Goal: Transaction & Acquisition: Purchase product/service

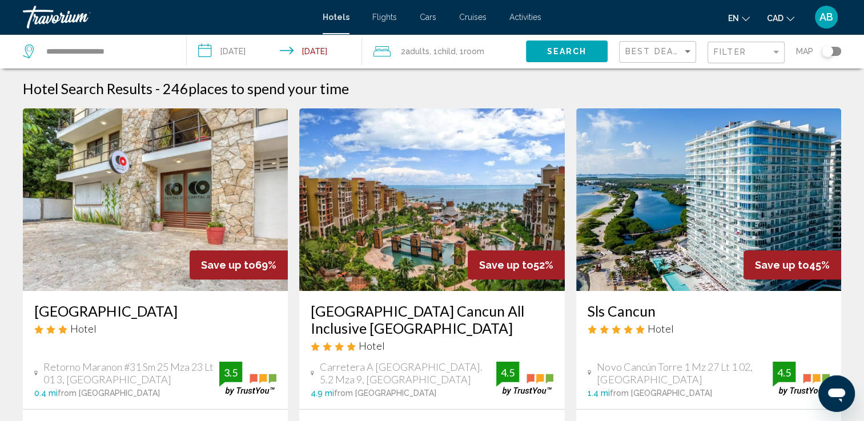
click at [556, 54] on span "Search" at bounding box center [566, 51] width 40 height 9
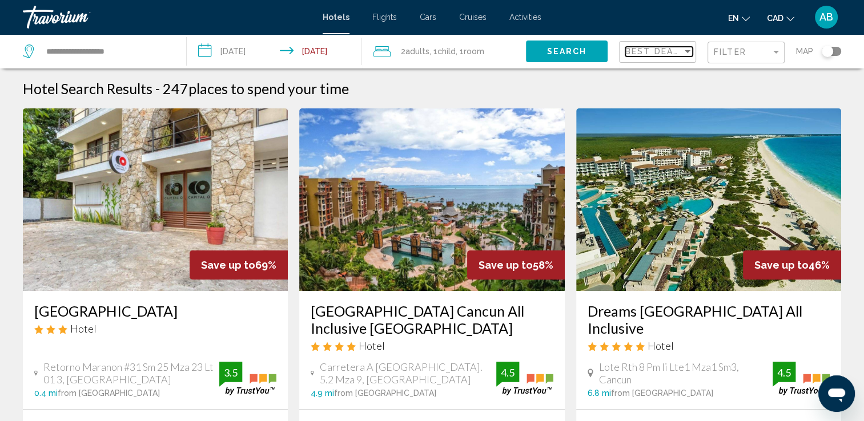
click at [651, 51] on span "Best Deals" at bounding box center [655, 51] width 60 height 9
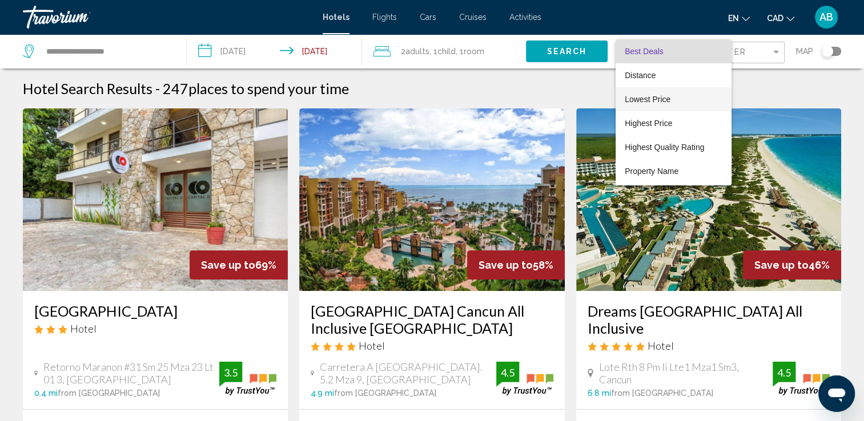
click at [661, 100] on span "Lowest Price" at bounding box center [648, 99] width 46 height 9
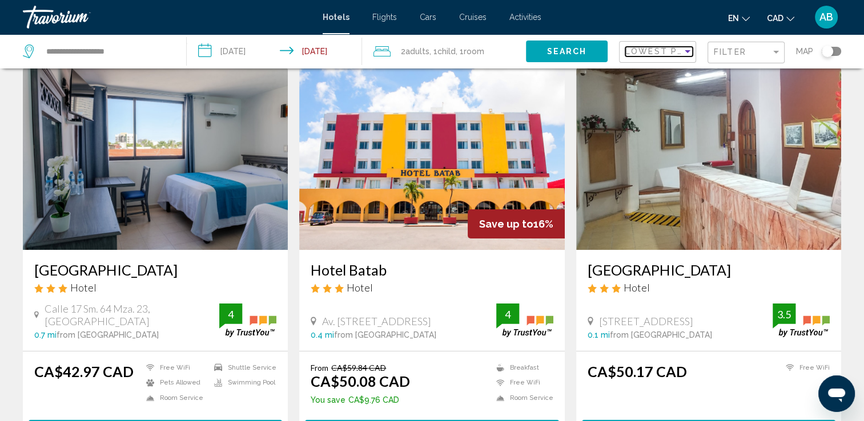
scroll to position [57, 0]
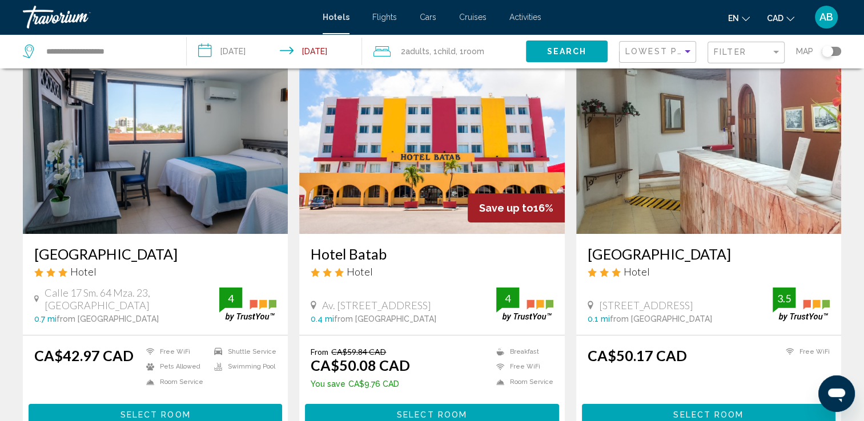
click at [833, 49] on div "Toggle map" at bounding box center [831, 51] width 19 height 9
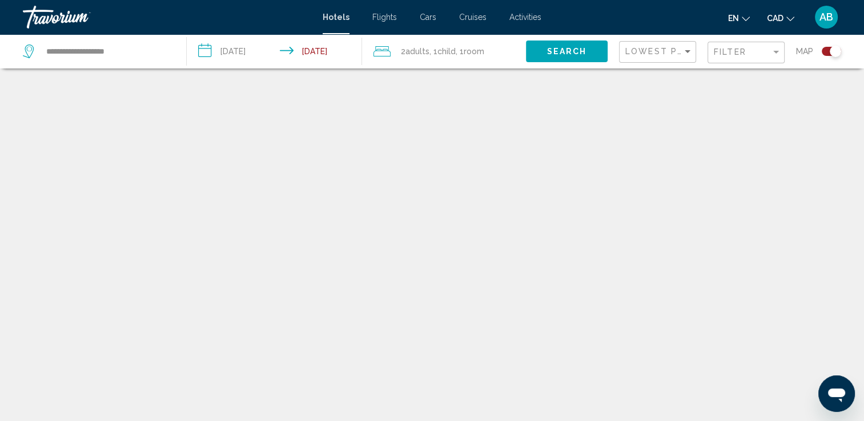
scroll to position [69, 0]
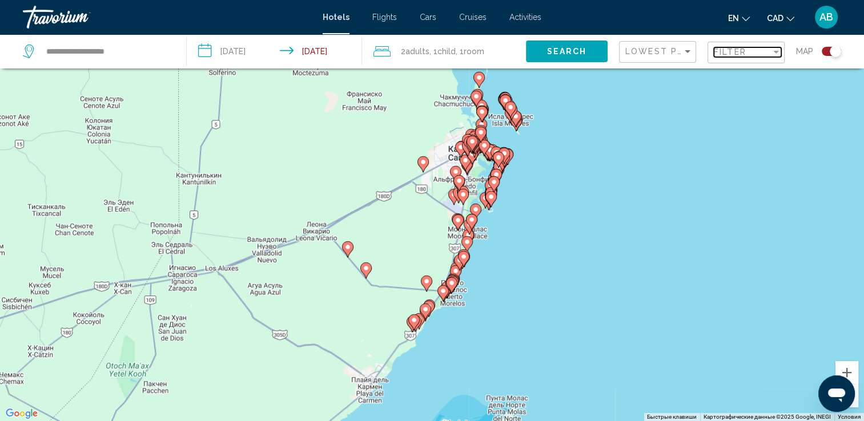
click at [717, 50] on span "Filter" at bounding box center [730, 51] width 33 height 9
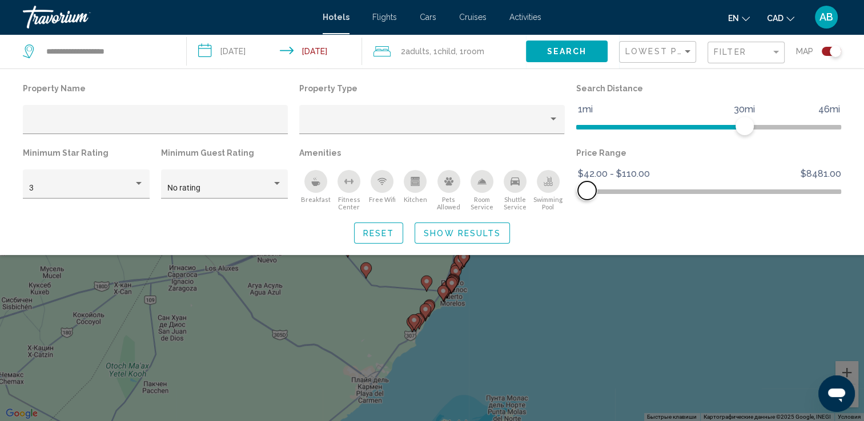
drag, startPoint x: 834, startPoint y: 191, endPoint x: 587, endPoint y: 186, distance: 246.7
click at [587, 186] on span "Hotel Filters" at bounding box center [587, 191] width 18 height 18
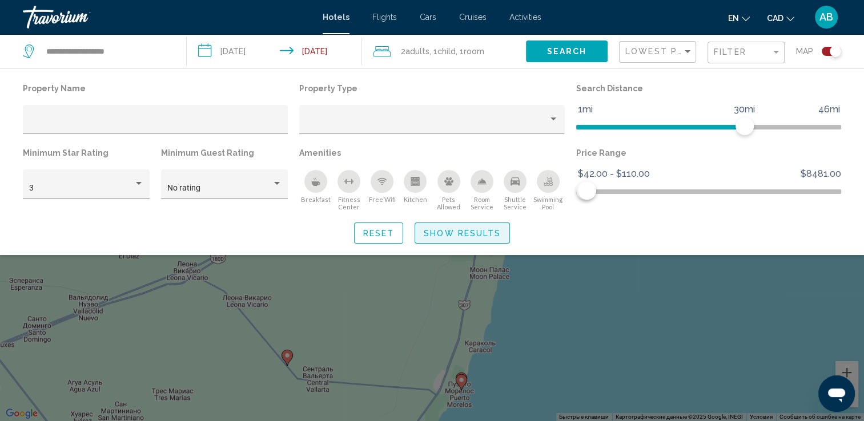
click at [477, 233] on span "Show Results" at bounding box center [462, 233] width 77 height 9
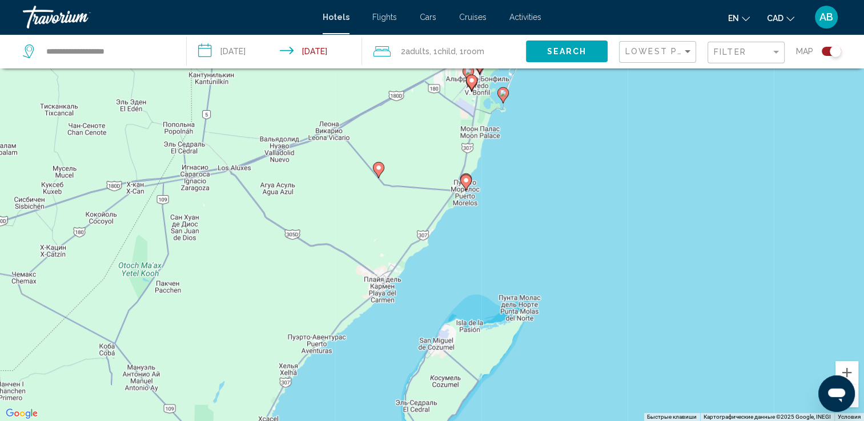
drag, startPoint x: 587, startPoint y: 335, endPoint x: 576, endPoint y: 198, distance: 138.1
click at [576, 198] on div "Чтобы активировать перетаскивание с помощью клавиатуры, нажмите Alt + Ввод. Пос…" at bounding box center [432, 210] width 864 height 421
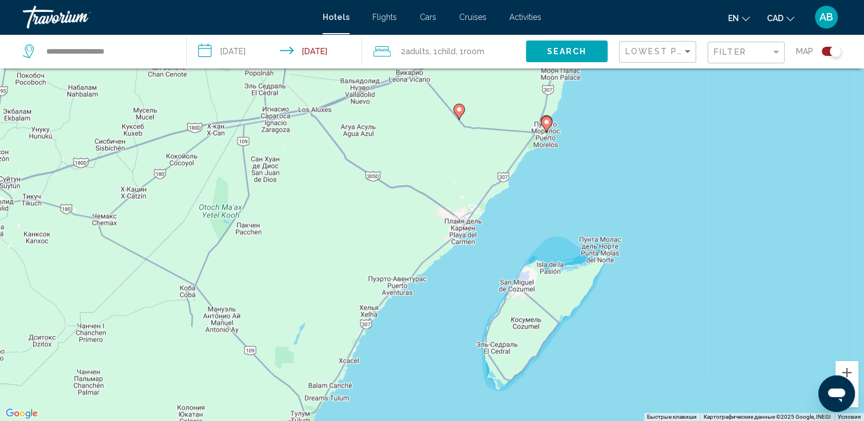
drag, startPoint x: 379, startPoint y: 351, endPoint x: 462, endPoint y: 291, distance: 102.2
click at [462, 291] on div "Чтобы активировать перетаскивание с помощью клавиатуры, нажмите Alt + Ввод. Пос…" at bounding box center [432, 210] width 864 height 421
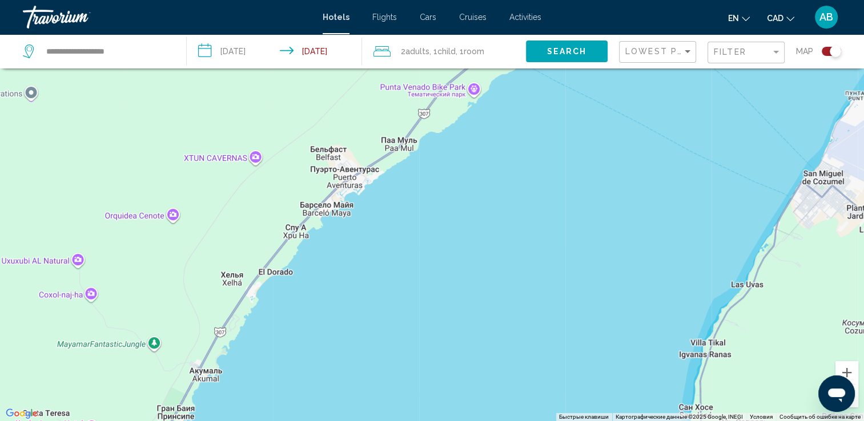
drag, startPoint x: 349, startPoint y: 330, endPoint x: 436, endPoint y: 245, distance: 121.5
click at [436, 245] on div "Main content" at bounding box center [432, 210] width 864 height 421
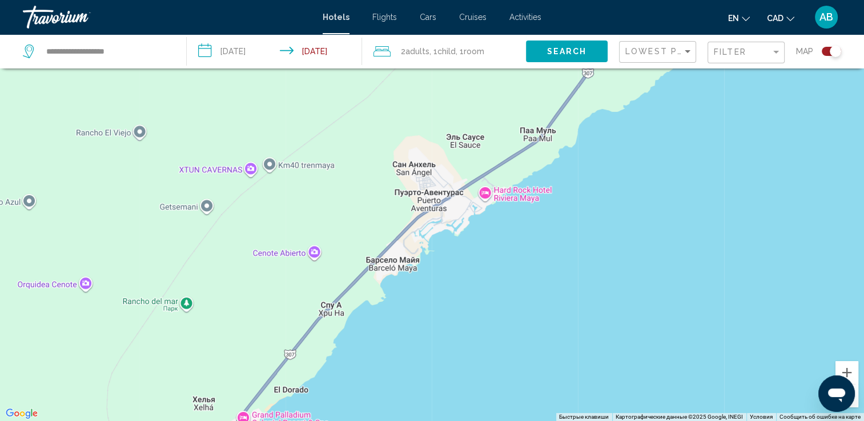
drag, startPoint x: 442, startPoint y: 237, endPoint x: 321, endPoint y: 413, distance: 213.7
click at [321, 413] on div "Main content" at bounding box center [432, 210] width 864 height 421
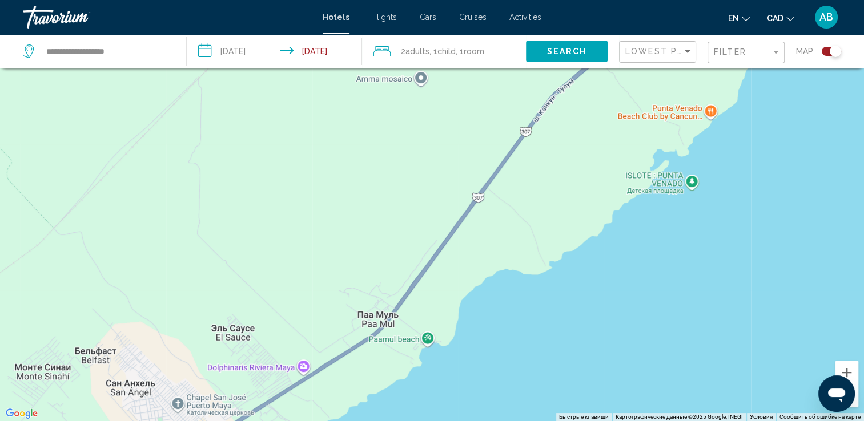
drag, startPoint x: 490, startPoint y: 198, endPoint x: 355, endPoint y: 447, distance: 283.6
click at [355, 353] on html "**********" at bounding box center [432, 141] width 864 height 421
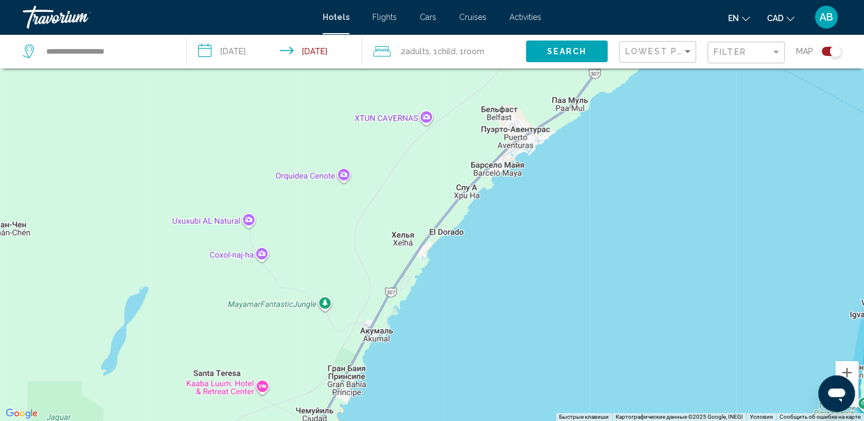
drag, startPoint x: 528, startPoint y: 325, endPoint x: 608, endPoint y: 159, distance: 183.6
click at [614, 142] on div "Main content" at bounding box center [432, 210] width 864 height 421
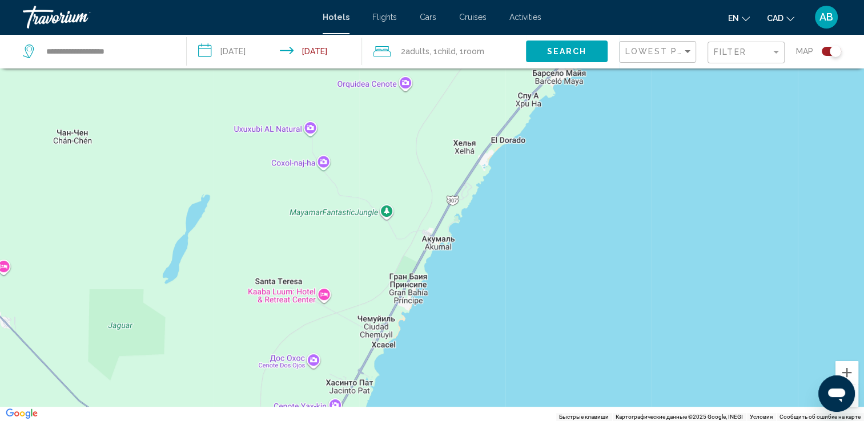
drag, startPoint x: 551, startPoint y: 216, endPoint x: 585, endPoint y: 169, distance: 58.0
click at [585, 169] on div "Main content" at bounding box center [432, 210] width 864 height 421
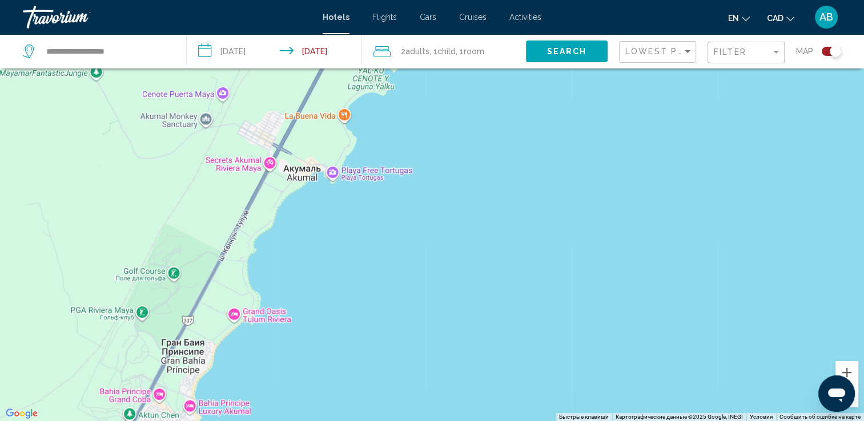
drag, startPoint x: 347, startPoint y: 351, endPoint x: 330, endPoint y: 428, distance: 79.4
click at [330, 353] on html "**********" at bounding box center [432, 141] width 864 height 421
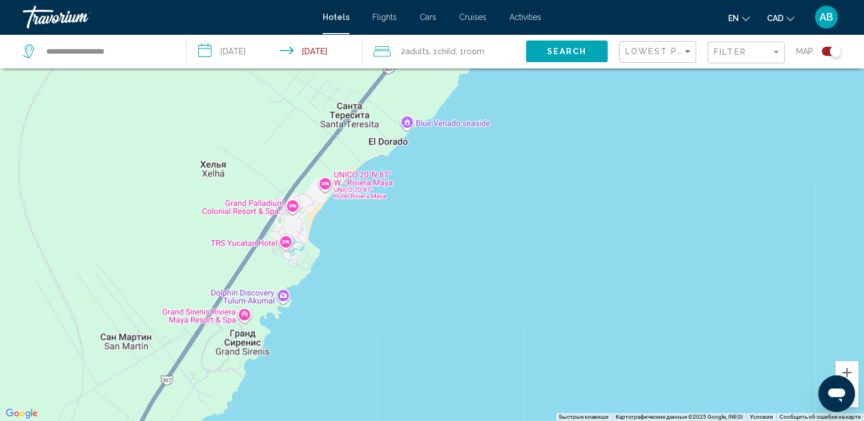
drag, startPoint x: 425, startPoint y: 160, endPoint x: 335, endPoint y: 451, distance: 304.2
click at [335, 353] on html "**********" at bounding box center [432, 141] width 864 height 421
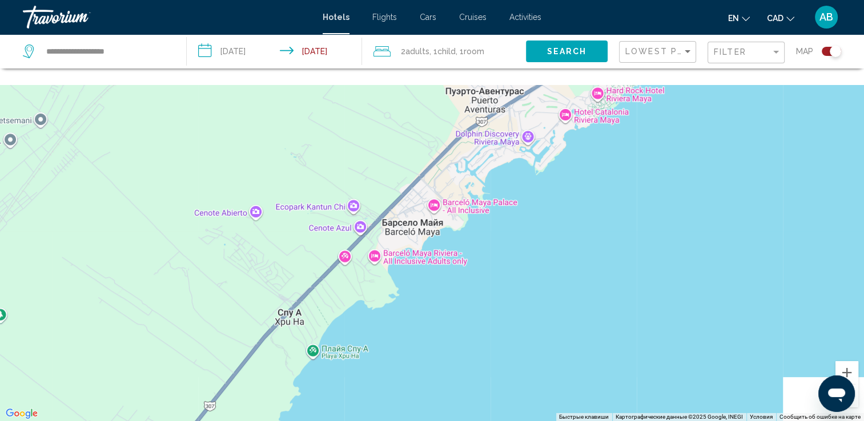
drag, startPoint x: 493, startPoint y: 206, endPoint x: 361, endPoint y: 340, distance: 188.2
click at [354, 368] on div "Main content" at bounding box center [432, 210] width 864 height 421
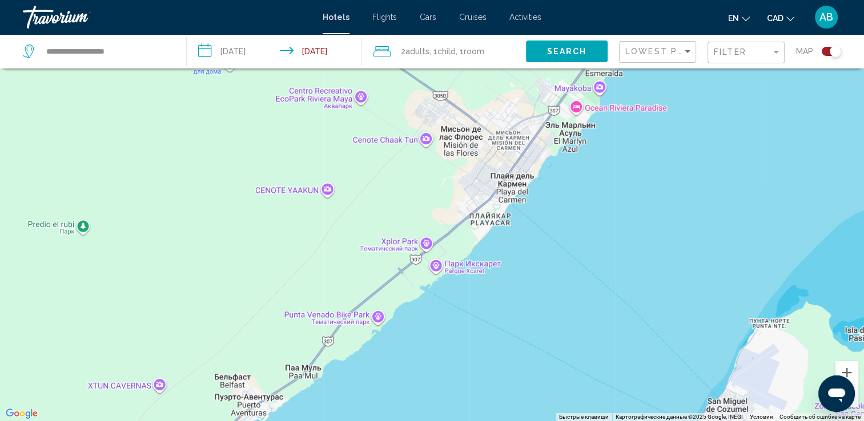
drag, startPoint x: 558, startPoint y: 220, endPoint x: 271, endPoint y: 427, distance: 354.3
click at [271, 353] on html "**********" at bounding box center [432, 141] width 864 height 421
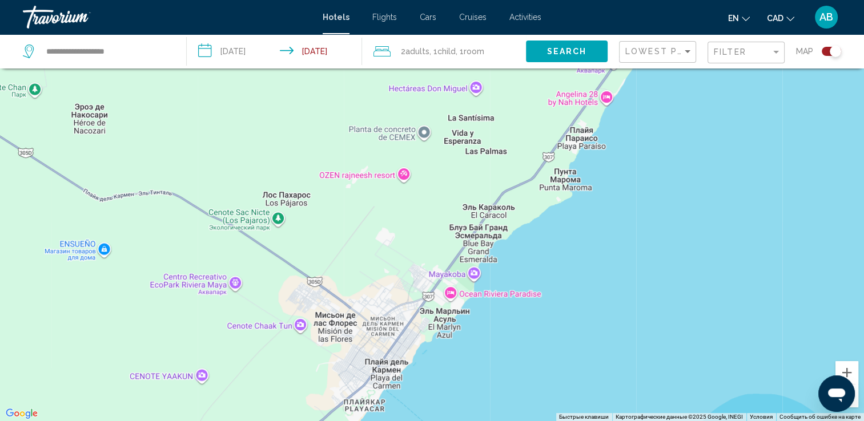
drag, startPoint x: 582, startPoint y: 218, endPoint x: 510, endPoint y: 373, distance: 170.7
click at [510, 373] on div "Main content" at bounding box center [432, 210] width 864 height 421
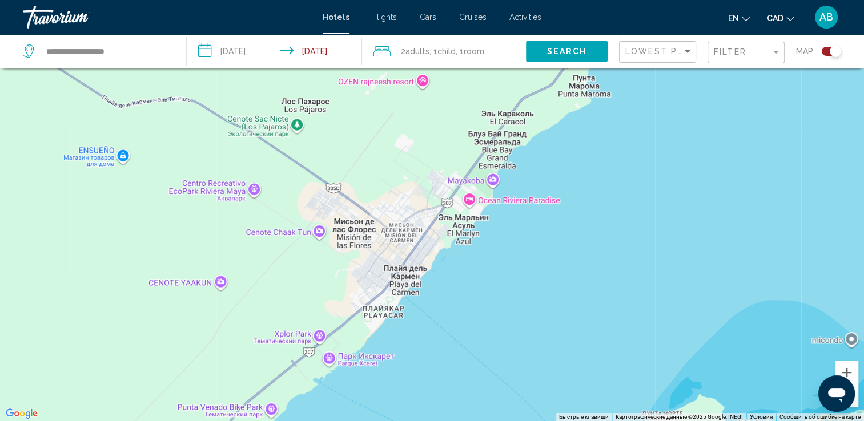
drag, startPoint x: 665, startPoint y: 283, endPoint x: 684, endPoint y: 186, distance: 98.9
click at [684, 186] on div "Чтобы активировать перетаскивание с помощью клавиатуры, нажмите Alt + Ввод. Пос…" at bounding box center [432, 210] width 864 height 421
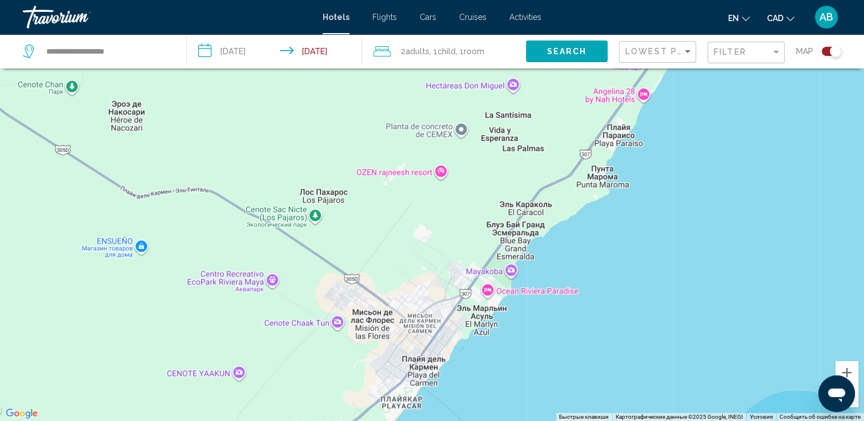
drag, startPoint x: 639, startPoint y: 182, endPoint x: 541, endPoint y: 340, distance: 186.2
click at [541, 340] on div "Main content" at bounding box center [432, 210] width 864 height 421
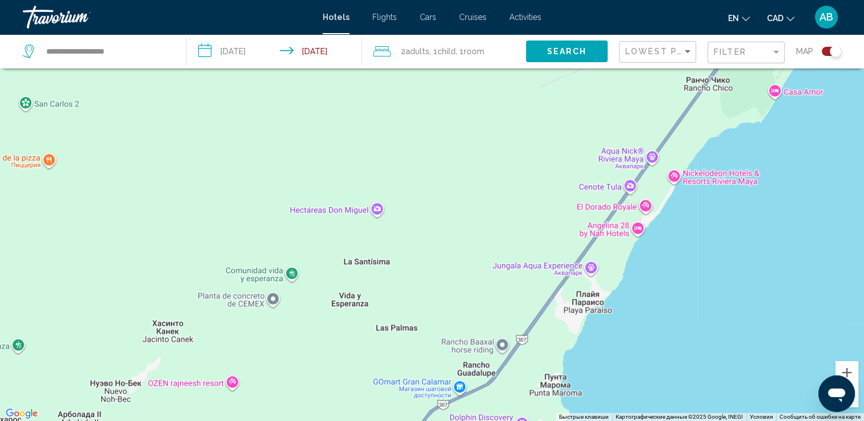
drag, startPoint x: 657, startPoint y: 154, endPoint x: 651, endPoint y: 345, distance: 191.4
click at [651, 345] on div "Main content" at bounding box center [432, 210] width 864 height 421
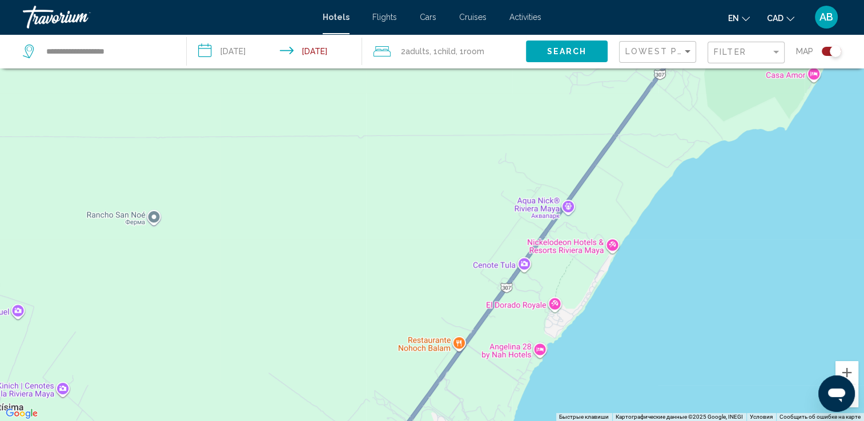
drag, startPoint x: 640, startPoint y: 234, endPoint x: 550, endPoint y: 365, distance: 159.0
click at [550, 365] on div "Main content" at bounding box center [432, 210] width 864 height 421
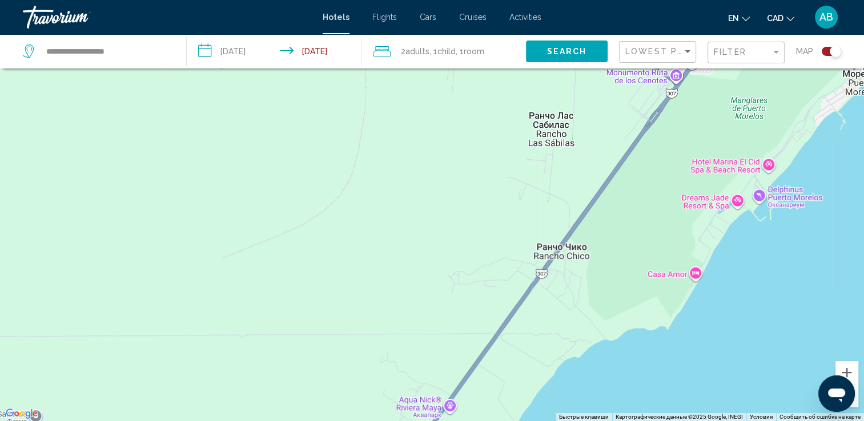
drag, startPoint x: 714, startPoint y: 215, endPoint x: 594, endPoint y: 451, distance: 264.6
click at [594, 353] on html "**********" at bounding box center [432, 141] width 864 height 421
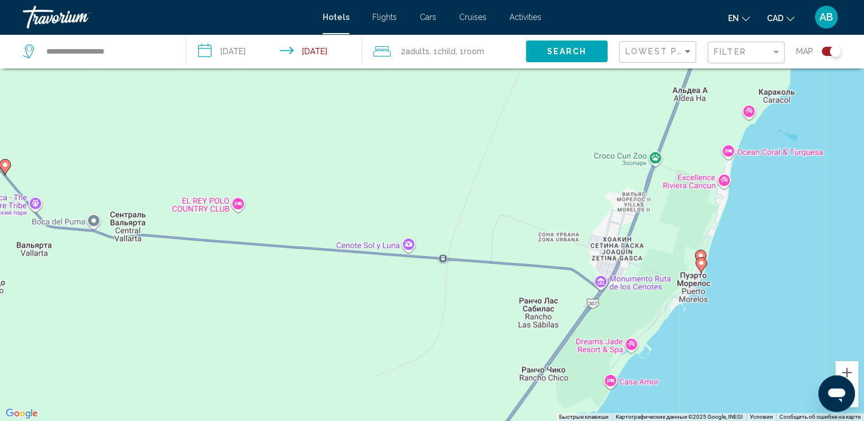
drag, startPoint x: 735, startPoint y: 267, endPoint x: 626, endPoint y: 404, distance: 175.5
click at [626, 404] on div "Чтобы активировать перетаскивание с помощью клавиатуры, нажмите Alt + Ввод. Пос…" at bounding box center [432, 210] width 864 height 421
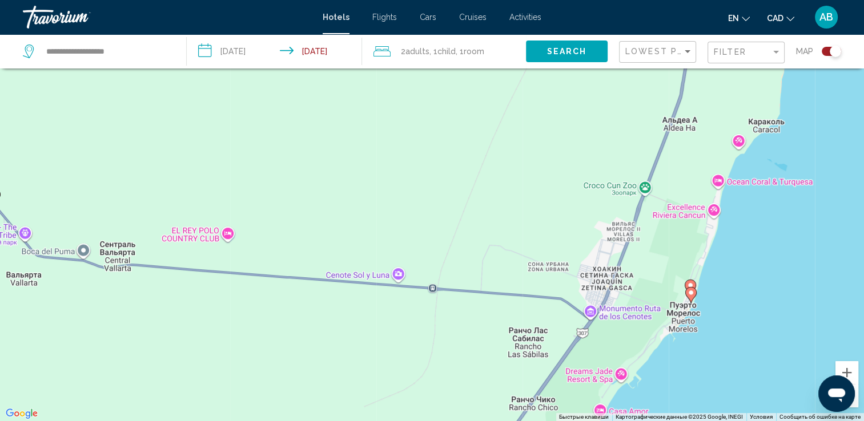
click at [689, 291] on image "Main content" at bounding box center [691, 293] width 7 height 7
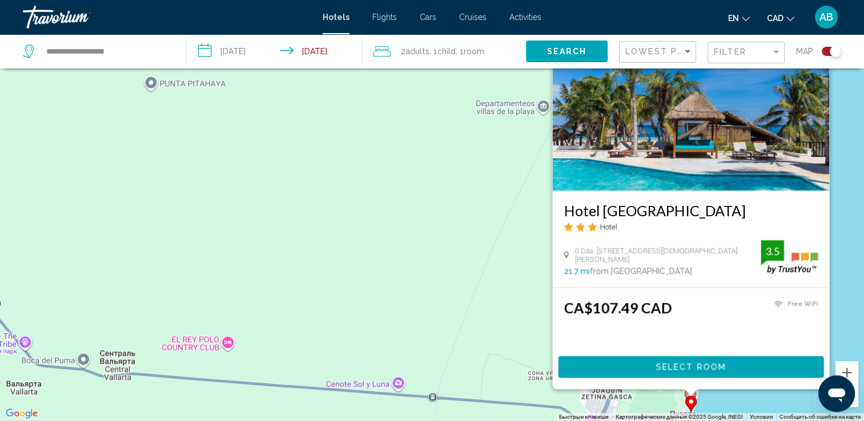
click at [710, 392] on div "Чтобы активировать перетаскивание с помощью клавиатуры, нажмите Alt + Ввод. Пос…" at bounding box center [432, 210] width 864 height 421
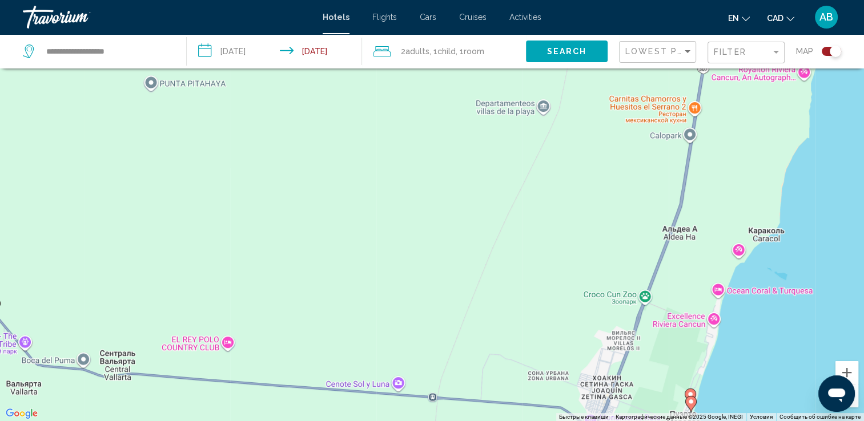
click at [689, 390] on icon "Main content" at bounding box center [690, 396] width 10 height 15
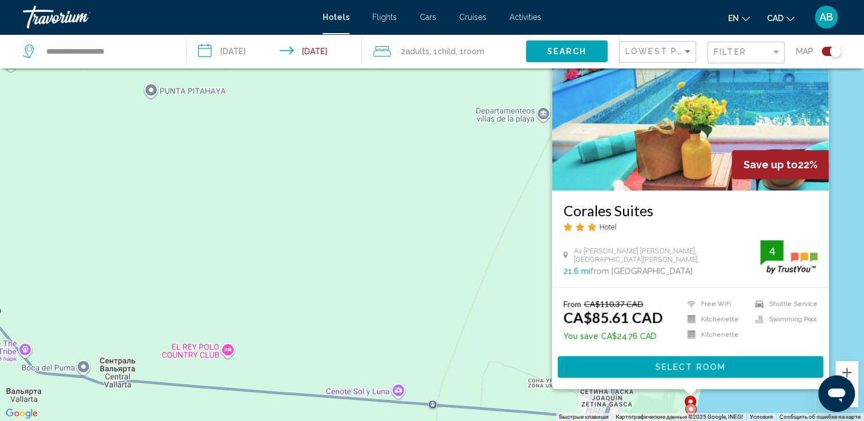
click at [668, 131] on img "Main content" at bounding box center [690, 99] width 277 height 183
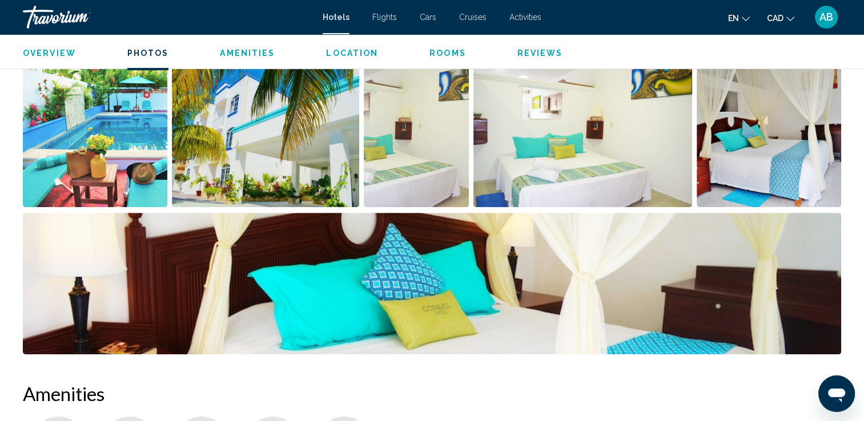
scroll to position [571, 0]
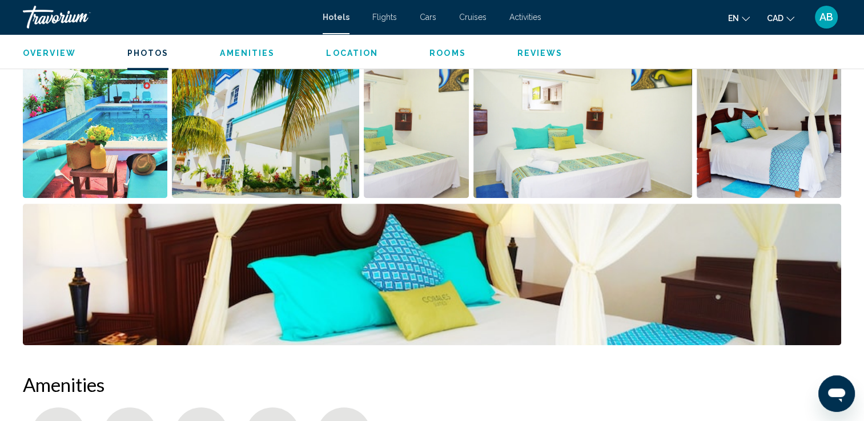
click at [248, 147] on img "Open full-screen image slider" at bounding box center [265, 128] width 187 height 142
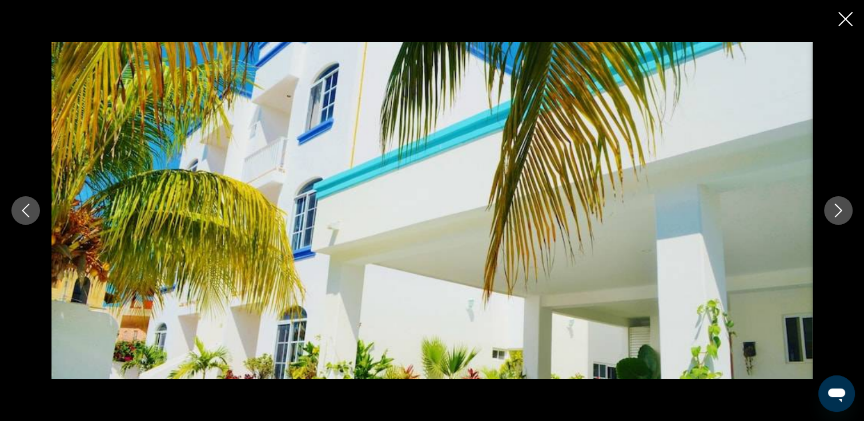
click at [835, 212] on icon "Next image" at bounding box center [838, 211] width 14 height 14
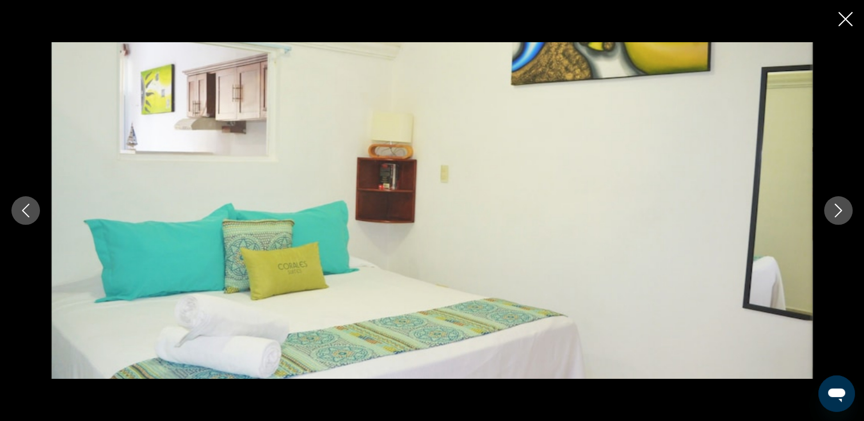
click at [835, 212] on icon "Next image" at bounding box center [838, 211] width 14 height 14
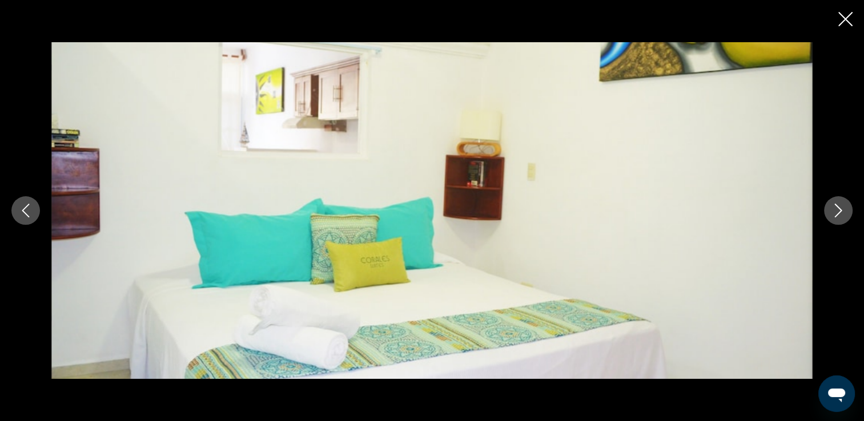
click at [835, 212] on icon "Next image" at bounding box center [838, 211] width 14 height 14
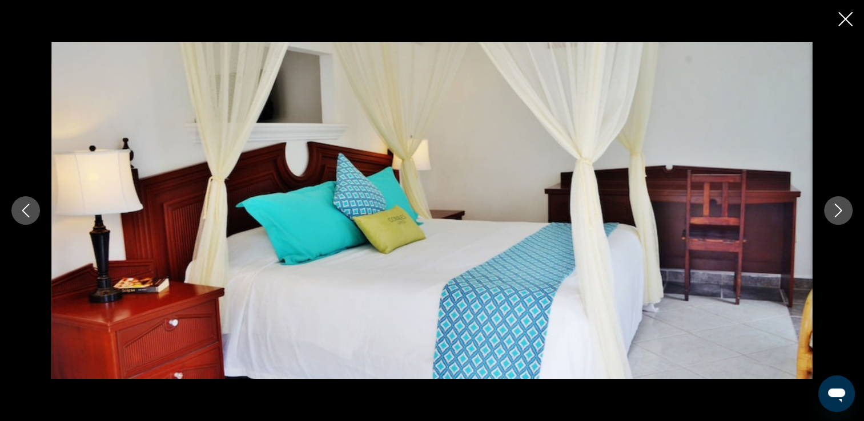
click at [835, 212] on icon "Next image" at bounding box center [838, 211] width 14 height 14
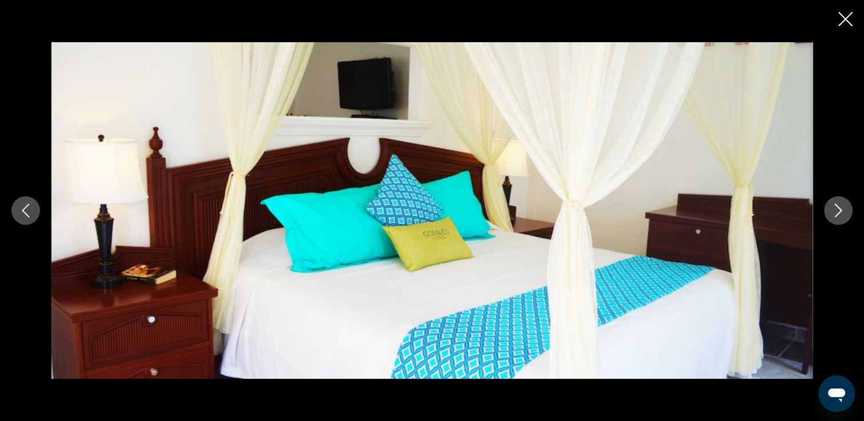
click at [835, 212] on icon "Next image" at bounding box center [838, 211] width 14 height 14
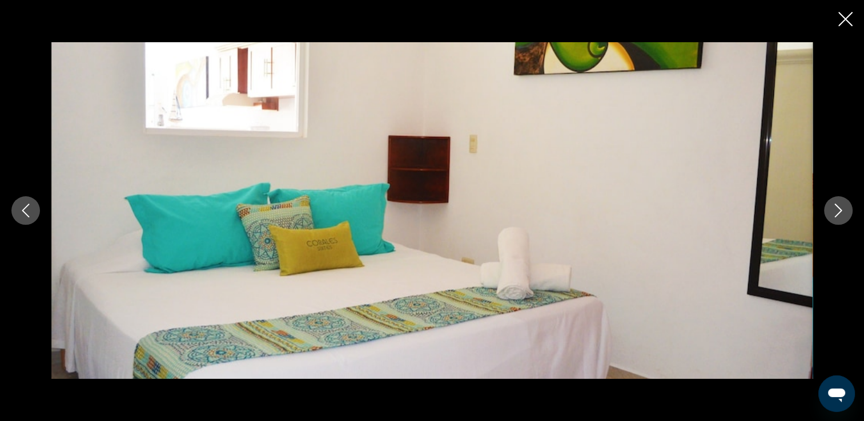
click at [835, 212] on icon "Next image" at bounding box center [838, 211] width 14 height 14
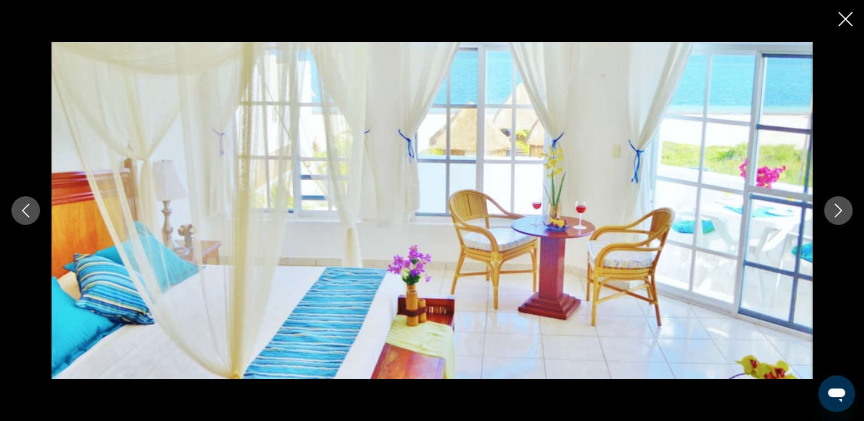
click at [847, 206] on button "Next image" at bounding box center [838, 210] width 29 height 29
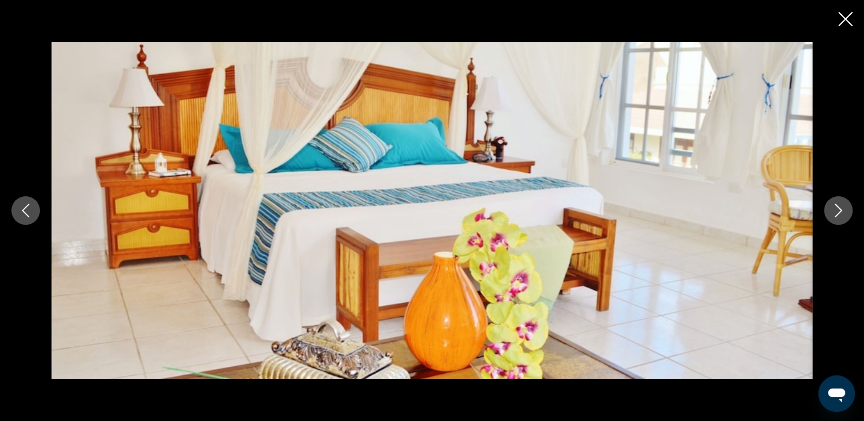
click at [846, 206] on button "Next image" at bounding box center [838, 210] width 29 height 29
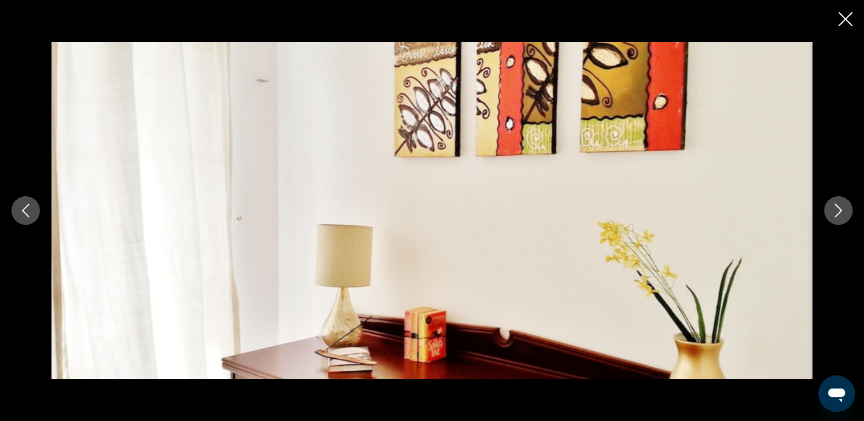
click at [846, 206] on button "Next image" at bounding box center [838, 210] width 29 height 29
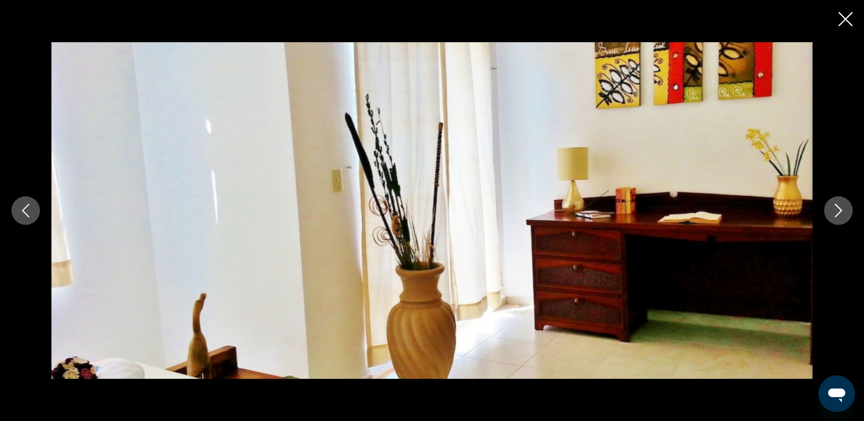
click at [846, 206] on button "Next image" at bounding box center [838, 210] width 29 height 29
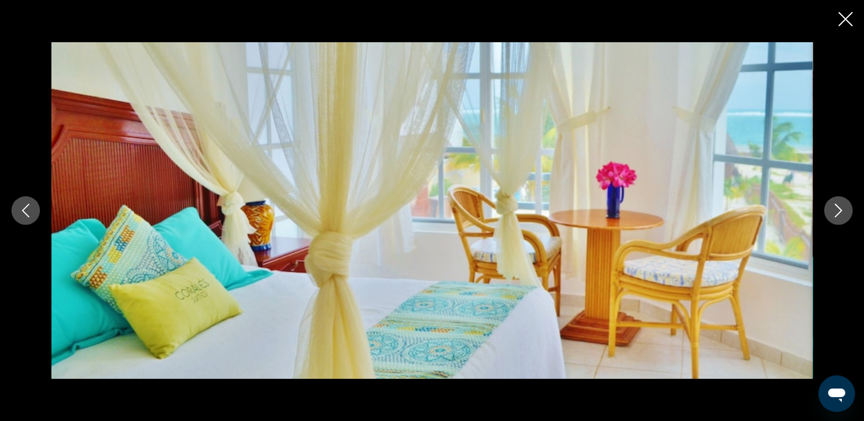
click at [846, 206] on button "Next image" at bounding box center [838, 210] width 29 height 29
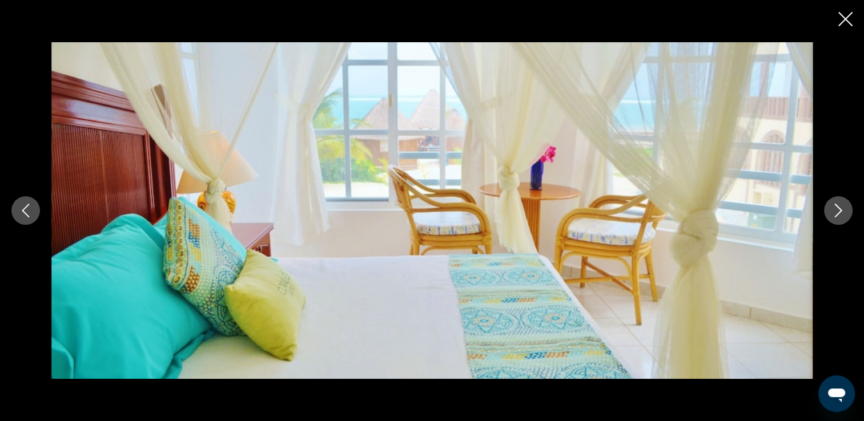
click at [846, 206] on button "Next image" at bounding box center [838, 210] width 29 height 29
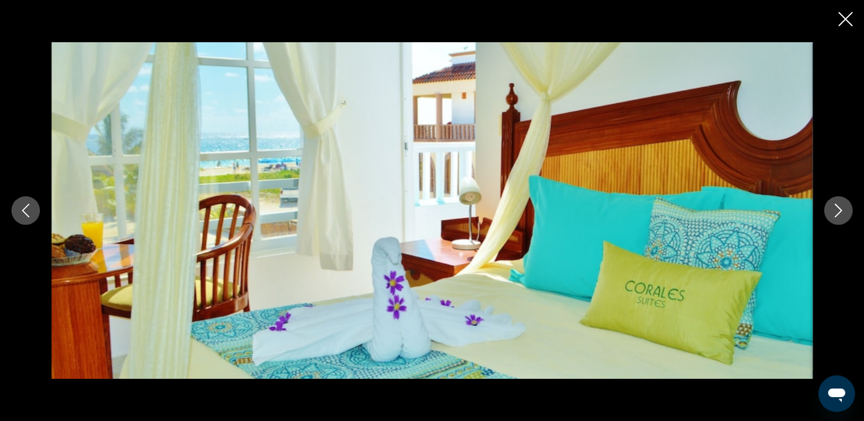
click at [846, 206] on button "Next image" at bounding box center [838, 210] width 29 height 29
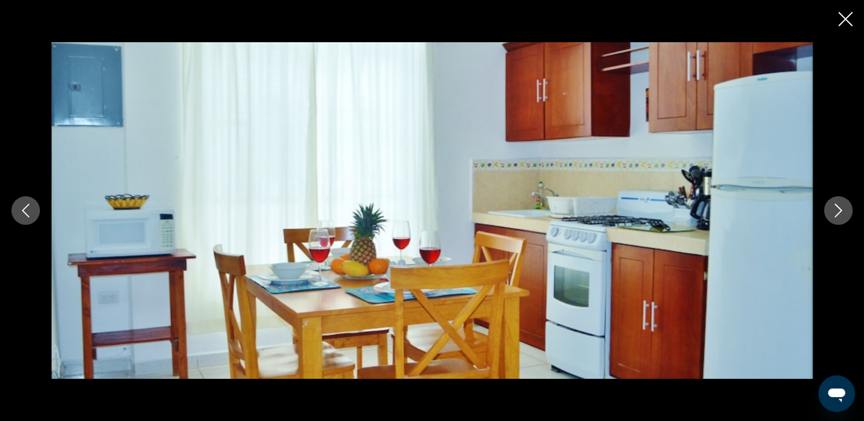
click at [846, 206] on button "Next image" at bounding box center [838, 210] width 29 height 29
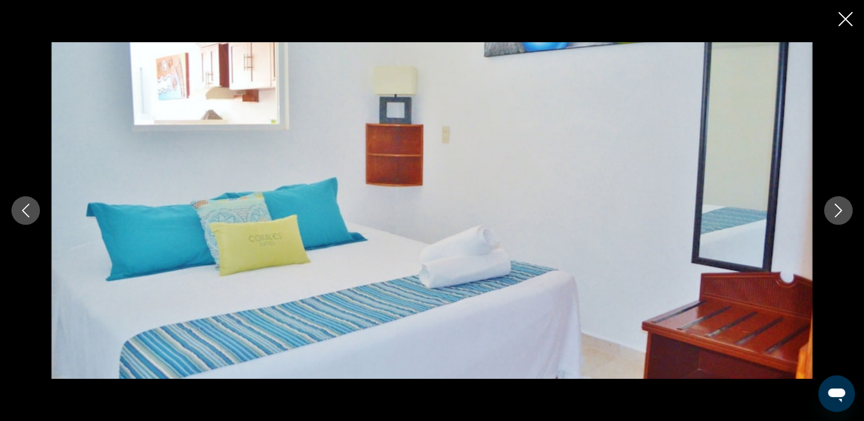
click at [846, 206] on button "Next image" at bounding box center [838, 210] width 29 height 29
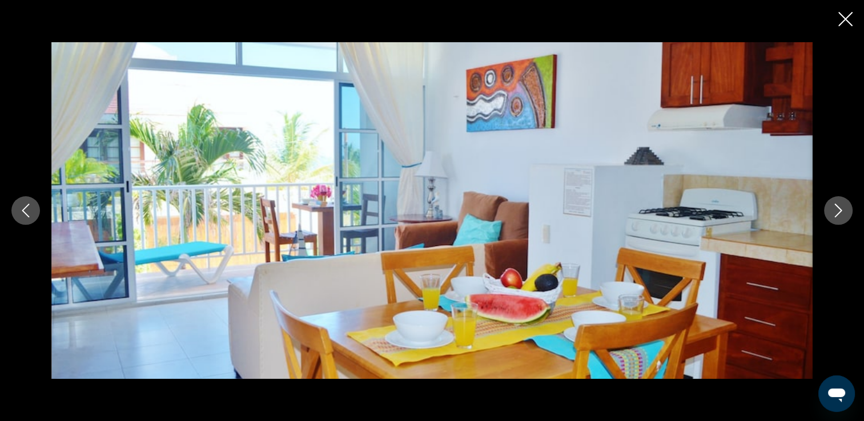
click at [846, 205] on button "Next image" at bounding box center [838, 210] width 29 height 29
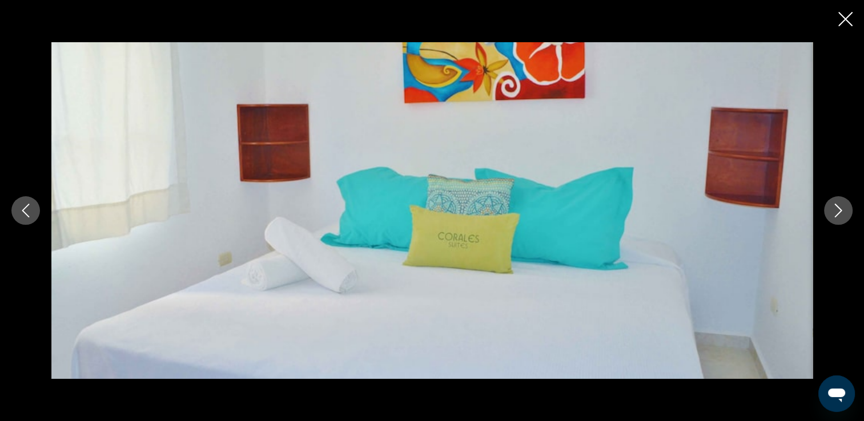
click at [846, 205] on button "Next image" at bounding box center [838, 210] width 29 height 29
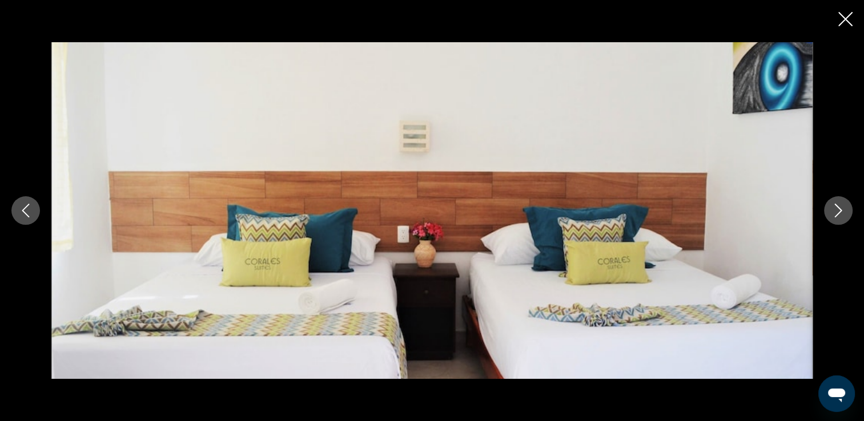
click at [846, 204] on button "Next image" at bounding box center [838, 210] width 29 height 29
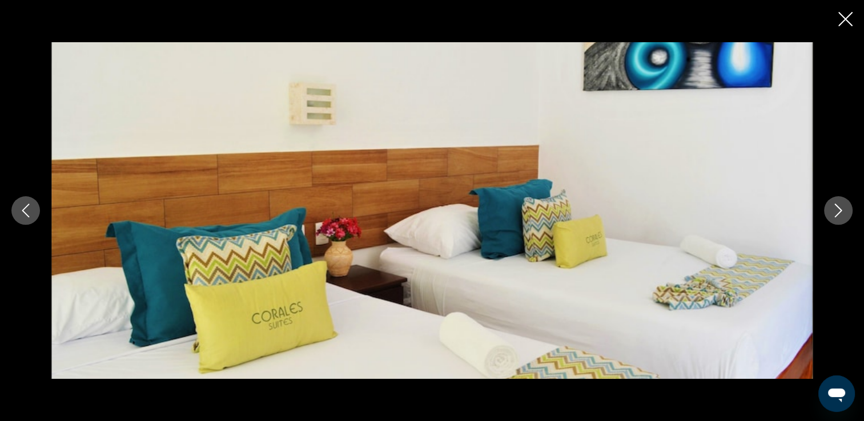
click at [841, 18] on icon "Close slideshow" at bounding box center [845, 19] width 14 height 14
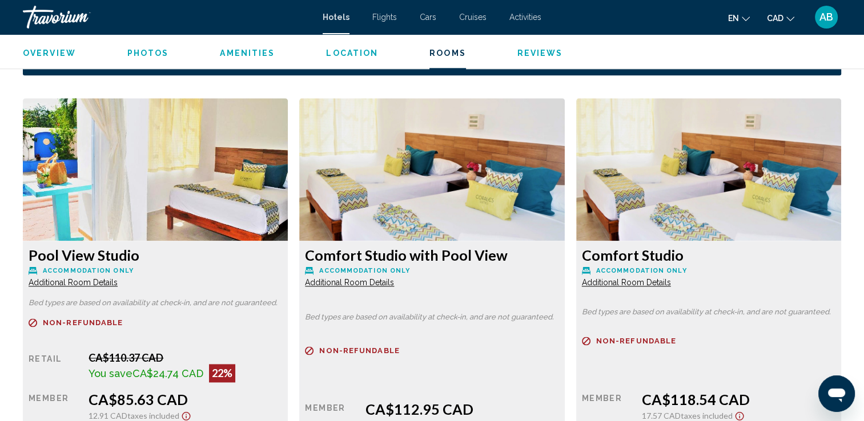
scroll to position [1599, 0]
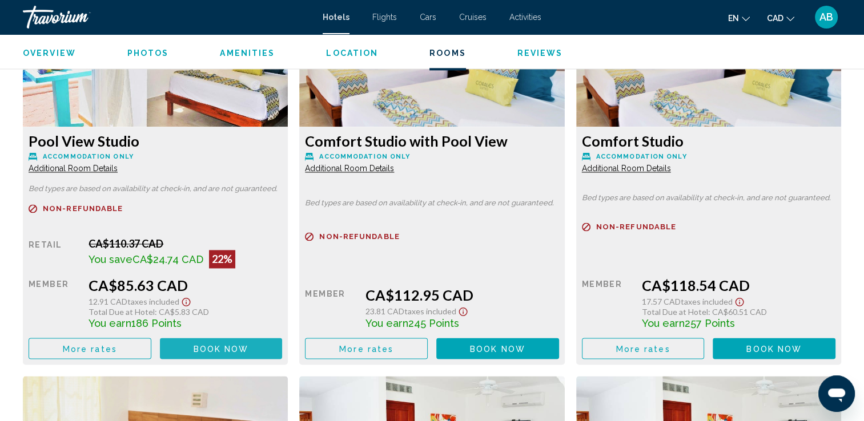
click at [183, 338] on button "Book now No longer available" at bounding box center [221, 348] width 123 height 21
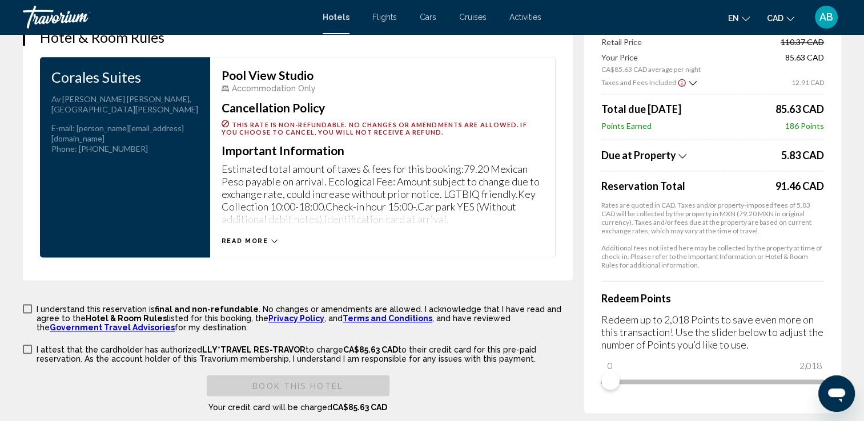
scroll to position [1540, 0]
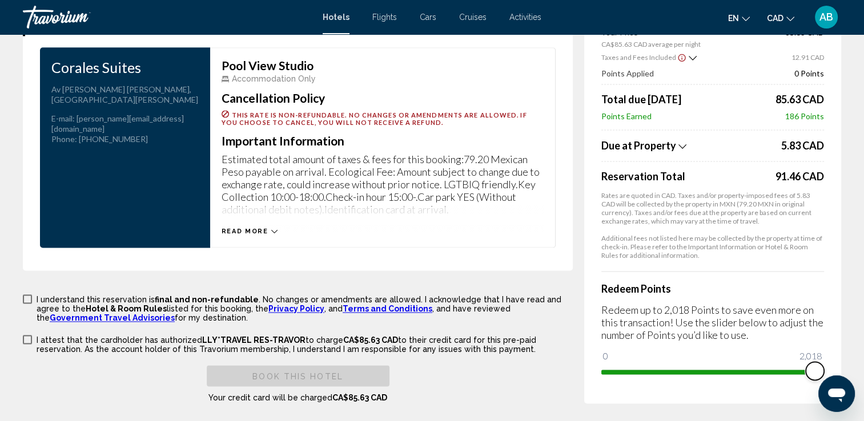
drag, startPoint x: 616, startPoint y: 368, endPoint x: 841, endPoint y: 371, distance: 225.0
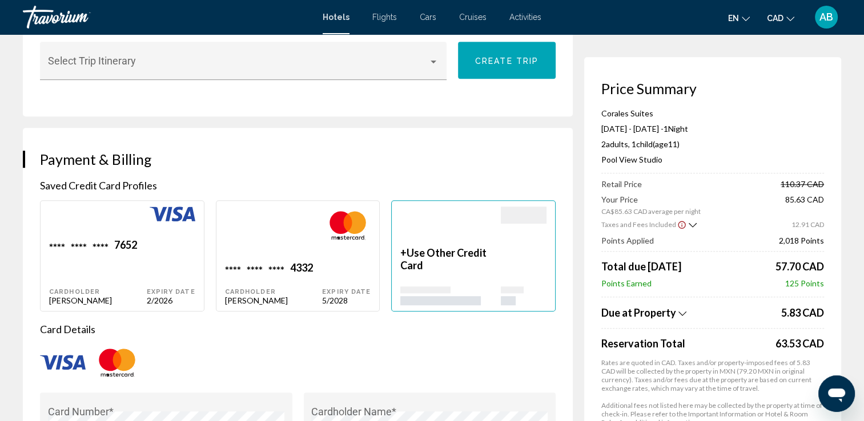
scroll to position [684, 0]
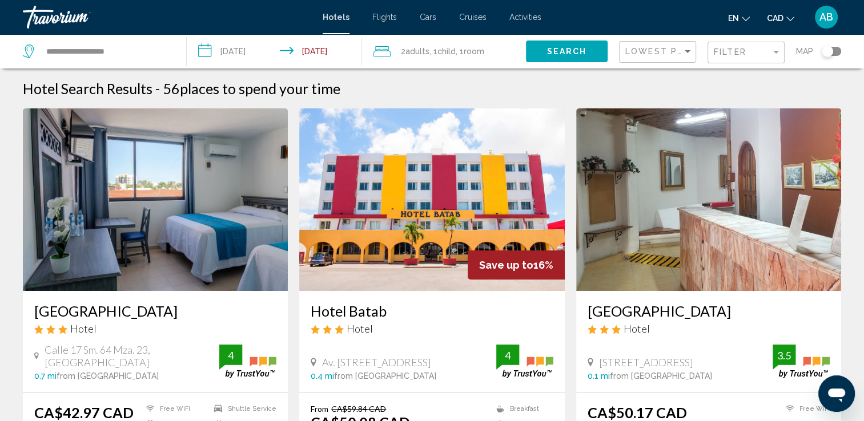
click at [754, 57] on div "Filter" at bounding box center [747, 52] width 67 height 21
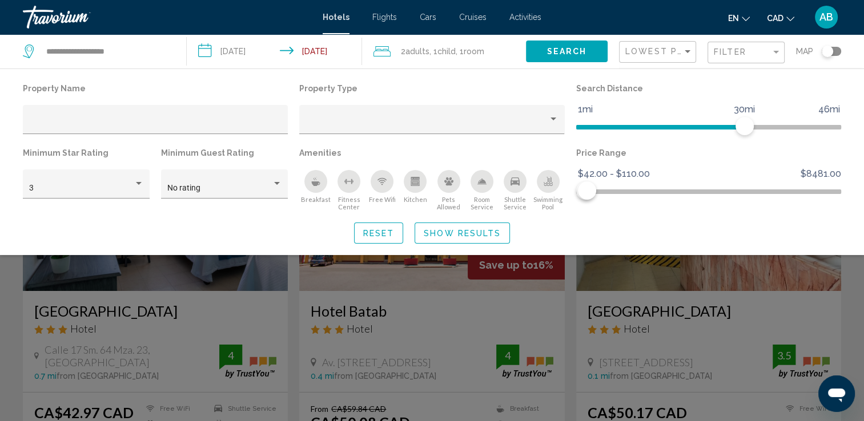
click at [833, 51] on div "Toggle map" at bounding box center [831, 51] width 19 height 9
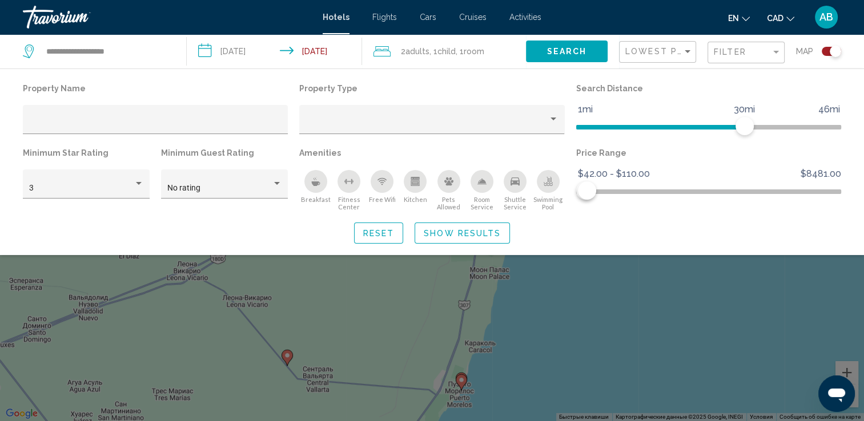
click at [576, 355] on div "Search widget" at bounding box center [432, 296] width 864 height 250
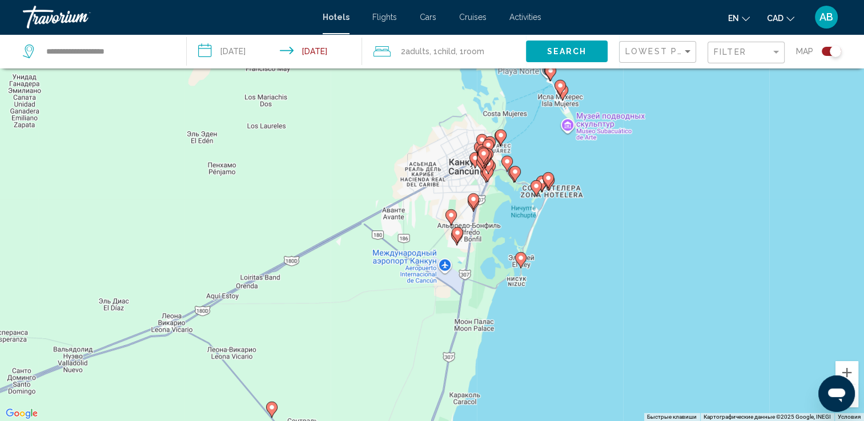
drag, startPoint x: 491, startPoint y: 247, endPoint x: 473, endPoint y: 306, distance: 61.4
click at [473, 306] on div "Чтобы активировать перетаскивание с помощью клавиатуры, нажмите Alt + Ввод. Пос…" at bounding box center [432, 210] width 864 height 421
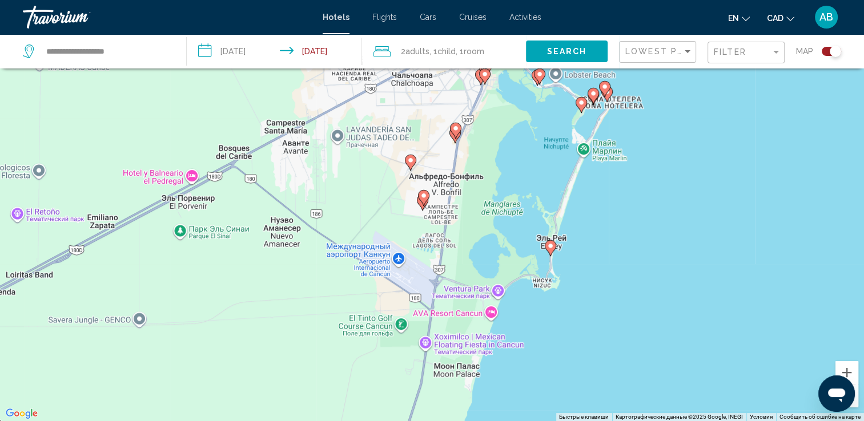
click at [549, 250] on image "Main content" at bounding box center [550, 246] width 7 height 7
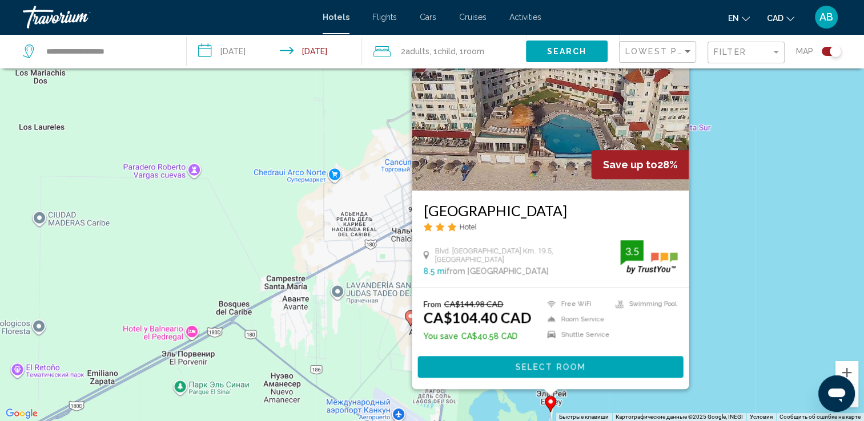
click at [777, 172] on div "Чтобы активировать перетаскивание с помощью клавиатуры, нажмите Alt + Ввод. Пос…" at bounding box center [432, 210] width 864 height 421
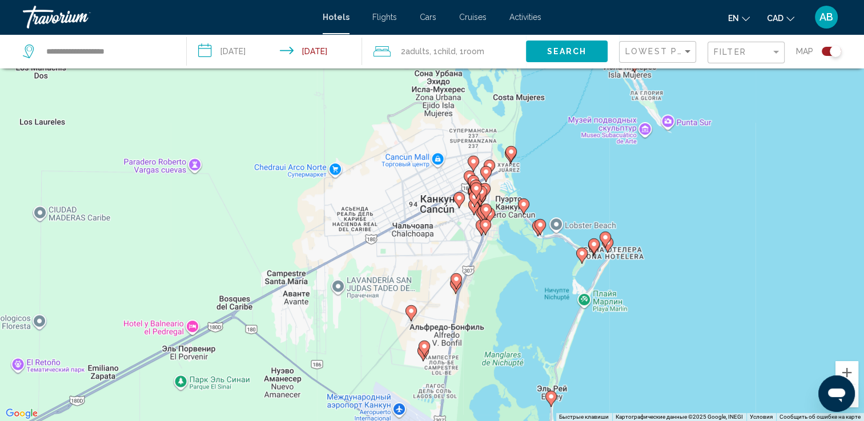
drag, startPoint x: 702, startPoint y: 336, endPoint x: 842, endPoint y: 107, distance: 267.5
click at [831, 123] on div "Чтобы активировать перетаскивание с помощью клавиатуры, нажмите Alt + Ввод. Пос…" at bounding box center [432, 210] width 864 height 421
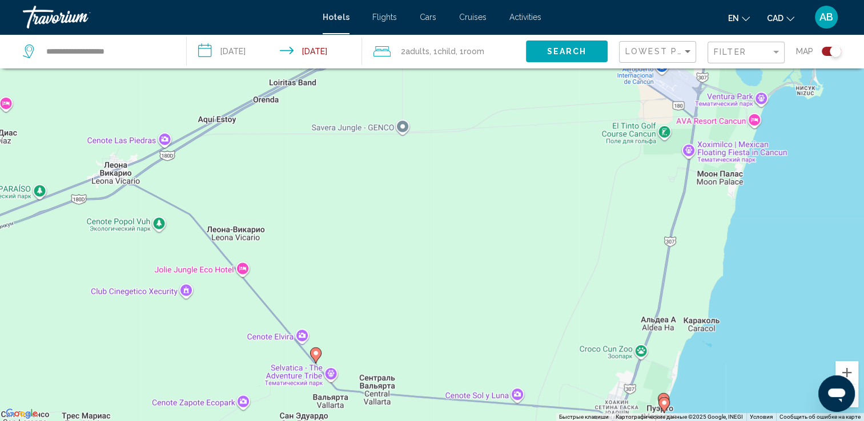
drag, startPoint x: 735, startPoint y: 139, endPoint x: 726, endPoint y: 195, distance: 56.7
click at [726, 195] on div "Чтобы активировать перетаскивание с помощью клавиатуры, нажмите Alt + Ввод. Пос…" at bounding box center [432, 210] width 864 height 421
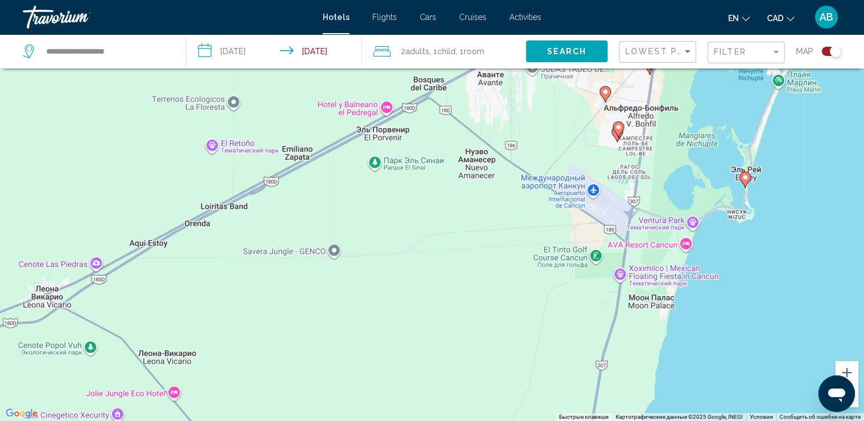
drag, startPoint x: 779, startPoint y: 226, endPoint x: 697, endPoint y: 308, distance: 116.7
click at [689, 329] on div "Чтобы активировать перетаскивание с помощью клавиатуры, нажмите Alt + Ввод. Пос…" at bounding box center [432, 210] width 864 height 421
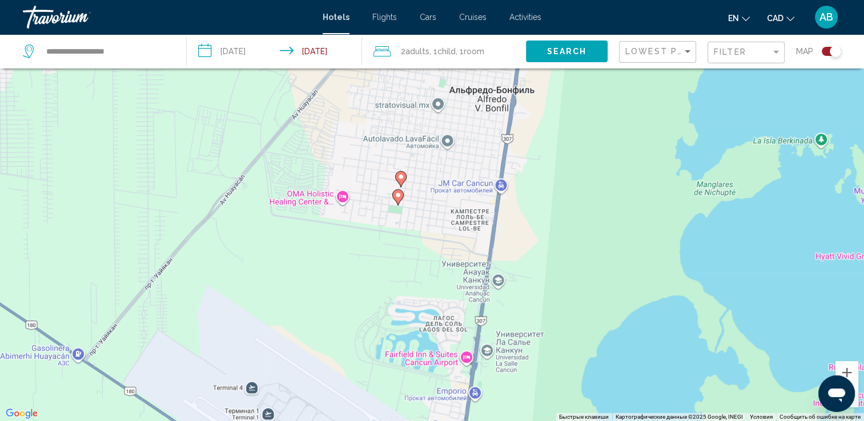
drag, startPoint x: 648, startPoint y: 174, endPoint x: 672, endPoint y: 389, distance: 216.6
click at [672, 389] on div "Чтобы активировать перетаскивание с помощью клавиатуры, нажмите Alt + Ввод. Пос…" at bounding box center [432, 210] width 864 height 421
click at [395, 198] on image "Main content" at bounding box center [398, 195] width 7 height 7
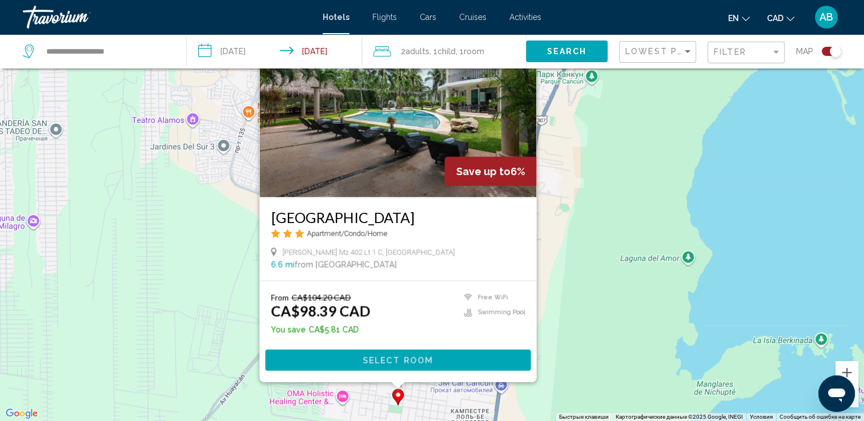
click at [590, 220] on div "Чтобы активировать перетаскивание с помощью клавиатуры, нажмите Alt + Ввод. Пос…" at bounding box center [432, 210] width 864 height 421
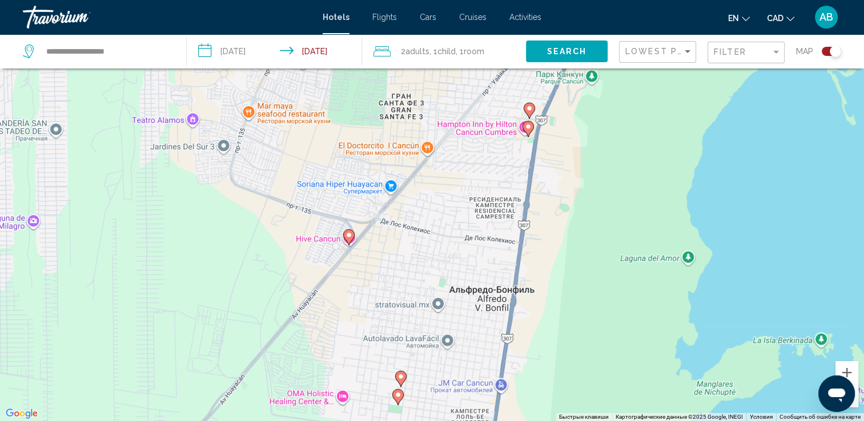
click at [401, 380] on icon "Main content" at bounding box center [400, 379] width 10 height 15
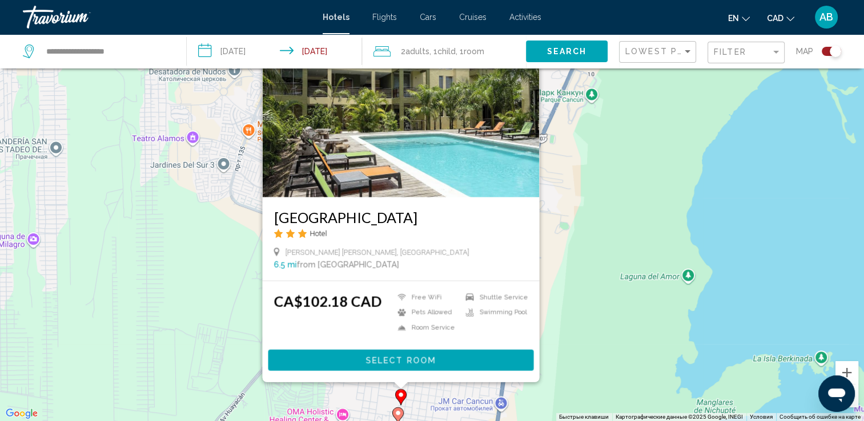
click at [654, 167] on div "Чтобы активировать перетаскивание с помощью клавиатуры, нажмите Alt + Ввод. Пос…" at bounding box center [432, 210] width 864 height 421
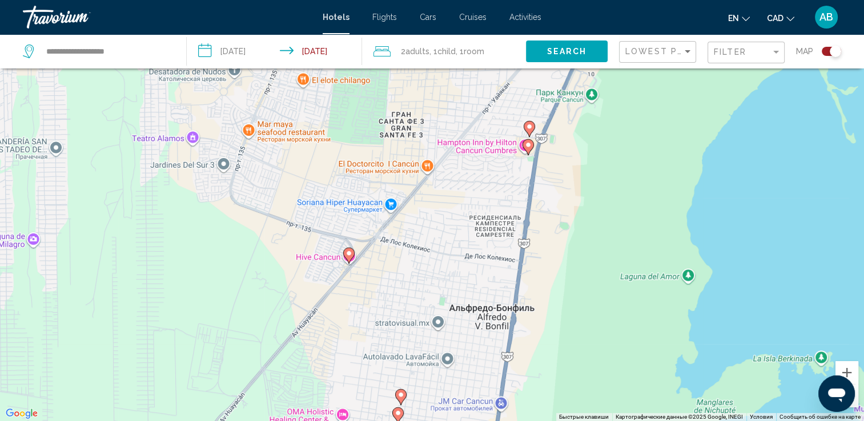
click at [348, 256] on image "Main content" at bounding box center [348, 253] width 7 height 7
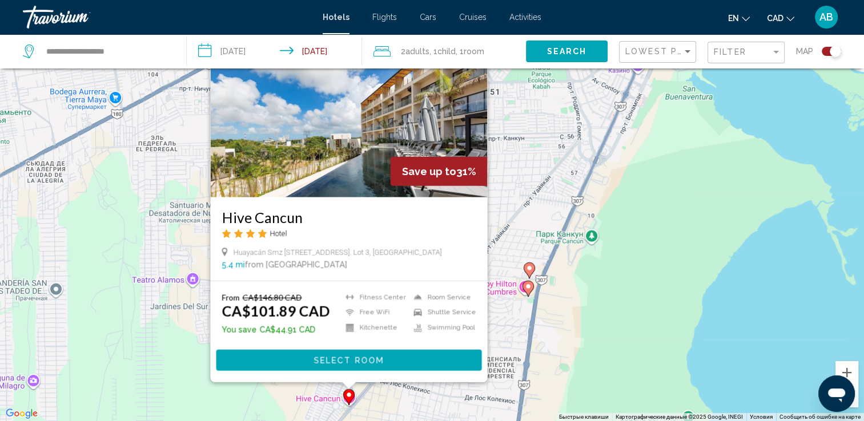
click at [530, 287] on image "Main content" at bounding box center [528, 286] width 7 height 7
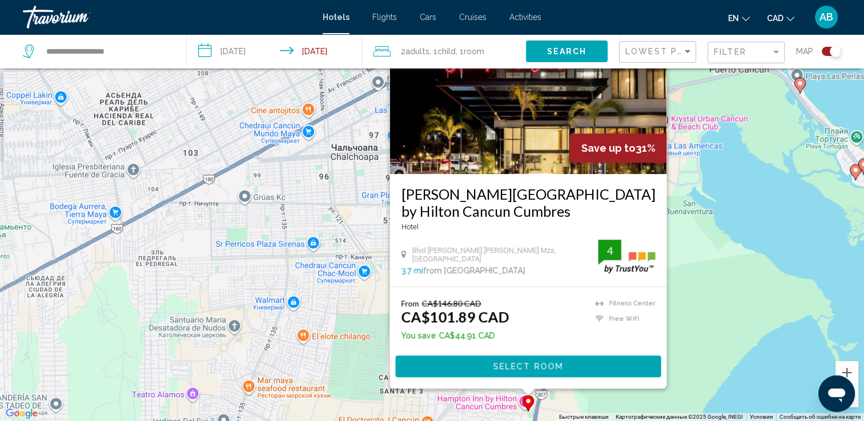
click at [750, 236] on div "Чтобы активировать перетаскивание с помощью клавиатуры, нажмите Alt + Ввод. Пос…" at bounding box center [432, 210] width 864 height 421
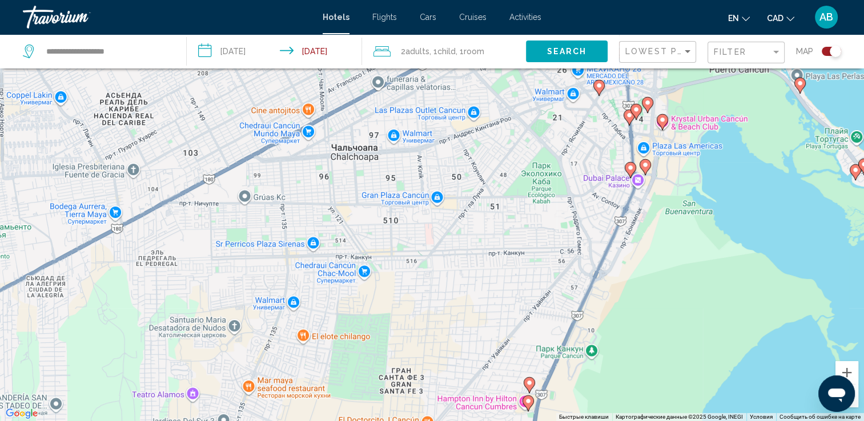
click at [529, 382] on image "Main content" at bounding box center [529, 383] width 7 height 7
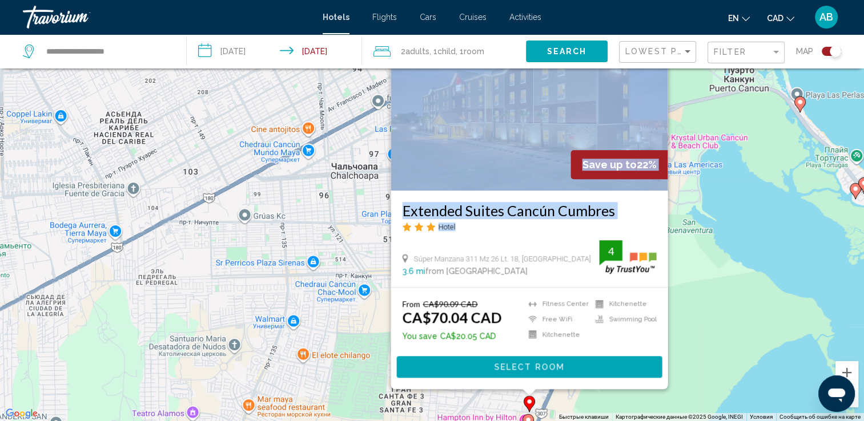
drag, startPoint x: 635, startPoint y: 220, endPoint x: 653, endPoint y: 187, distance: 37.8
click at [653, 187] on div "Save up to 22% Extended Suites Cancún Cumbres Hotel Súper Manzana 311 Mz 26 Lt.…" at bounding box center [529, 147] width 277 height 279
drag, startPoint x: 653, startPoint y: 187, endPoint x: 723, endPoint y: 257, distance: 98.5
click at [723, 257] on div "Чтобы активировать перетаскивание с помощью клавиатуры, нажмите Alt + Ввод. Пос…" at bounding box center [432, 210] width 864 height 421
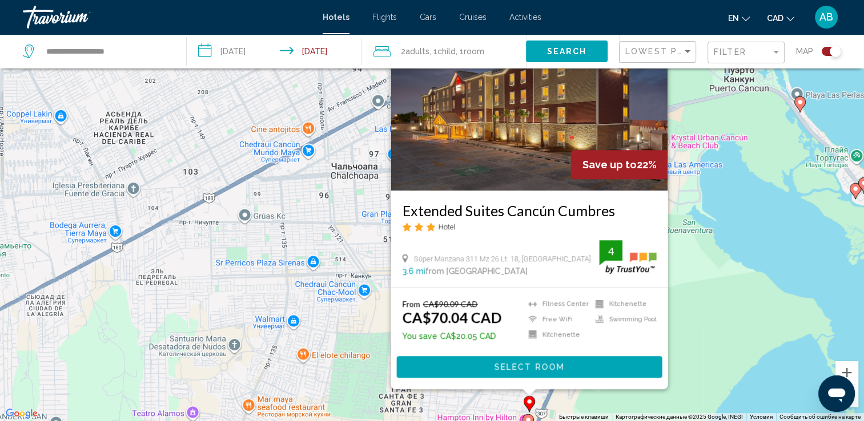
click at [573, 256] on div "Súper Manzana 311 Mz 26 Lt. 18, [GEOGRAPHIC_DATA]" at bounding box center [500, 259] width 197 height 10
click at [698, 300] on div "Чтобы активировать перетаскивание с помощью клавиатуры, нажмите Alt + Ввод. Пос…" at bounding box center [432, 210] width 864 height 421
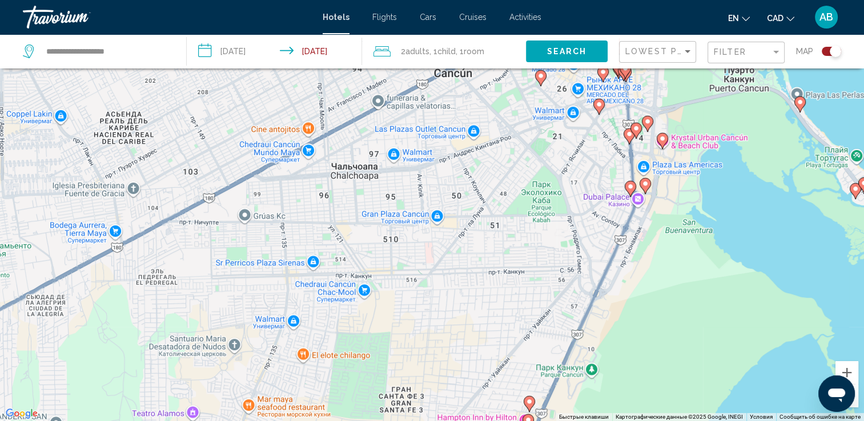
drag, startPoint x: 596, startPoint y: 346, endPoint x: 600, endPoint y: 120, distance: 226.1
click at [600, 120] on div "Чтобы активировать перетаскивание с помощью клавиатуры, нажмите Alt + Ввод. Пос…" at bounding box center [432, 210] width 864 height 421
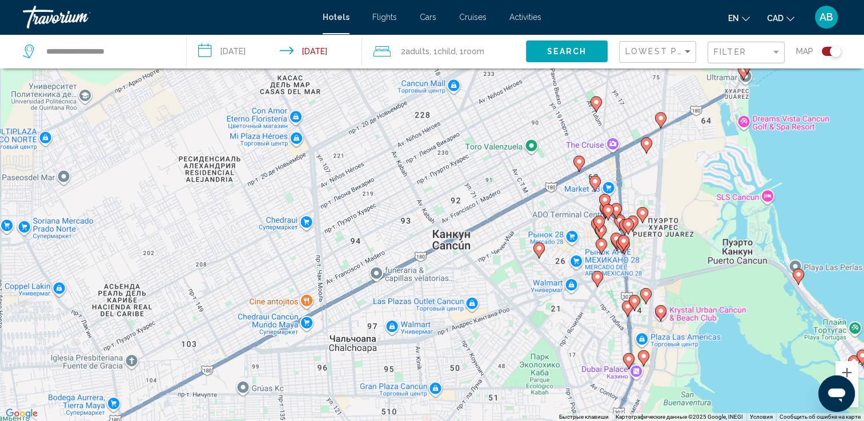
drag, startPoint x: 606, startPoint y: 259, endPoint x: 606, endPoint y: 435, distance: 175.9
click at [606, 353] on html "**********" at bounding box center [432, 141] width 864 height 421
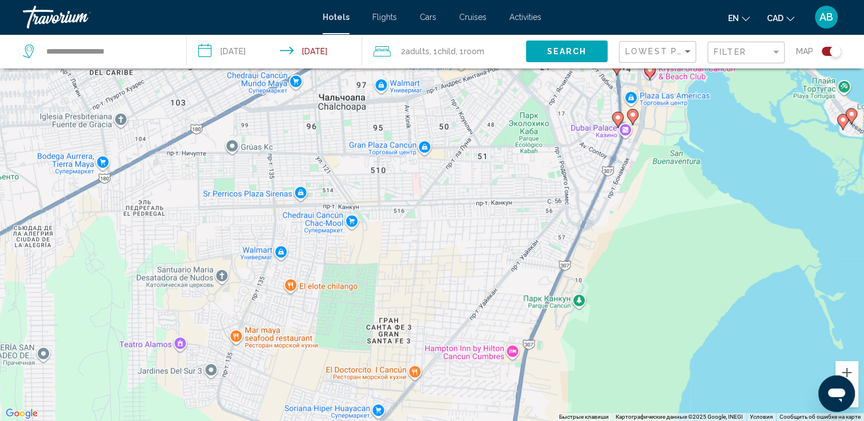
drag, startPoint x: 582, startPoint y: 363, endPoint x: 565, endPoint y: 104, distance: 258.6
click at [565, 104] on div "Чтобы активировать перетаскивание с помощью клавиатуры, нажмите Alt + Ввод. Пос…" at bounding box center [432, 210] width 864 height 421
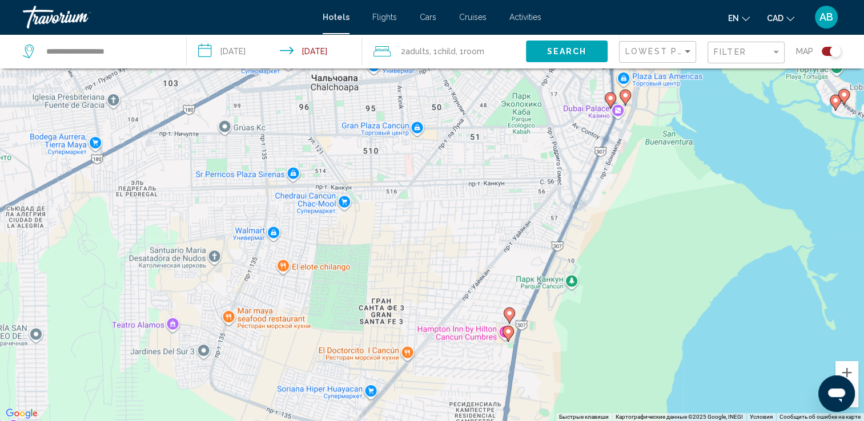
click at [611, 102] on icon "Main content" at bounding box center [610, 100] width 10 height 15
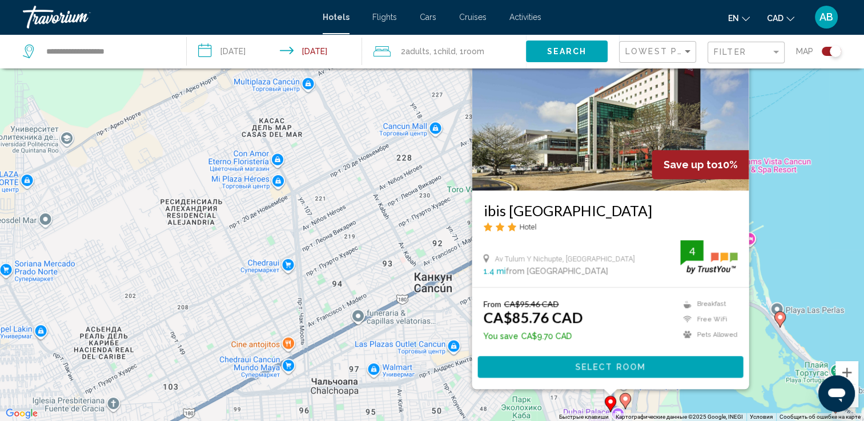
click at [624, 400] on image "Main content" at bounding box center [625, 399] width 7 height 7
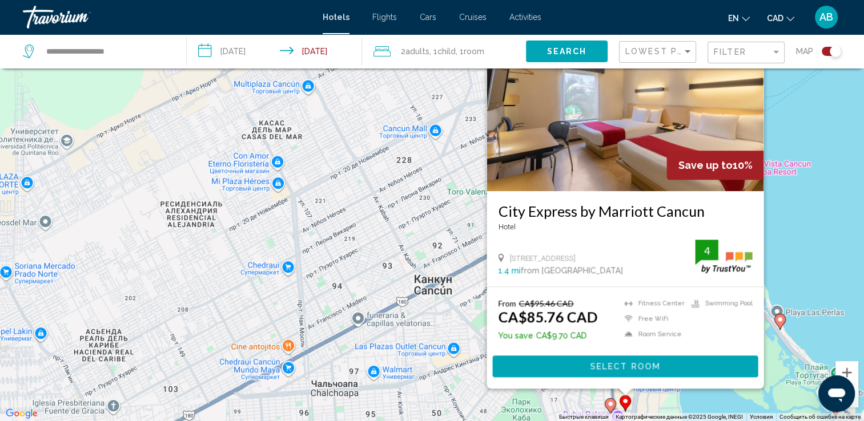
click at [817, 242] on div "Чтобы активировать перетаскивание с помощью клавиатуры, нажмите Alt + Ввод. Пос…" at bounding box center [432, 210] width 864 height 421
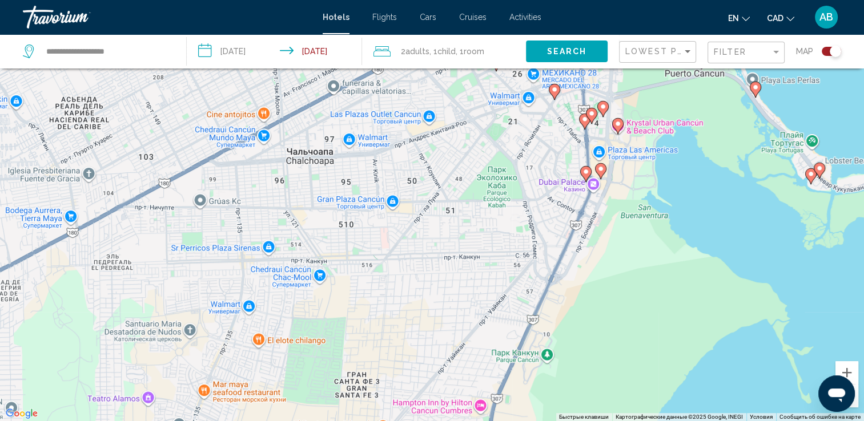
drag, startPoint x: 654, startPoint y: 387, endPoint x: 631, endPoint y: 160, distance: 228.4
click at [631, 160] on div "Чтобы активировать перетаскивание с помощью клавиатуры, нажмите Alt + Ввод. Пос…" at bounding box center [432, 210] width 864 height 421
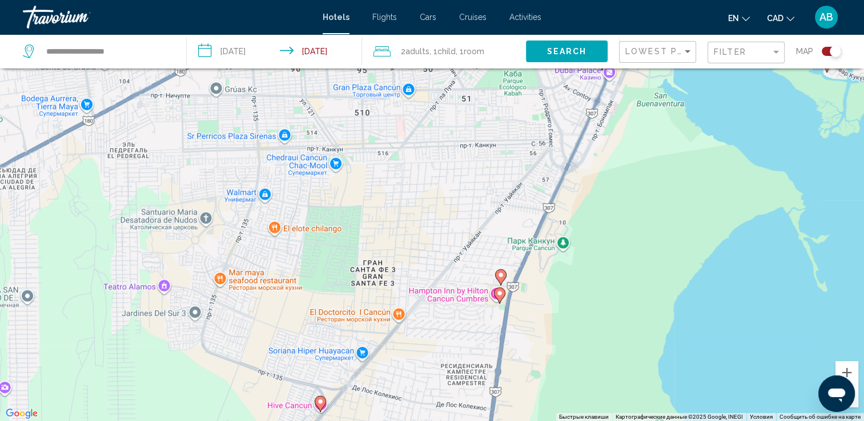
drag, startPoint x: 572, startPoint y: 313, endPoint x: 589, endPoint y: 197, distance: 117.2
click at [589, 197] on div "Чтобы активировать перетаскивание с помощью клавиатуры, нажмите Alt + Ввод. Пос…" at bounding box center [432, 210] width 864 height 421
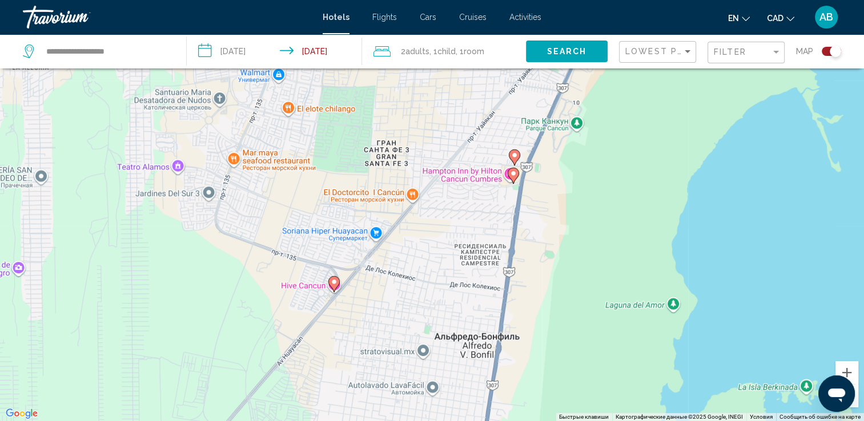
drag, startPoint x: 543, startPoint y: 346, endPoint x: 554, endPoint y: 223, distance: 123.3
click at [558, 216] on div "Чтобы активировать перетаскивание с помощью клавиатуры, нажмите Alt + Ввод. Пос…" at bounding box center [432, 210] width 864 height 421
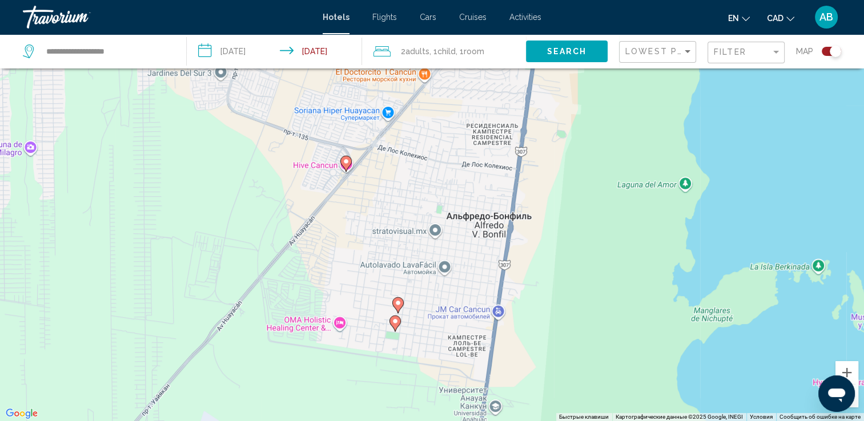
drag, startPoint x: 544, startPoint y: 352, endPoint x: 556, endPoint y: 239, distance: 113.8
click at [556, 239] on div "Чтобы активировать перетаскивание с помощью клавиатуры, нажмите Alt + Ввод. Пос…" at bounding box center [432, 210] width 864 height 421
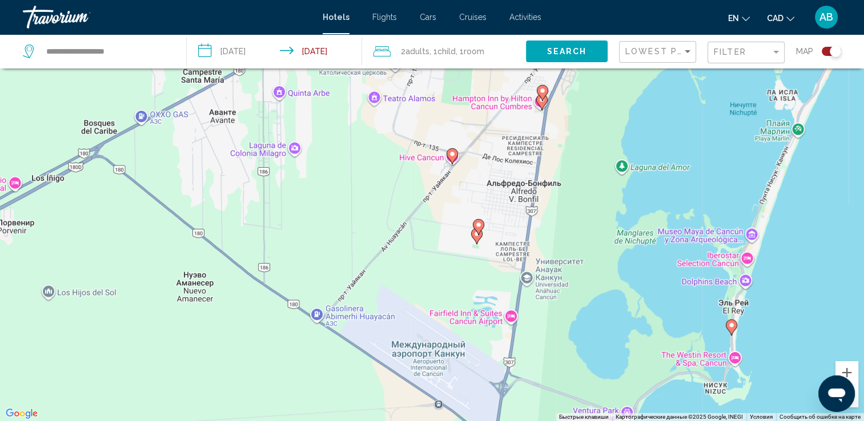
drag, startPoint x: 573, startPoint y: 330, endPoint x: 565, endPoint y: 259, distance: 71.2
click at [565, 259] on div "Чтобы активировать перетаскивание с помощью клавиатуры, нажмите Alt + Ввод. Пос…" at bounding box center [432, 210] width 864 height 421
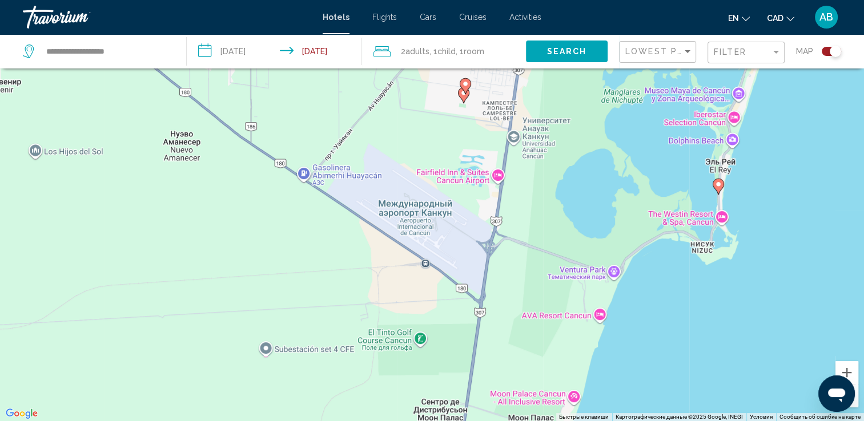
drag, startPoint x: 569, startPoint y: 363, endPoint x: 554, endPoint y: 199, distance: 164.5
click at [554, 199] on div "Чтобы активировать перетаскивание с помощью клавиатуры, нажмите Alt + Ввод. Пос…" at bounding box center [432, 210] width 864 height 421
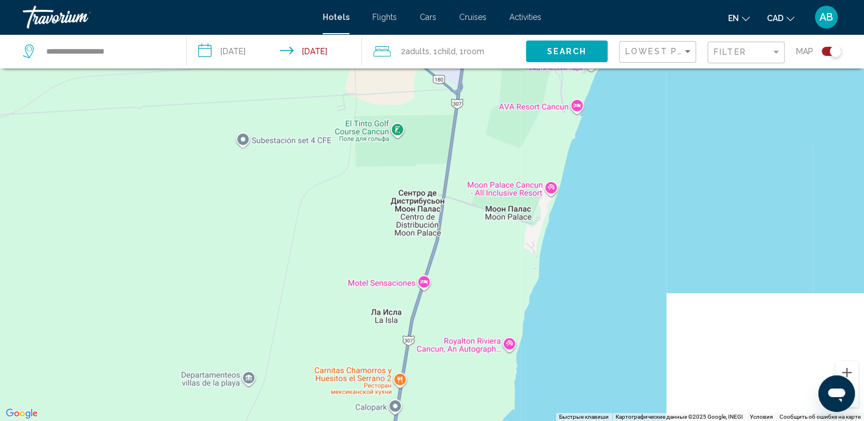
drag, startPoint x: 541, startPoint y: 324, endPoint x: 517, endPoint y: 110, distance: 215.4
click at [522, 95] on div "Чтобы активировать перетаскивание с помощью клавиатуры, нажмите Alt + Ввод. Пос…" at bounding box center [432, 210] width 864 height 421
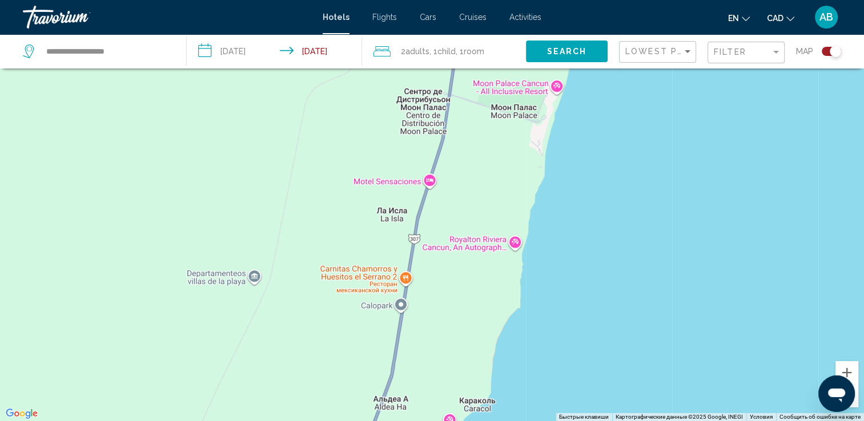
drag, startPoint x: 490, startPoint y: 307, endPoint x: 477, endPoint y: 106, distance: 202.0
click at [478, 107] on div "Чтобы активировать перетаскивание с помощью клавиатуры, нажмите Alt + Ввод. Пос…" at bounding box center [432, 210] width 864 height 421
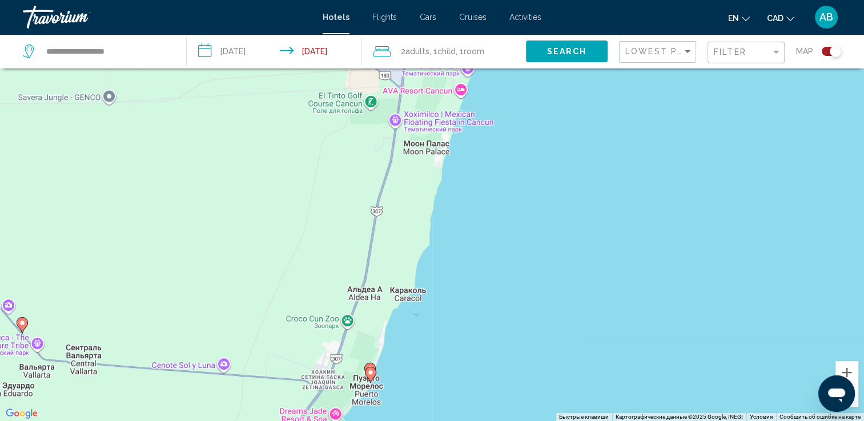
drag, startPoint x: 435, startPoint y: 115, endPoint x: 425, endPoint y: 159, distance: 44.5
click at [425, 161] on div "Чтобы активировать перетаскивание с помощью клавиатуры, нажмите Alt + Ввод. Пос…" at bounding box center [432, 210] width 864 height 421
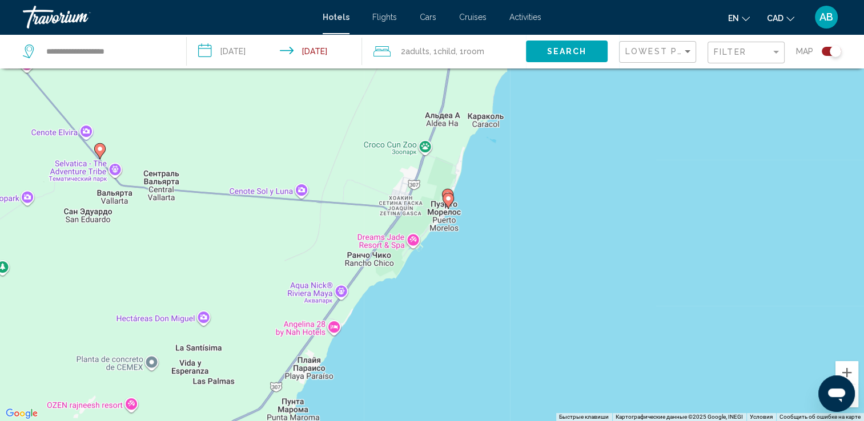
drag, startPoint x: 393, startPoint y: 219, endPoint x: 449, endPoint y: 164, distance: 78.3
click at [449, 164] on div "Чтобы активировать перетаскивание с помощью клавиатуры, нажмите Alt + Ввод. Пос…" at bounding box center [432, 210] width 864 height 421
click at [445, 204] on icon "Main content" at bounding box center [448, 201] width 10 height 15
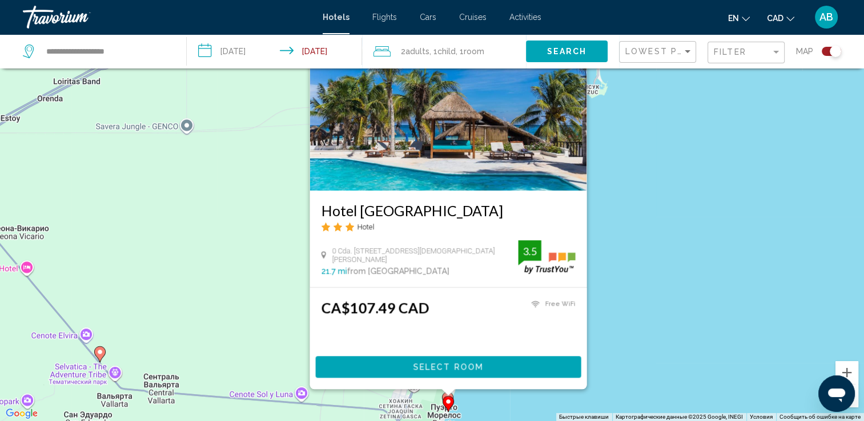
click at [449, 395] on div "Main content" at bounding box center [448, 392] width 14 height 7
click at [638, 233] on div "Чтобы активировать перетаскивание с помощью клавиатуры, нажмите Alt + Ввод. Пос…" at bounding box center [432, 210] width 864 height 421
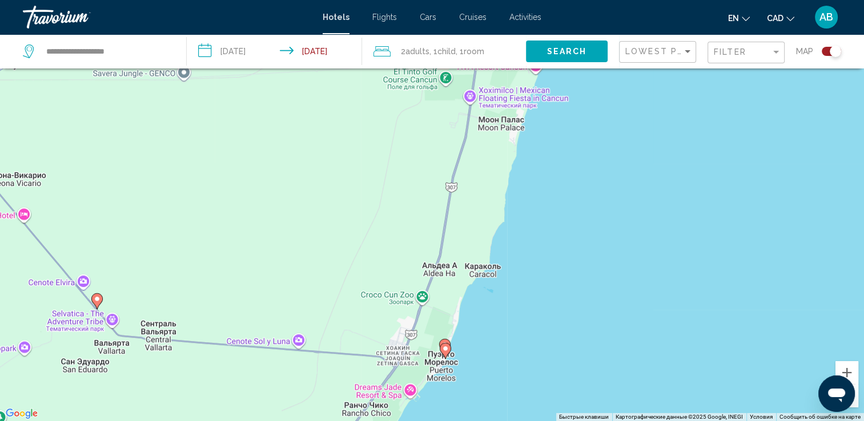
drag, startPoint x: 482, startPoint y: 316, endPoint x: 469, endPoint y: 200, distance: 116.0
click at [469, 200] on div "Чтобы активировать перетаскивание с помощью клавиатуры, нажмите Alt + Ввод. Пос…" at bounding box center [432, 210] width 864 height 421
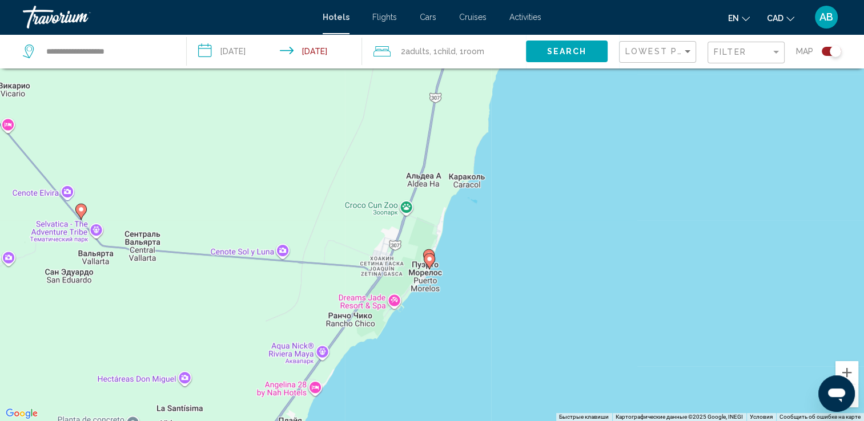
click at [430, 251] on icon "Main content" at bounding box center [428, 257] width 10 height 15
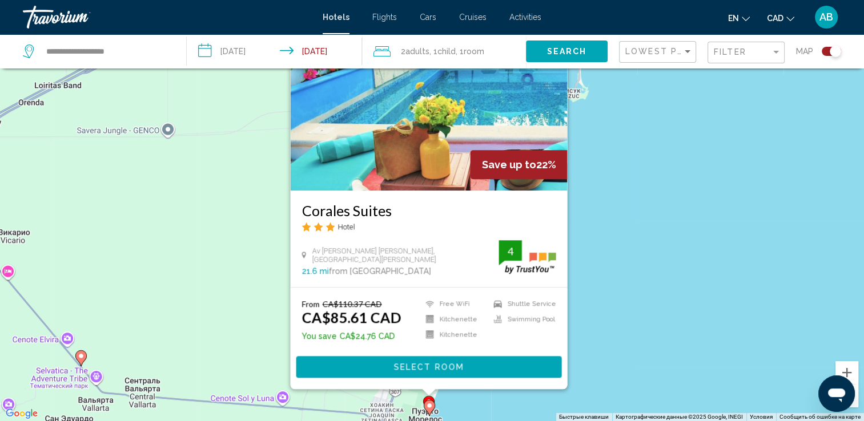
click at [427, 371] on span "Select Room" at bounding box center [428, 367] width 70 height 9
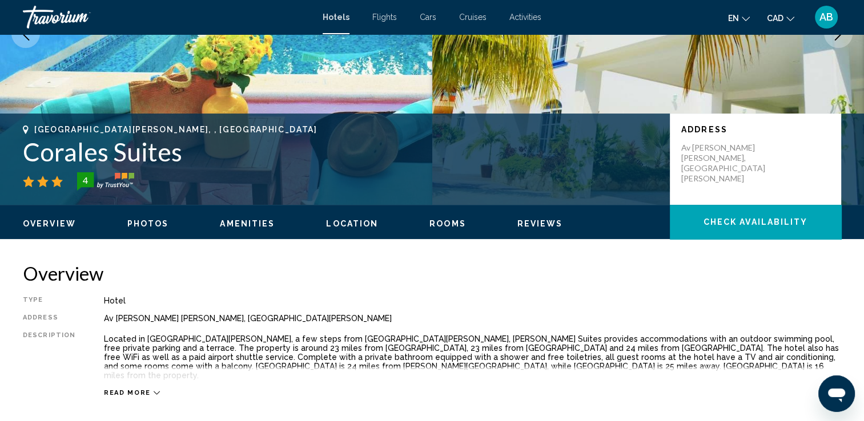
scroll to position [287, 0]
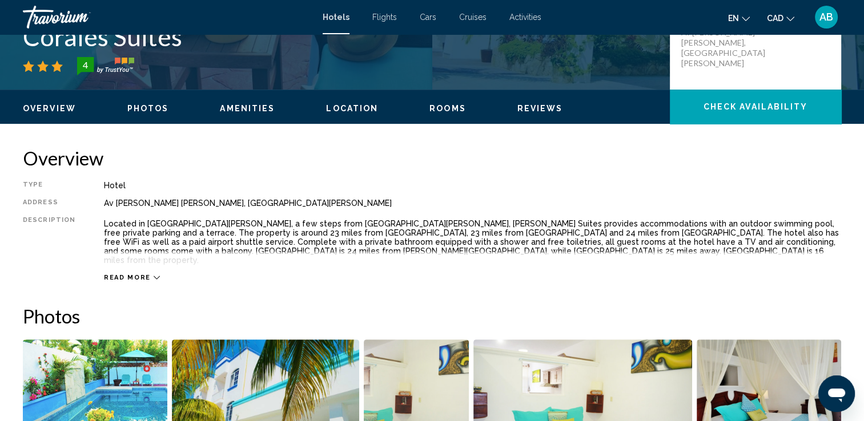
click at [154, 275] on icon "Main content" at bounding box center [157, 278] width 6 height 6
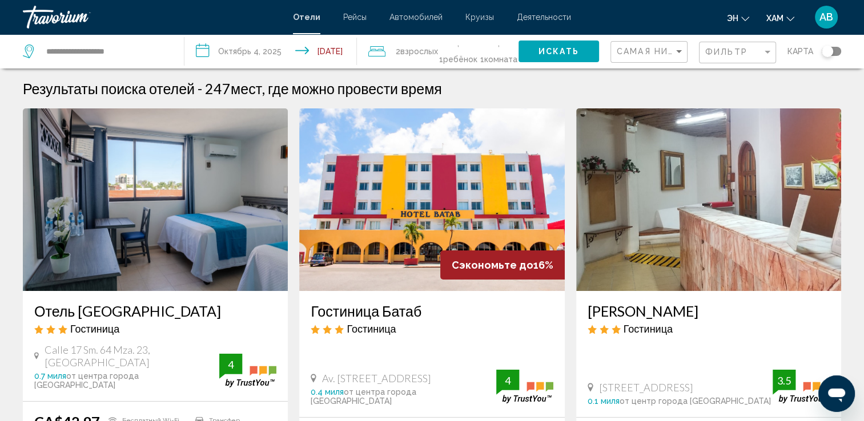
click at [833, 53] on div "Переключить карту" at bounding box center [827, 51] width 11 height 11
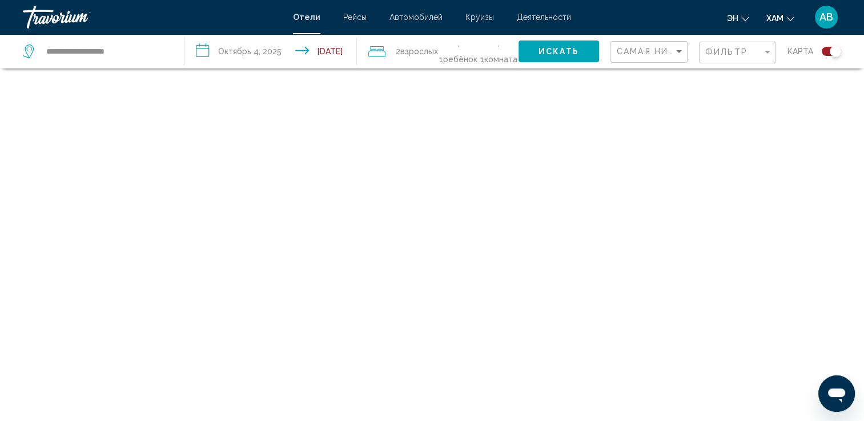
scroll to position [69, 0]
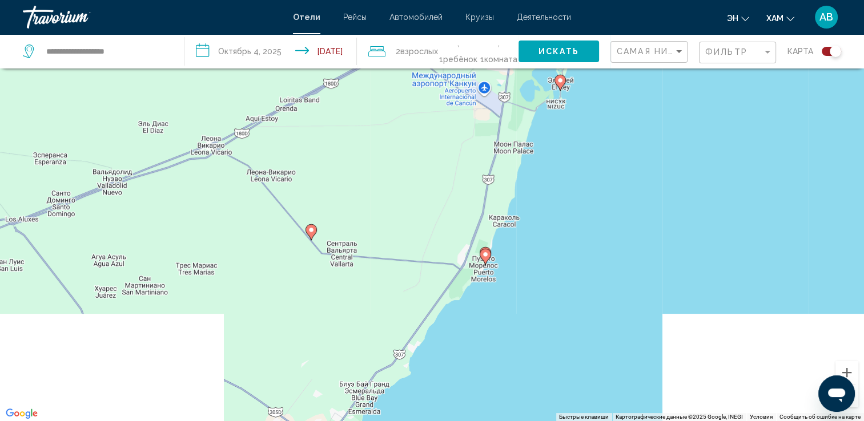
drag, startPoint x: 441, startPoint y: 342, endPoint x: 466, endPoint y: 196, distance: 147.8
click at [466, 197] on div "Чтобы активировать перетаскивание с помощью клавиатуры, нажмите Alt + Ввод. Пос…" at bounding box center [432, 210] width 864 height 421
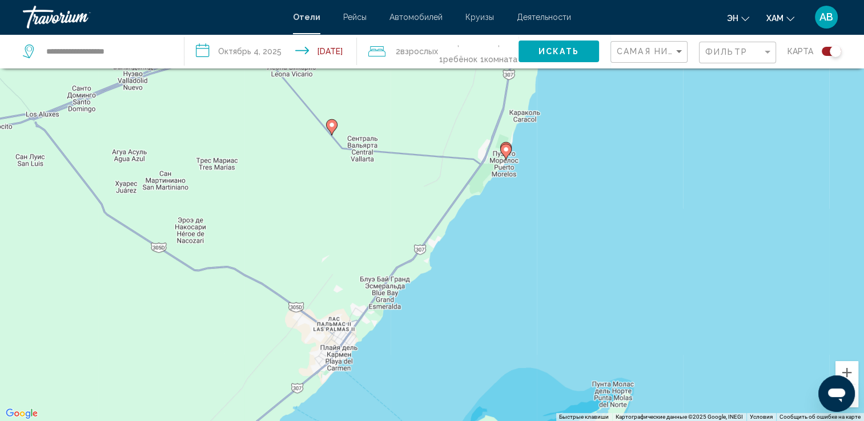
drag, startPoint x: 400, startPoint y: 343, endPoint x: 421, endPoint y: 261, distance: 84.9
click at [421, 261] on div "Чтобы активировать перетаскивание с помощью клавиатуры, нажмите Alt + Ввод. Пос…" at bounding box center [432, 210] width 864 height 421
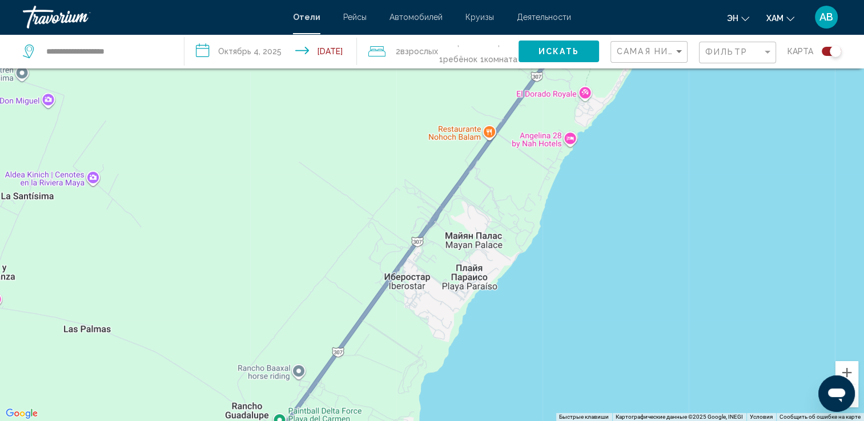
drag, startPoint x: 400, startPoint y: 212, endPoint x: 428, endPoint y: 316, distance: 108.0
click at [428, 316] on div "Основное содержание" at bounding box center [432, 210] width 864 height 421
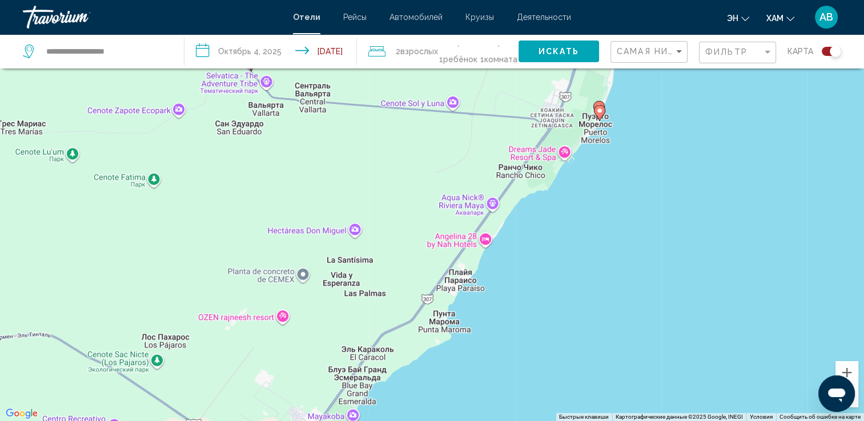
click at [602, 112] on image "Основное содержание" at bounding box center [599, 110] width 7 height 7
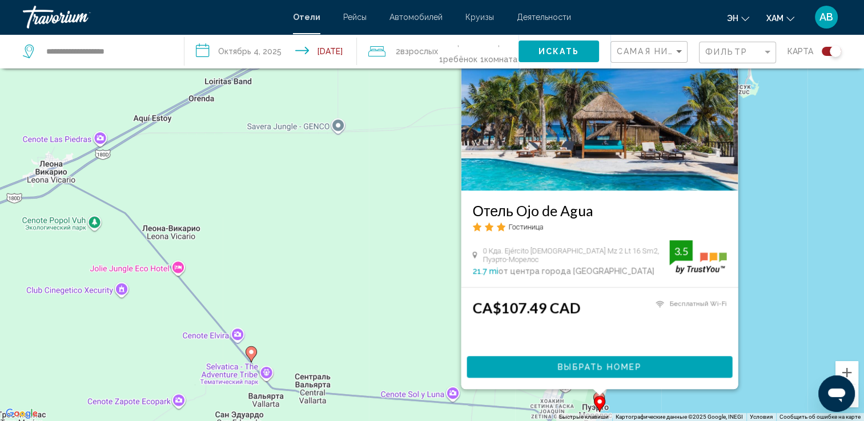
click at [596, 122] on img "Основное содержание" at bounding box center [599, 99] width 277 height 183
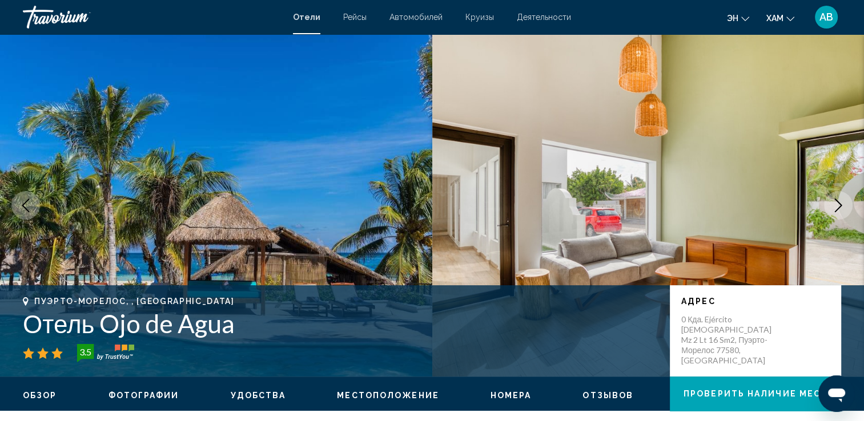
click at [829, 207] on button "Следующее изображение" at bounding box center [838, 205] width 29 height 29
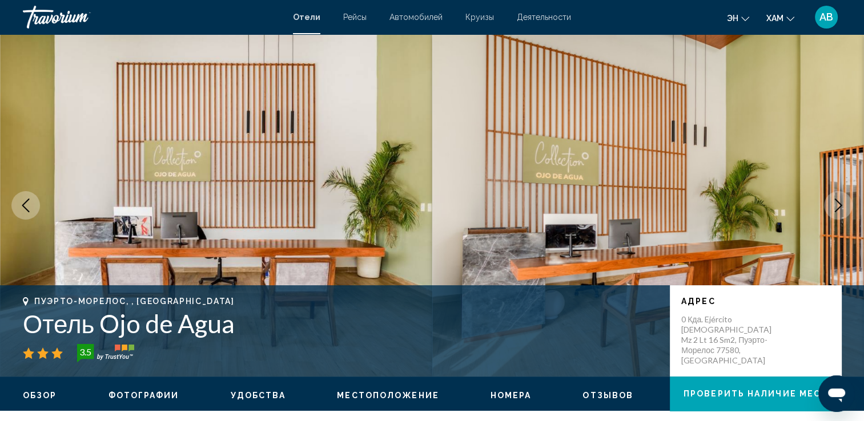
click at [829, 207] on button "Следующее изображение" at bounding box center [838, 205] width 29 height 29
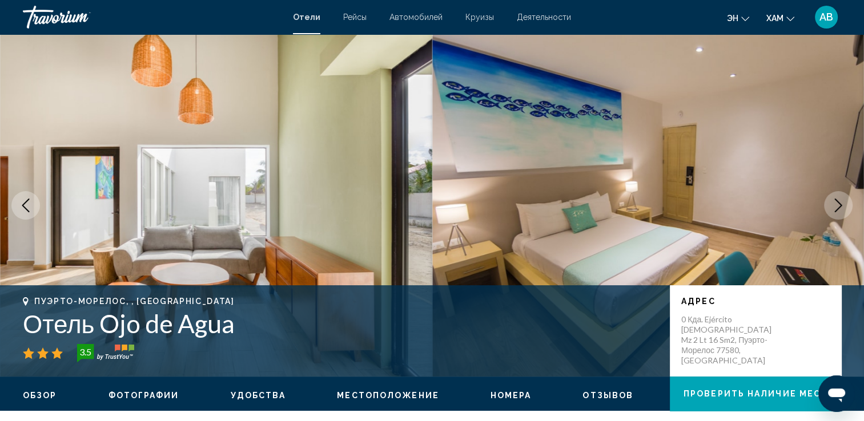
click at [829, 207] on button "Следующее изображение" at bounding box center [838, 205] width 29 height 29
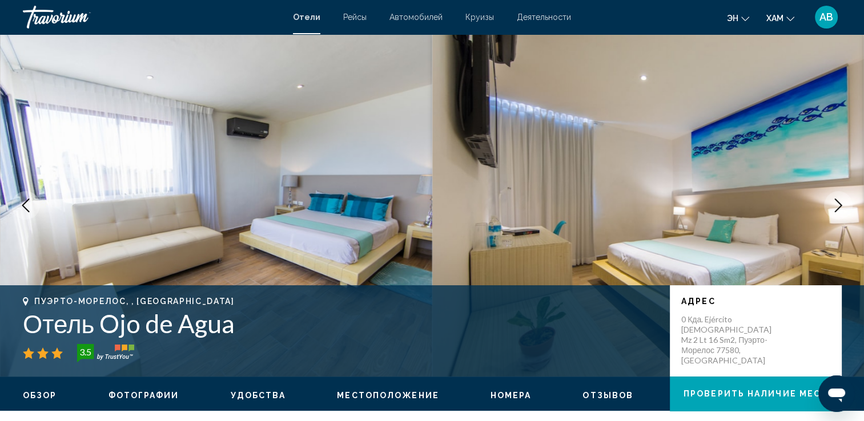
click at [829, 207] on button "Следующее изображение" at bounding box center [838, 205] width 29 height 29
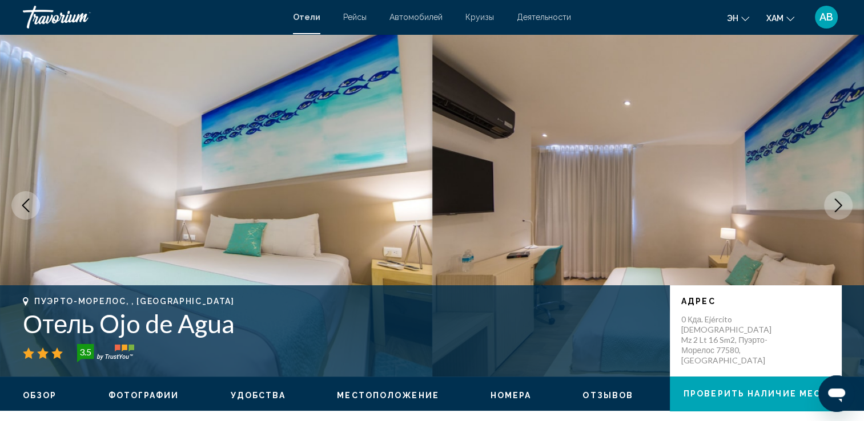
click at [830, 207] on button "Следующее изображение" at bounding box center [838, 205] width 29 height 29
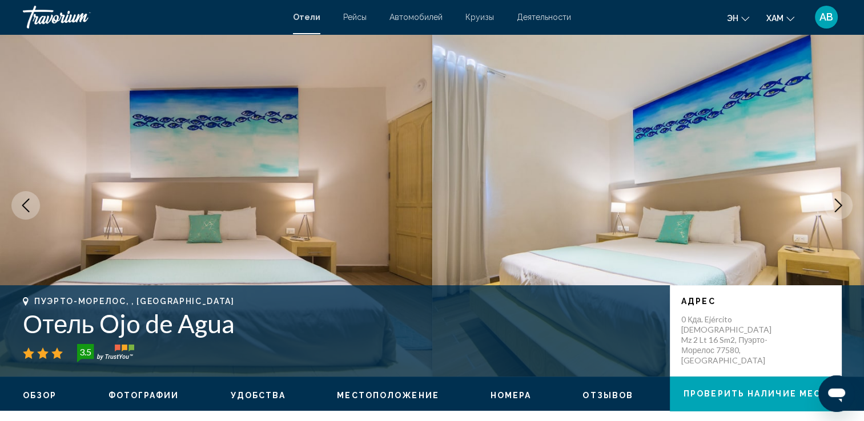
click at [830, 207] on button "Следующее изображение" at bounding box center [838, 205] width 29 height 29
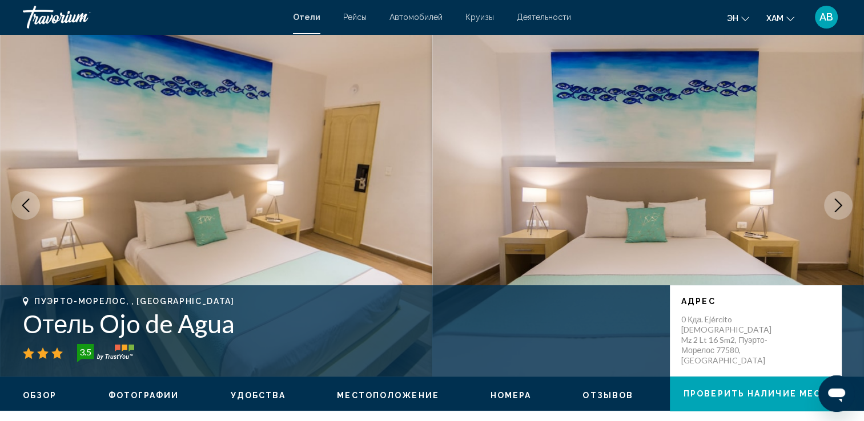
click at [830, 207] on button "Следующее изображение" at bounding box center [838, 205] width 29 height 29
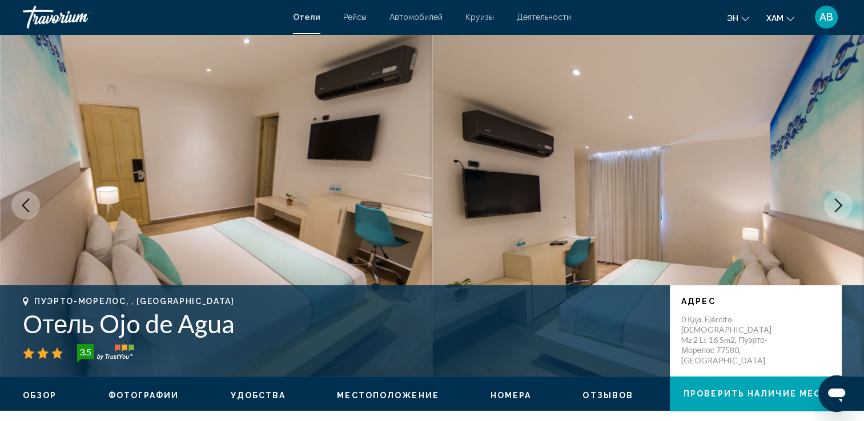
click at [831, 207] on icon "Следующее изображение" at bounding box center [838, 206] width 14 height 14
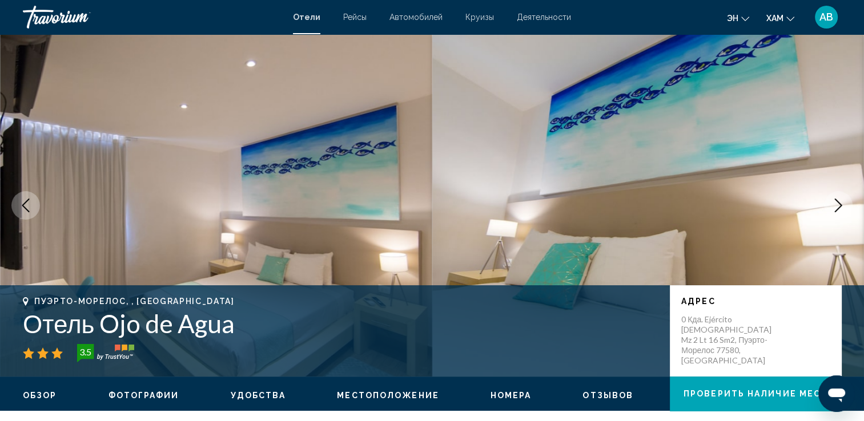
click at [831, 207] on icon "Следующее изображение" at bounding box center [838, 206] width 14 height 14
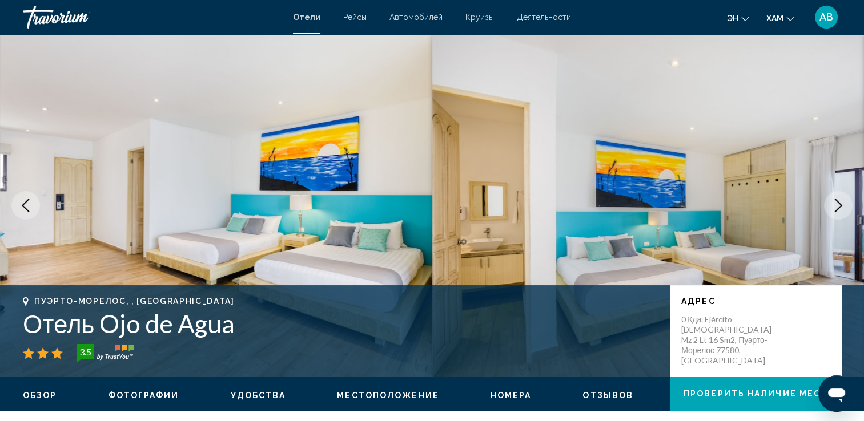
click at [831, 207] on icon "Следующее изображение" at bounding box center [838, 206] width 14 height 14
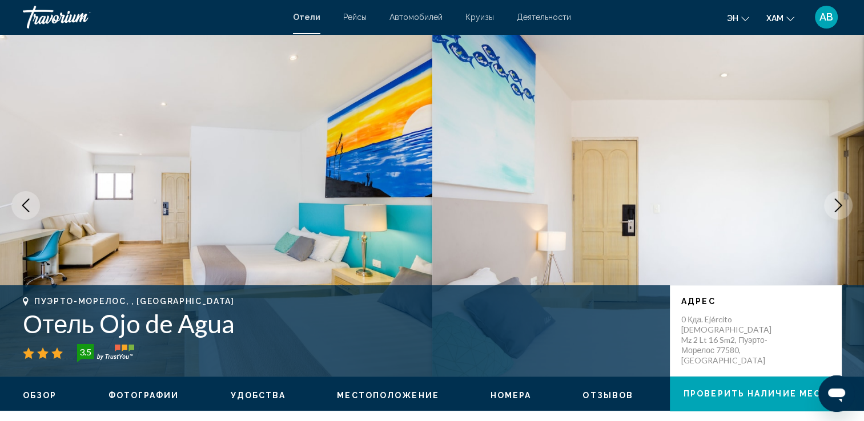
click at [831, 206] on icon "Следующее изображение" at bounding box center [838, 206] width 14 height 14
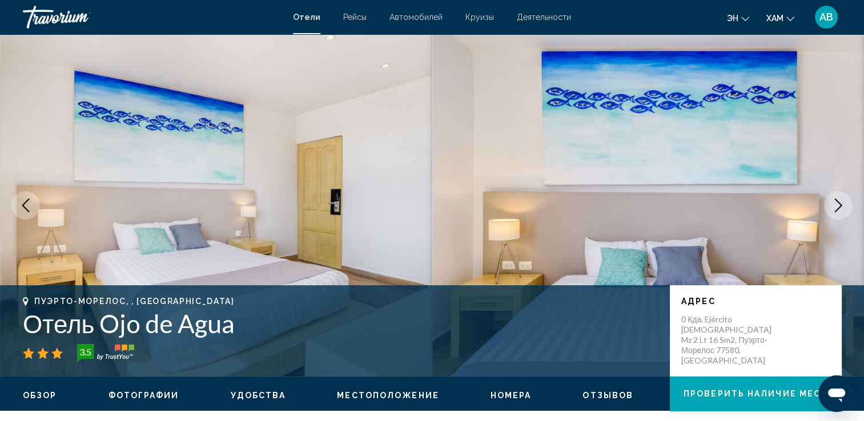
click at [831, 206] on icon "Следующее изображение" at bounding box center [838, 206] width 14 height 14
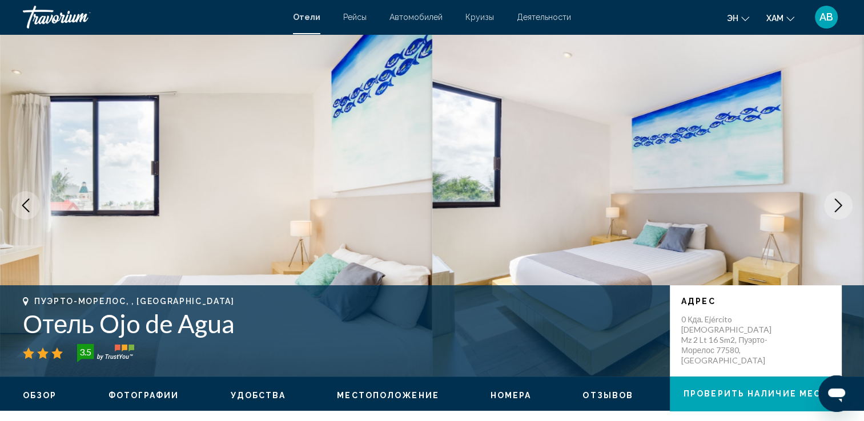
click at [831, 206] on icon "Следующее изображение" at bounding box center [838, 206] width 14 height 14
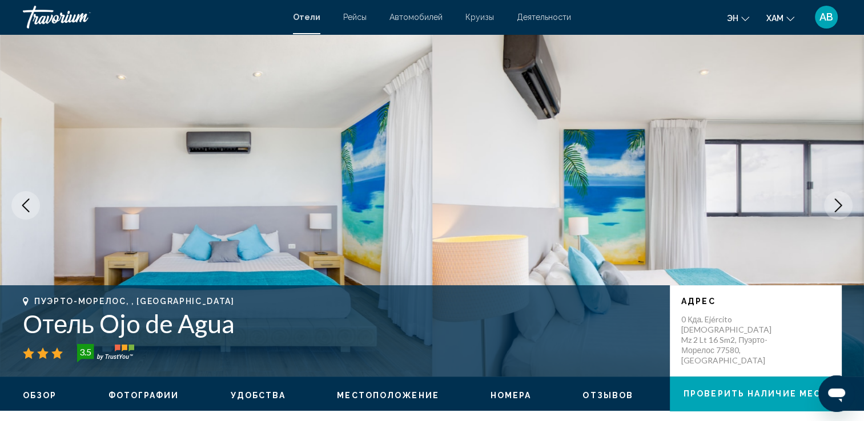
click at [831, 206] on icon "Следующее изображение" at bounding box center [838, 206] width 14 height 14
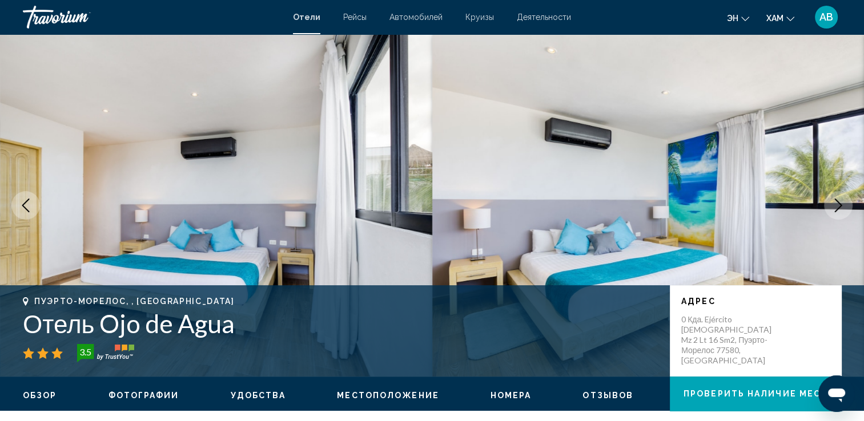
click at [831, 206] on icon "Следующее изображение" at bounding box center [838, 206] width 14 height 14
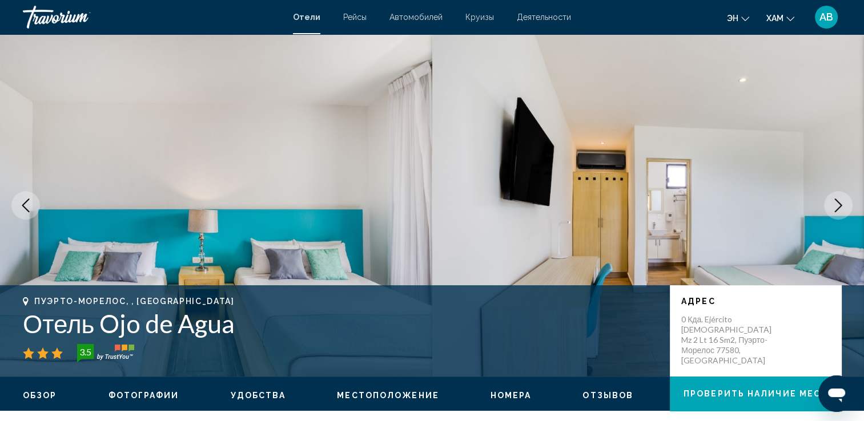
click at [831, 206] on icon "Следующее изображение" at bounding box center [838, 206] width 14 height 14
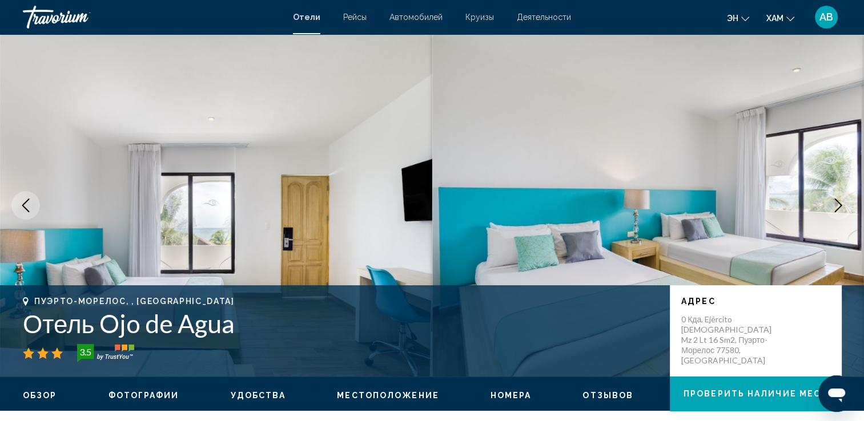
click at [831, 206] on icon "Следующее изображение" at bounding box center [838, 206] width 14 height 14
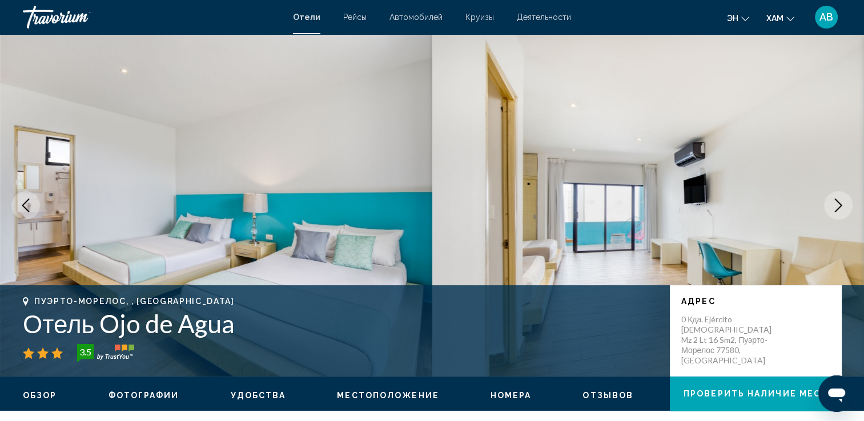
click at [833, 206] on icon "Следующее изображение" at bounding box center [838, 206] width 14 height 14
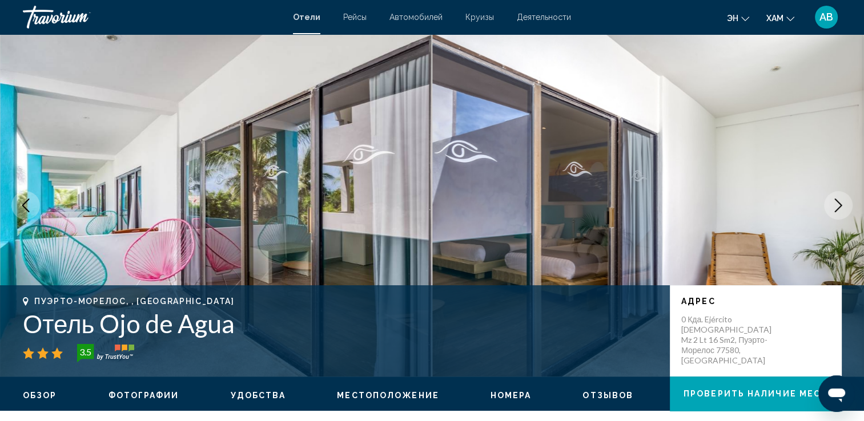
click at [833, 206] on icon "Следующее изображение" at bounding box center [838, 206] width 14 height 14
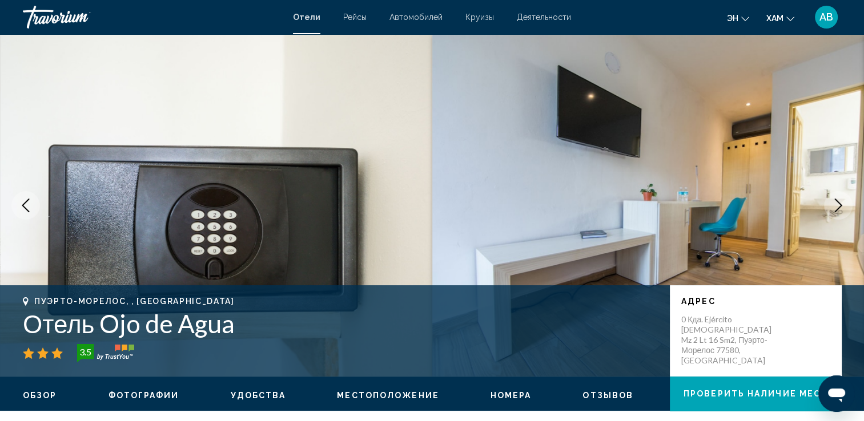
click at [833, 206] on icon "Следующее изображение" at bounding box center [838, 206] width 14 height 14
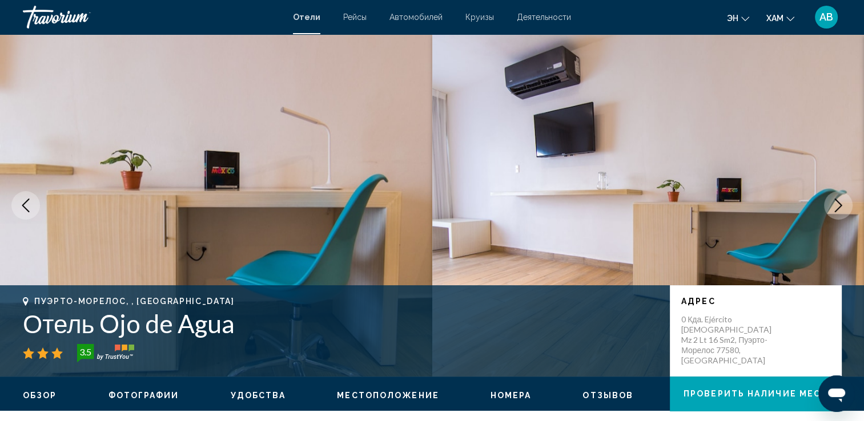
click at [833, 206] on icon "Следующее изображение" at bounding box center [838, 206] width 14 height 14
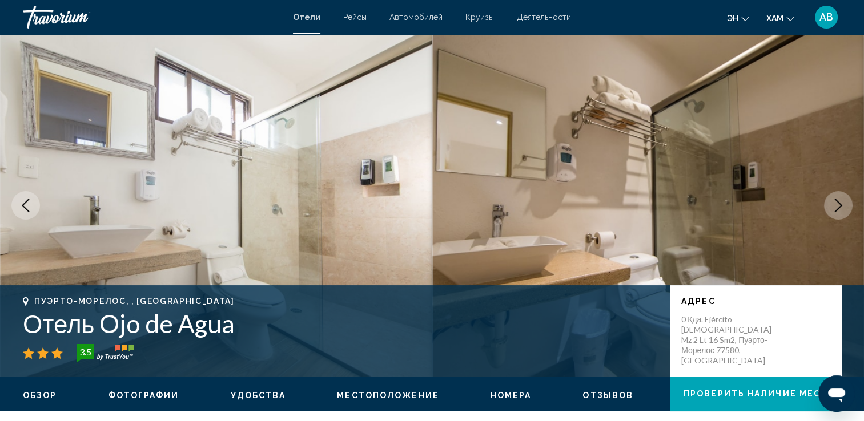
click at [833, 206] on icon "Следующее изображение" at bounding box center [838, 206] width 14 height 14
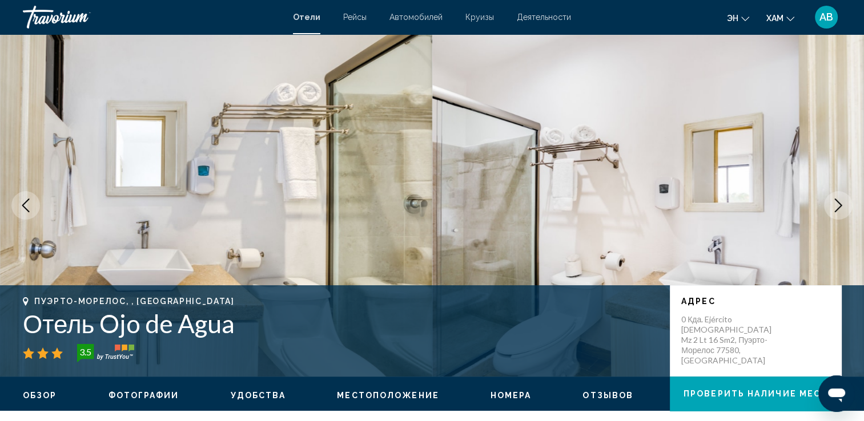
click at [833, 206] on icon "Следующее изображение" at bounding box center [838, 206] width 14 height 14
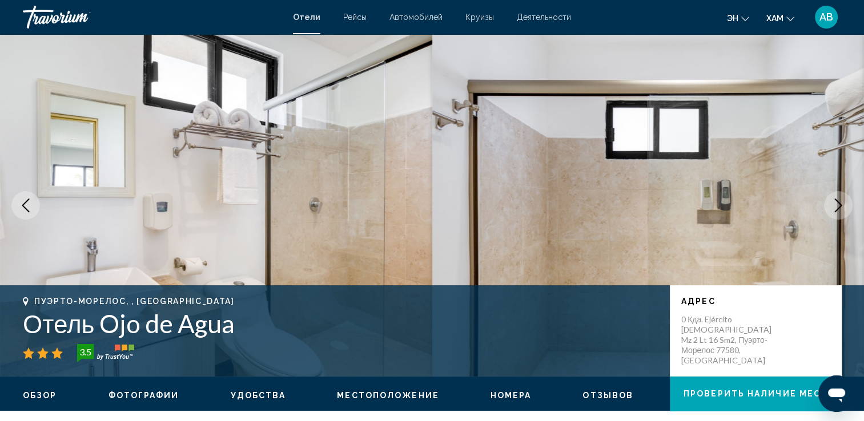
click at [833, 206] on icon "Следующее изображение" at bounding box center [838, 206] width 14 height 14
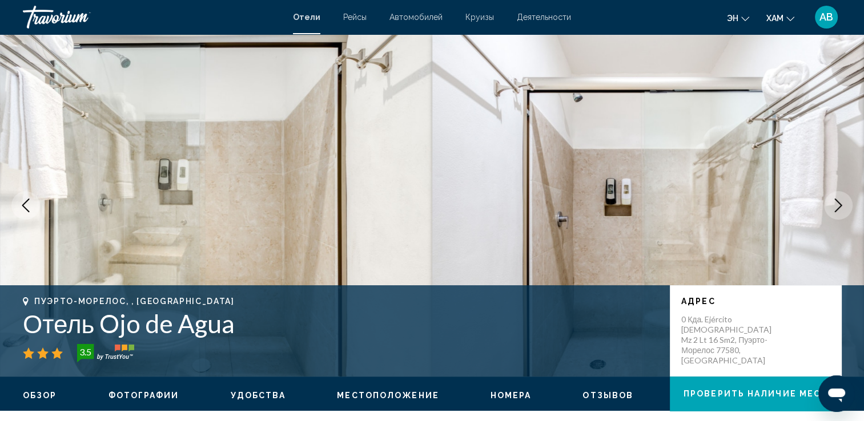
click at [833, 206] on icon "Следующее изображение" at bounding box center [838, 206] width 14 height 14
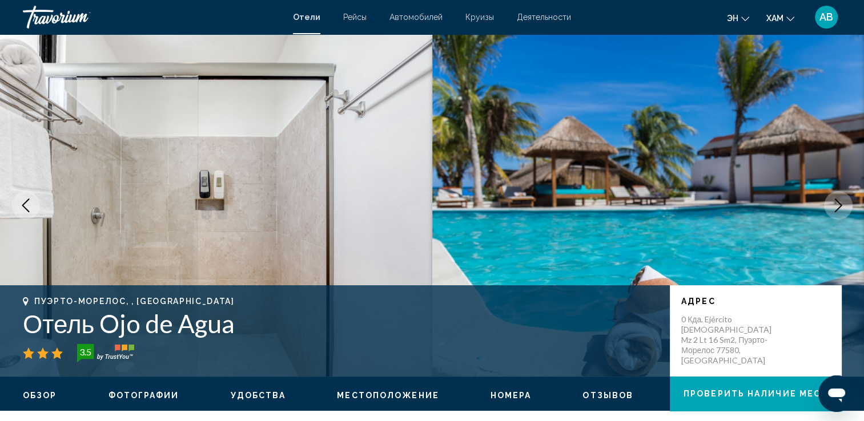
click at [833, 206] on icon "Следующее изображение" at bounding box center [838, 206] width 14 height 14
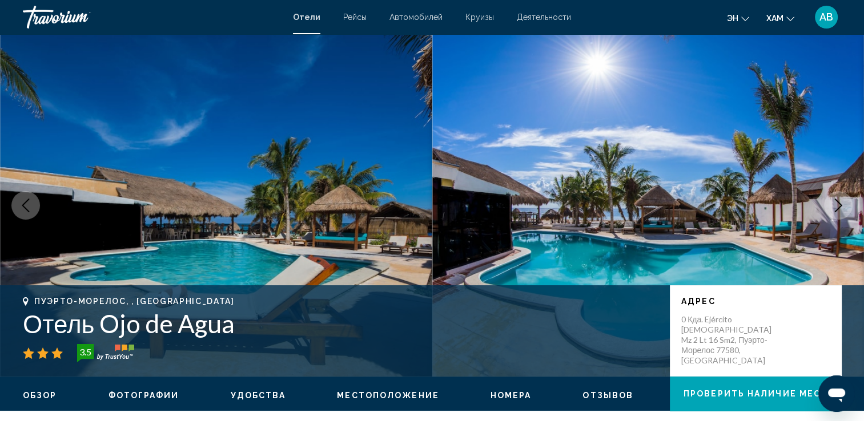
click at [833, 205] on icon "Следующее изображение" at bounding box center [838, 206] width 14 height 14
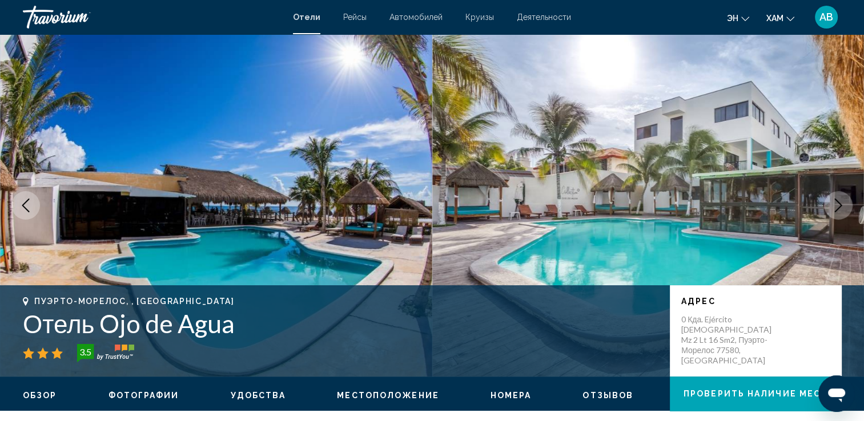
click at [834, 205] on icon "Следующее изображение" at bounding box center [838, 206] width 14 height 14
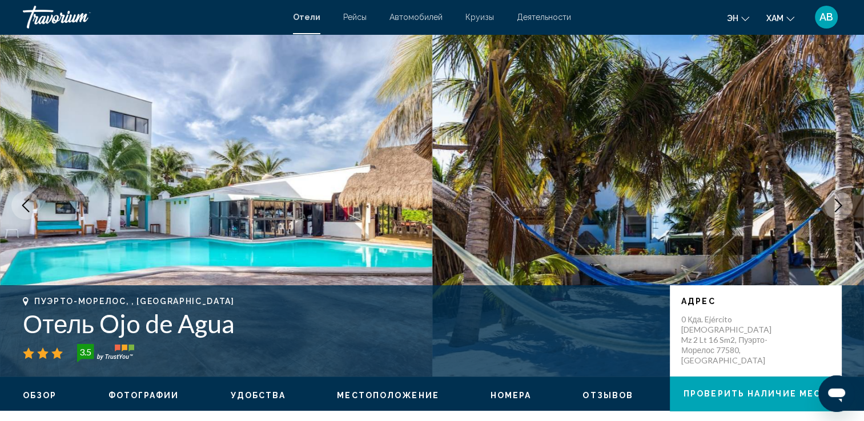
click at [834, 205] on icon "Следующее изображение" at bounding box center [838, 206] width 14 height 14
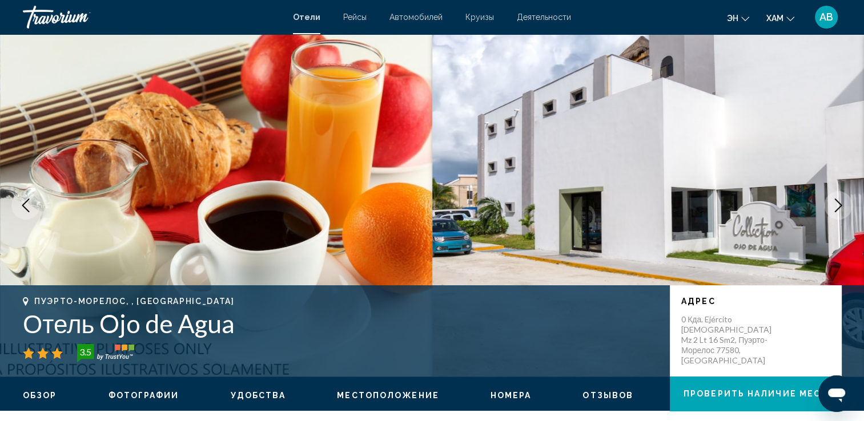
click at [834, 205] on icon "Следующее изображение" at bounding box center [838, 206] width 14 height 14
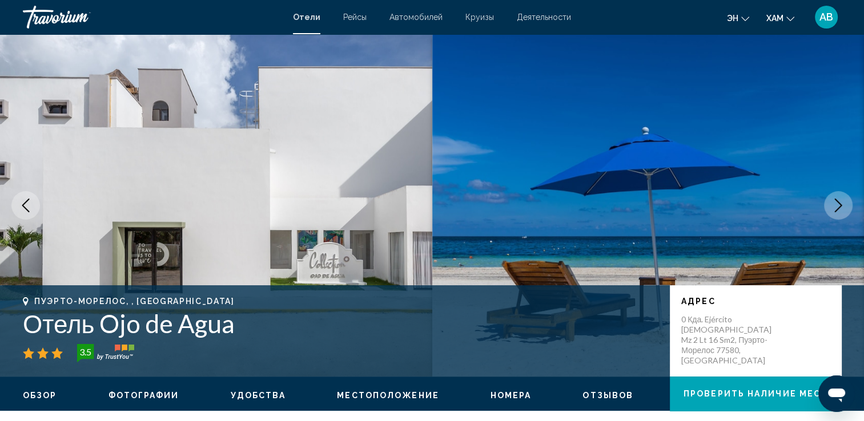
click at [834, 205] on icon "Следующее изображение" at bounding box center [838, 206] width 14 height 14
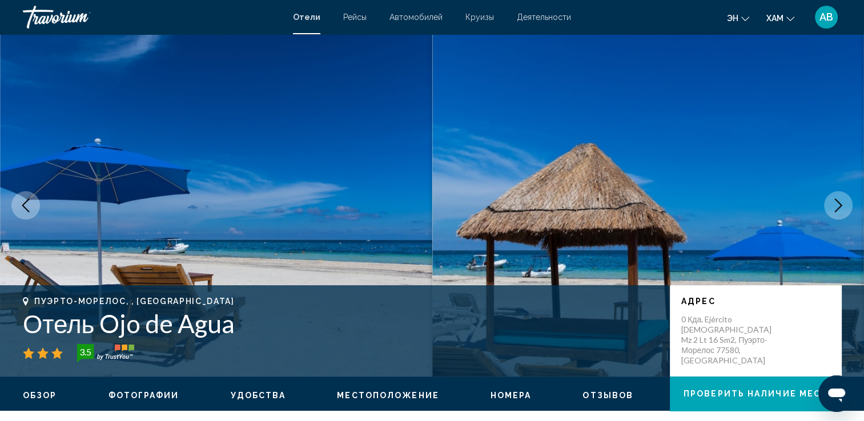
click at [834, 205] on icon "Следующее изображение" at bounding box center [838, 206] width 14 height 14
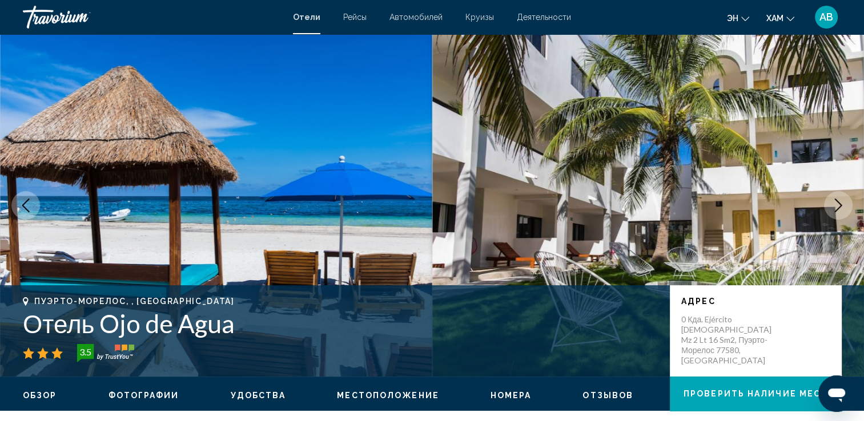
click at [830, 209] on button "Следующее изображение" at bounding box center [838, 205] width 29 height 29
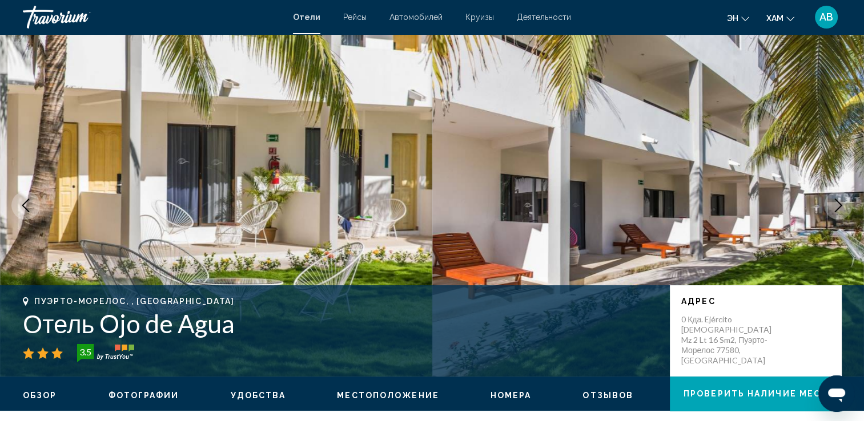
click at [830, 209] on button "Следующее изображение" at bounding box center [838, 205] width 29 height 29
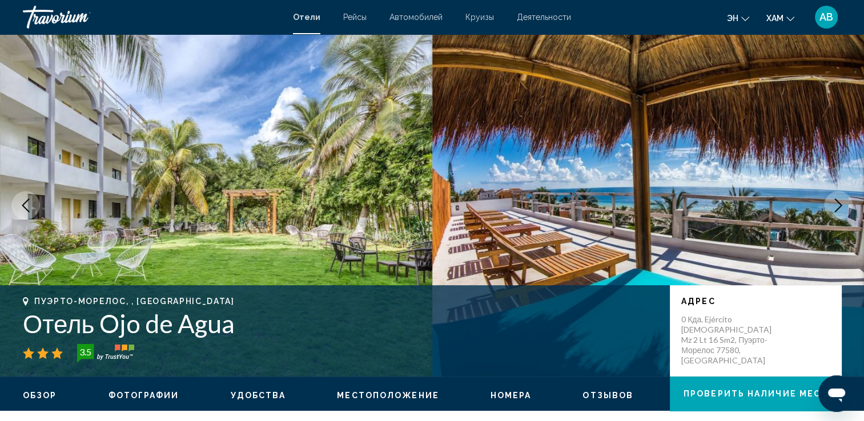
click at [830, 209] on button "Следующее изображение" at bounding box center [838, 205] width 29 height 29
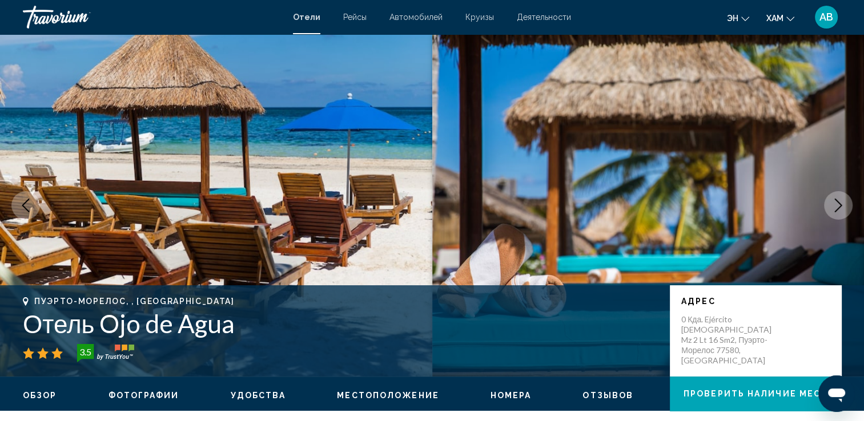
click at [830, 209] on button "Следующее изображение" at bounding box center [838, 205] width 29 height 29
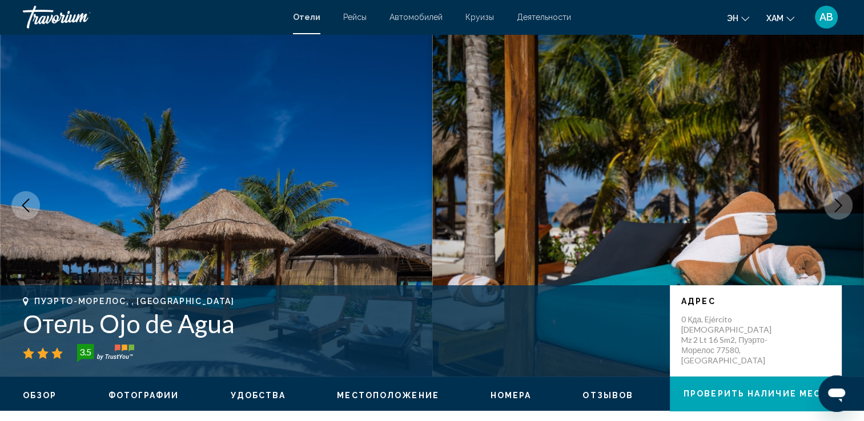
click at [830, 209] on button "Следующее изображение" at bounding box center [838, 205] width 29 height 29
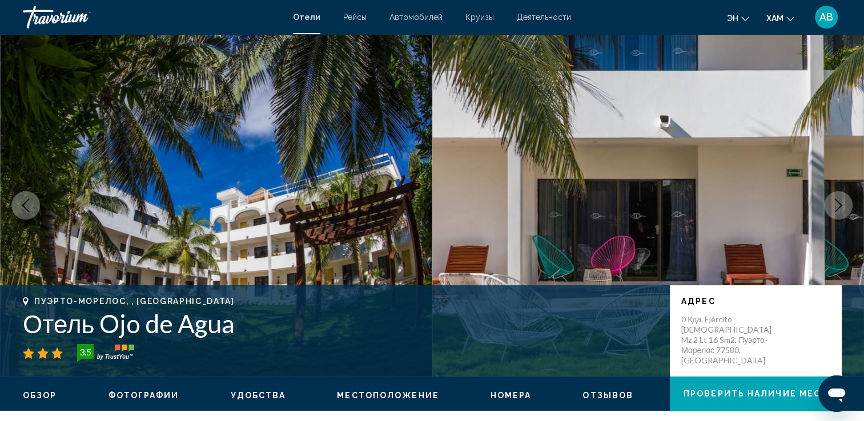
click at [830, 209] on button "Следующее изображение" at bounding box center [838, 205] width 29 height 29
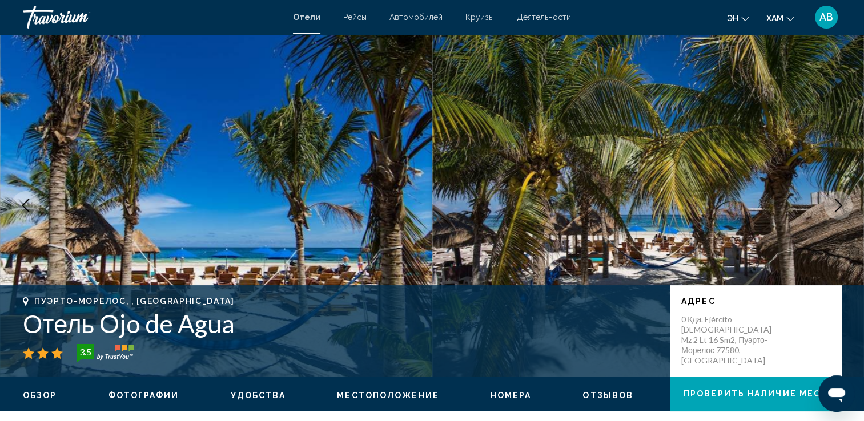
click at [830, 209] on button "Следующее изображение" at bounding box center [838, 205] width 29 height 29
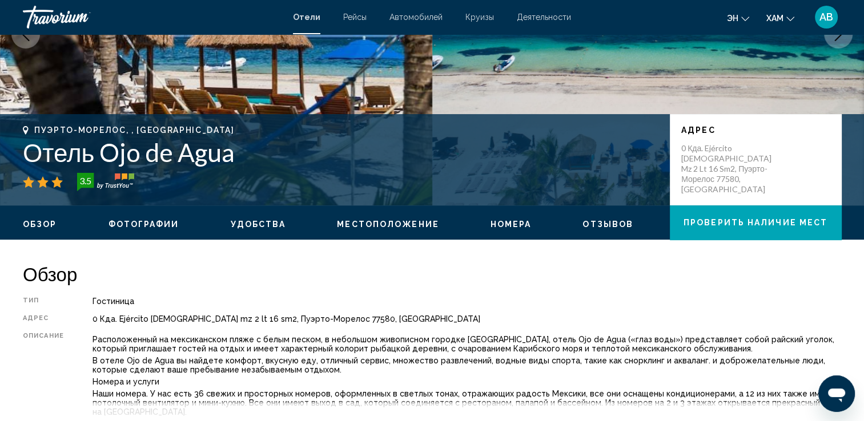
scroll to position [457, 0]
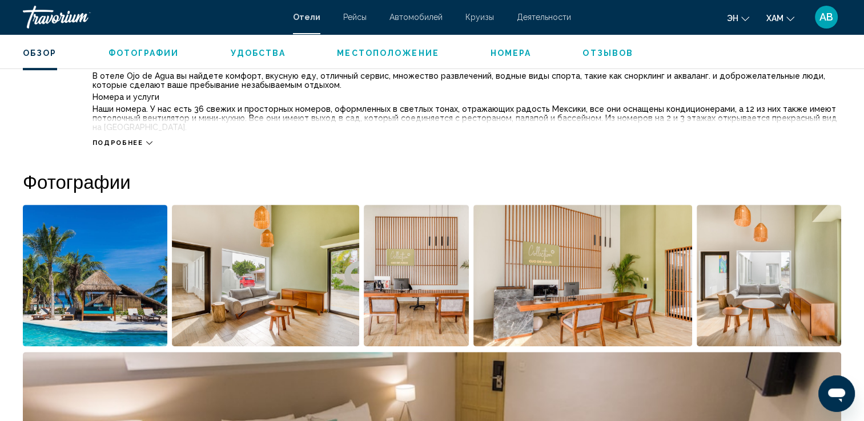
click at [142, 142] on div "Подробнее" at bounding box center [123, 142] width 60 height 7
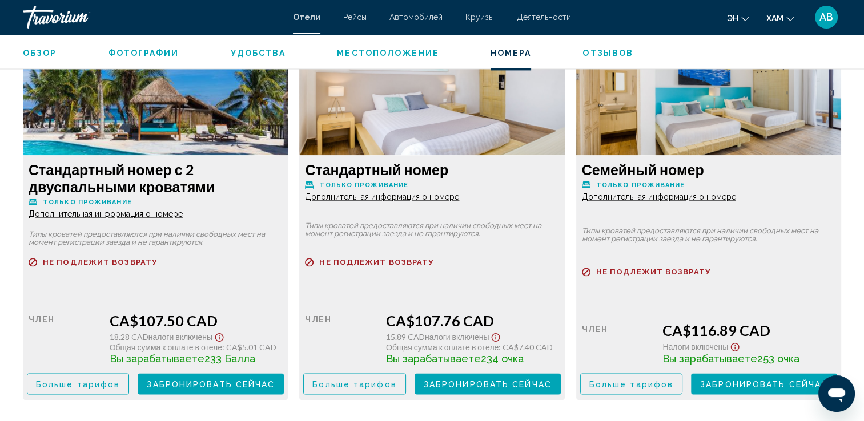
scroll to position [1713, 0]
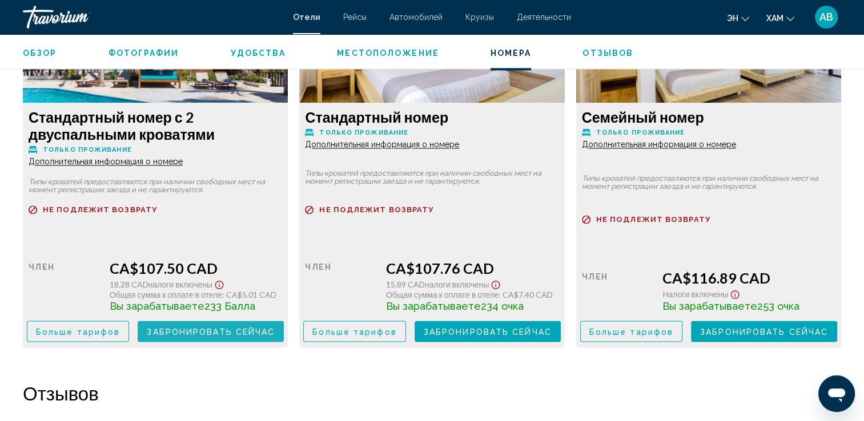
click at [188, 335] on span "Забронировать сейчас" at bounding box center [211, 331] width 128 height 9
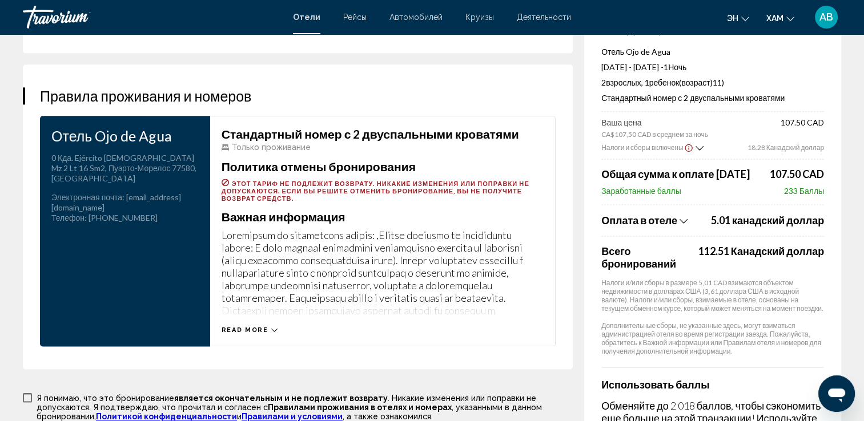
scroll to position [1589, 0]
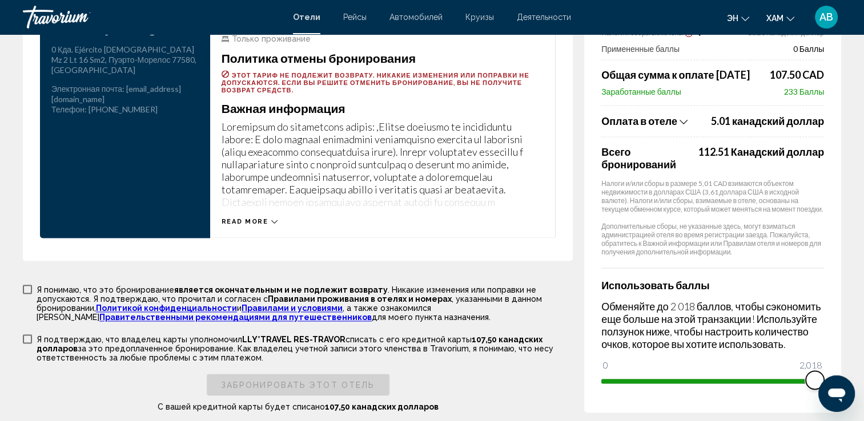
drag, startPoint x: 605, startPoint y: 374, endPoint x: 874, endPoint y: 371, distance: 269.5
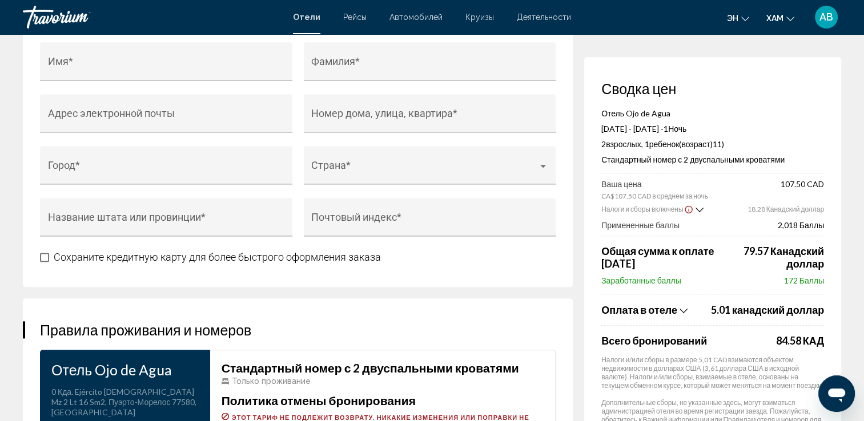
scroll to position [1075, 0]
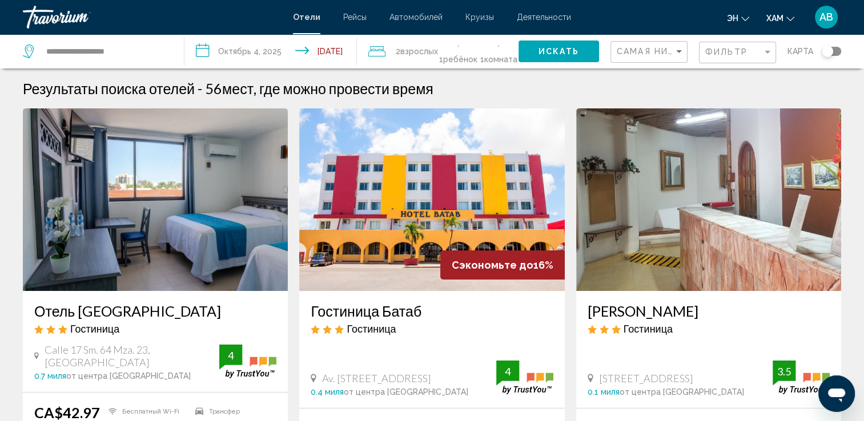
click at [829, 51] on div "Переключить карту" at bounding box center [827, 51] width 11 height 11
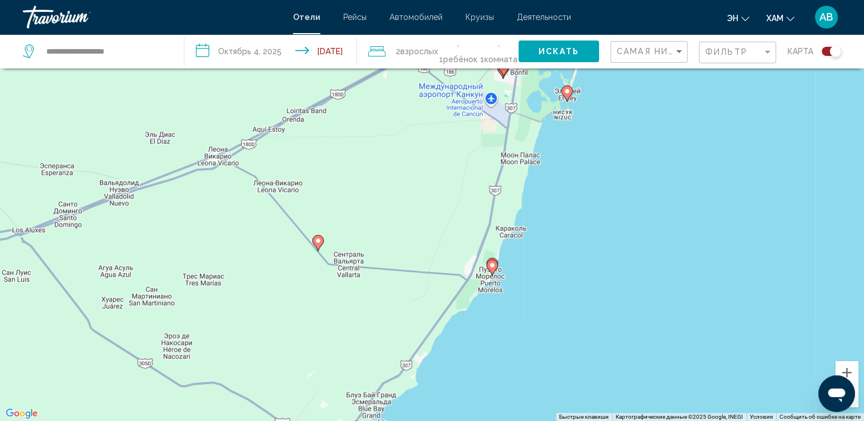
drag, startPoint x: 508, startPoint y: 312, endPoint x: 532, endPoint y: 206, distance: 108.9
click at [532, 206] on div "Чтобы активировать перетаскивание с помощью клавиатуры, нажмите Alt + Ввод. Пос…" at bounding box center [432, 210] width 864 height 421
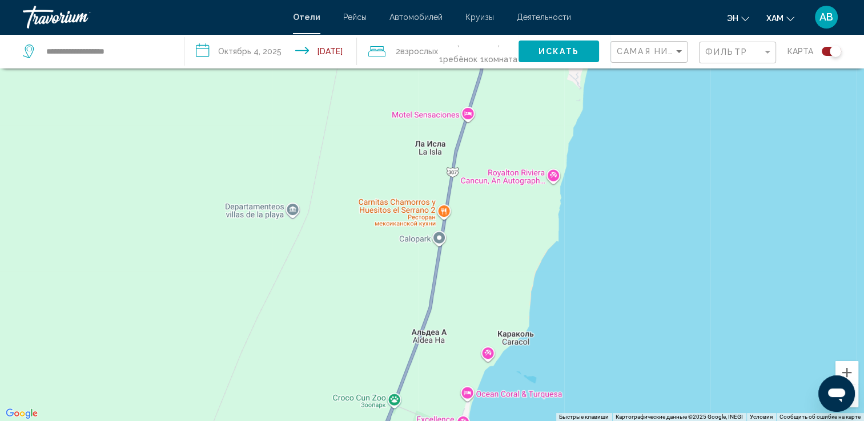
drag, startPoint x: 495, startPoint y: 278, endPoint x: 518, endPoint y: 451, distance: 174.7
click at [518, 353] on html "**********" at bounding box center [432, 141] width 864 height 421
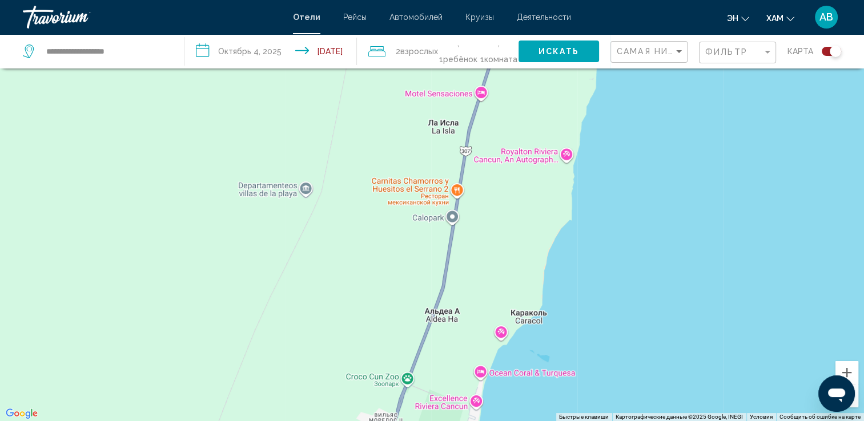
drag, startPoint x: 530, startPoint y: 190, endPoint x: 538, endPoint y: 126, distance: 64.5
click at [541, 132] on div "Чтобы активировать перетаскивание с помощью клавиатуры, нажмите Alt + Ввод. Пос…" at bounding box center [432, 210] width 864 height 421
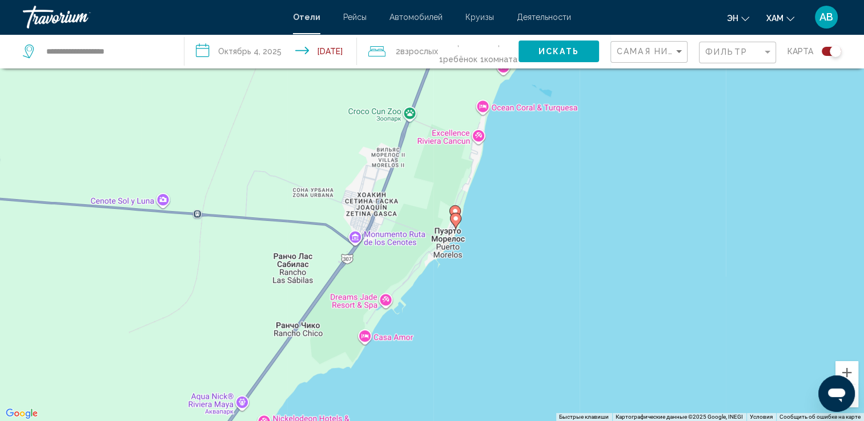
drag, startPoint x: 510, startPoint y: 262, endPoint x: 506, endPoint y: 171, distance: 90.3
click at [509, 167] on div "Чтобы активировать перетаскивание с помощью клавиатуры, нажмите Alt + Ввод. Пос…" at bounding box center [432, 210] width 864 height 421
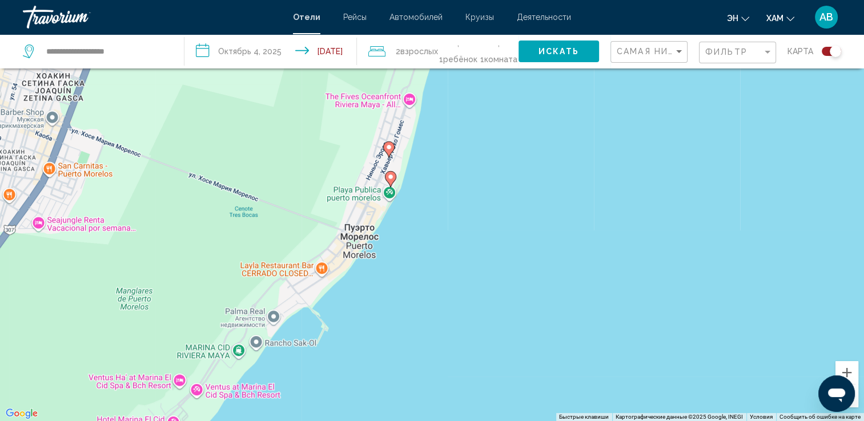
click at [393, 179] on image "Основное содержание" at bounding box center [390, 177] width 7 height 7
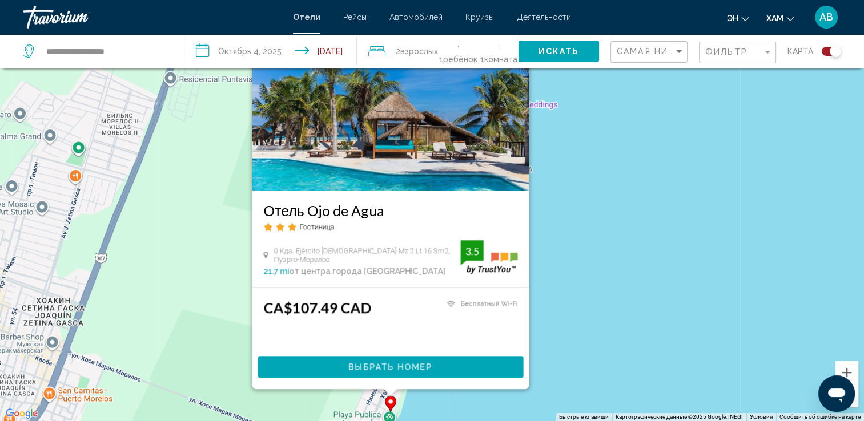
click at [564, 267] on div "Чтобы активировать перетаскивание с помощью клавиатуры, нажмите Alt + Ввод. Пос…" at bounding box center [432, 210] width 864 height 421
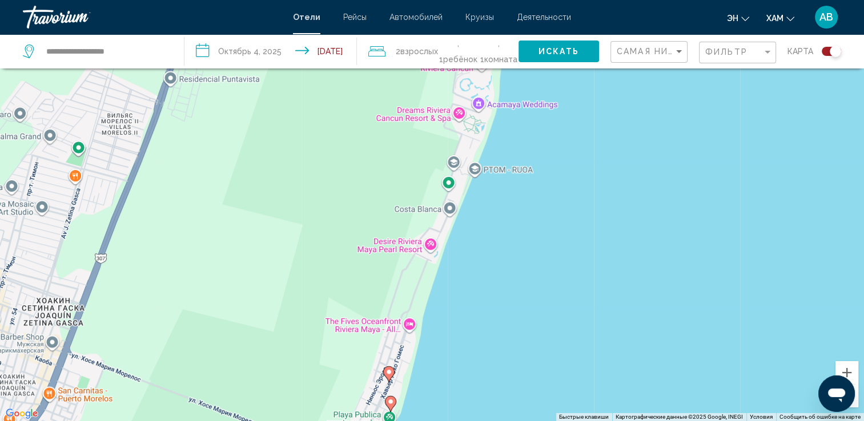
click at [389, 372] on image "Основное содержание" at bounding box center [388, 372] width 7 height 7
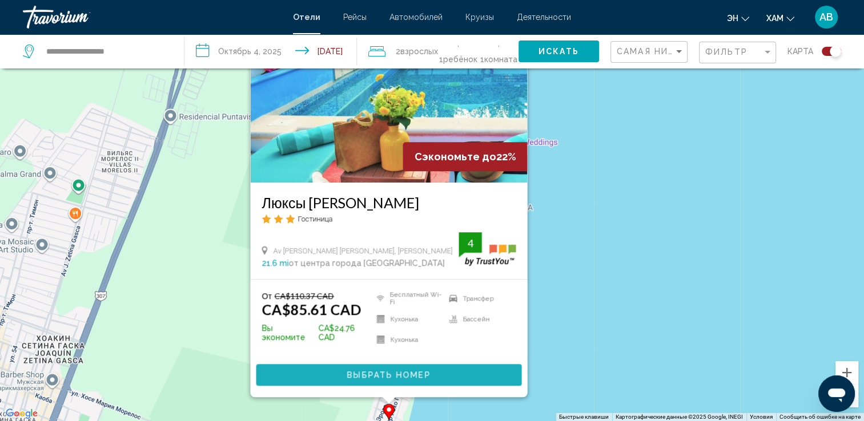
click at [389, 374] on span "Выбрать номер" at bounding box center [388, 375] width 83 height 9
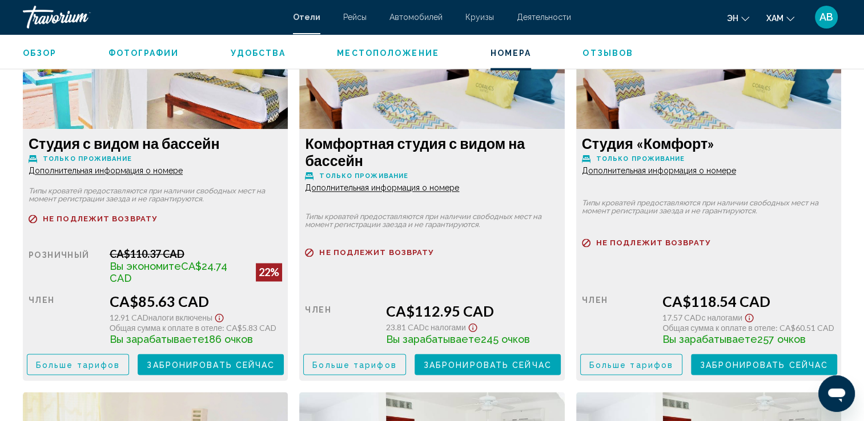
scroll to position [1713, 0]
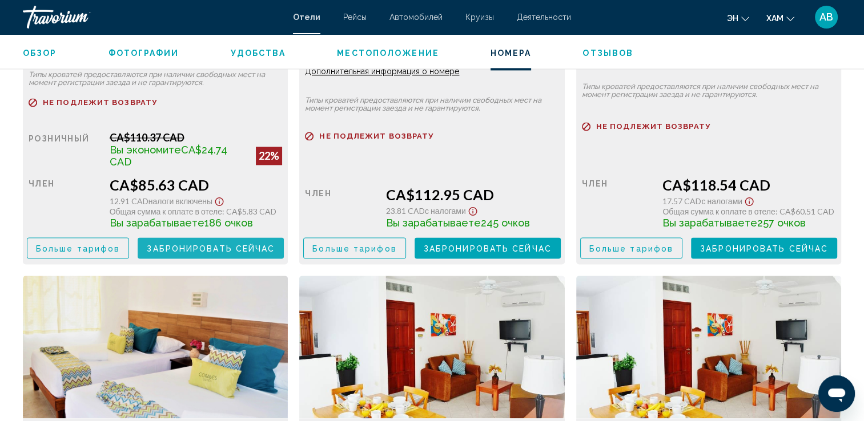
click at [194, 244] on span "Забронировать сейчас" at bounding box center [211, 248] width 128 height 9
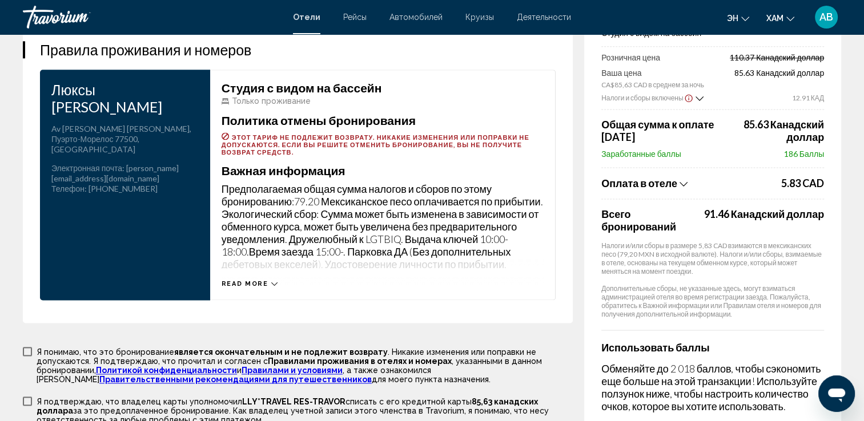
scroll to position [1598, 0]
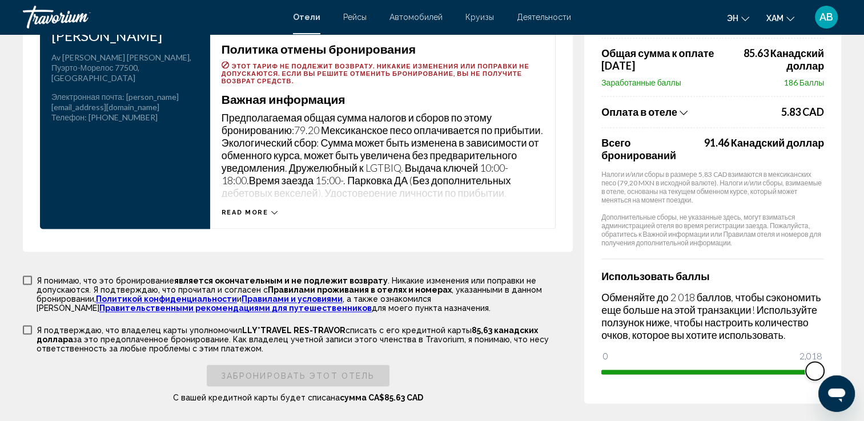
drag, startPoint x: 612, startPoint y: 366, endPoint x: 843, endPoint y: 363, distance: 231.3
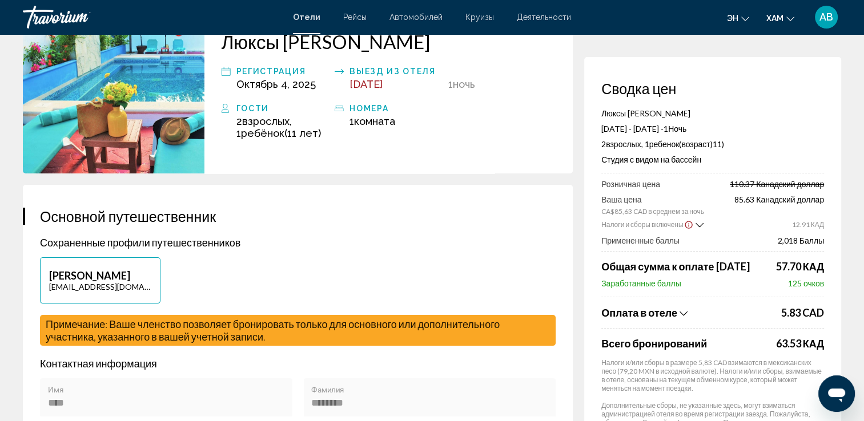
scroll to position [0, 0]
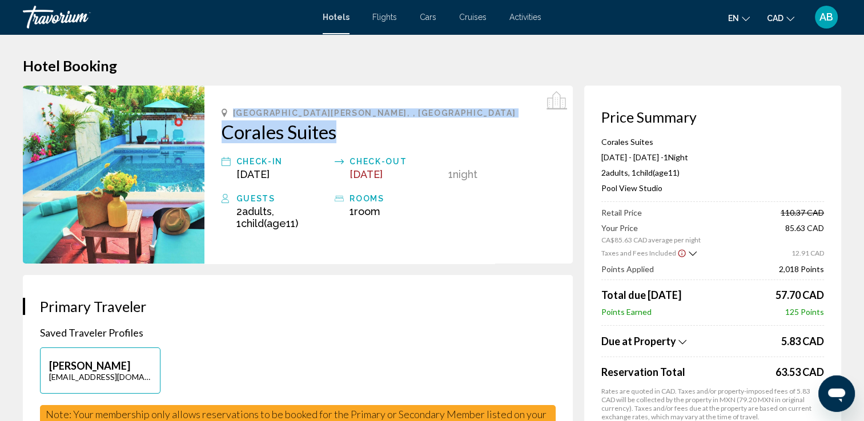
drag, startPoint x: 231, startPoint y: 110, endPoint x: 361, endPoint y: 129, distance: 131.6
click at [361, 129] on div "[GEOGRAPHIC_DATA][PERSON_NAME], , [GEOGRAPHIC_DATA] [PERSON_NAME] Suites Check-…" at bounding box center [388, 175] width 368 height 178
drag, startPoint x: 361, startPoint y: 129, endPoint x: 282, endPoint y: 119, distance: 80.0
copy div "[GEOGRAPHIC_DATA][PERSON_NAME], , [GEOGRAPHIC_DATA] [PERSON_NAME] Suites"
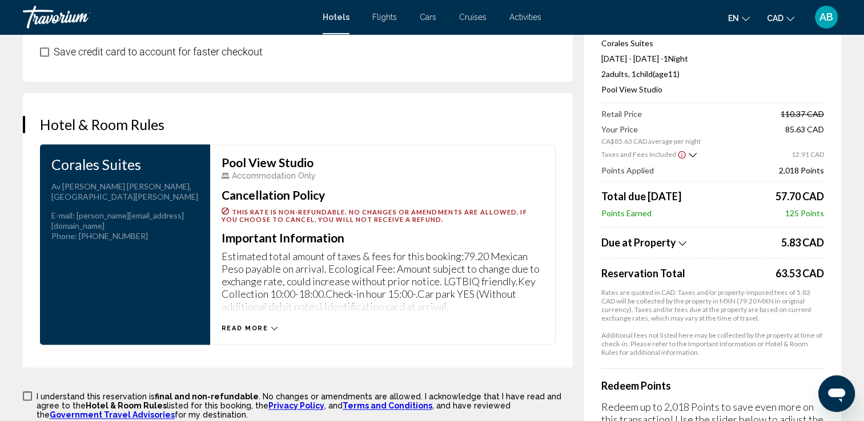
scroll to position [1540, 0]
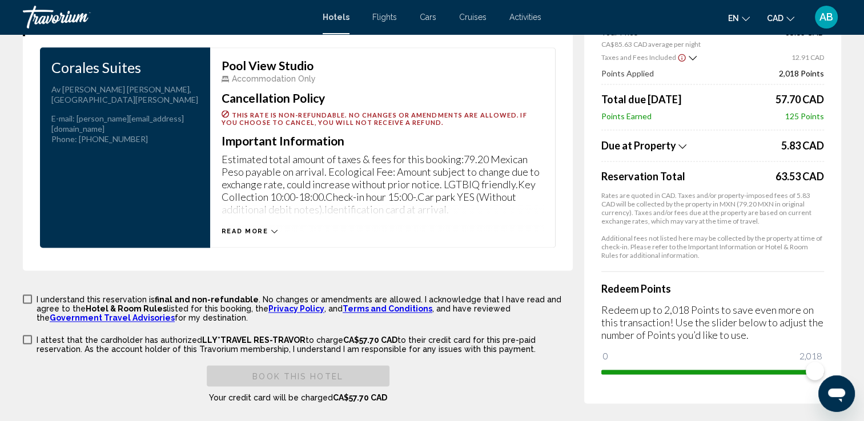
click at [272, 230] on icon "Main content" at bounding box center [274, 231] width 6 height 3
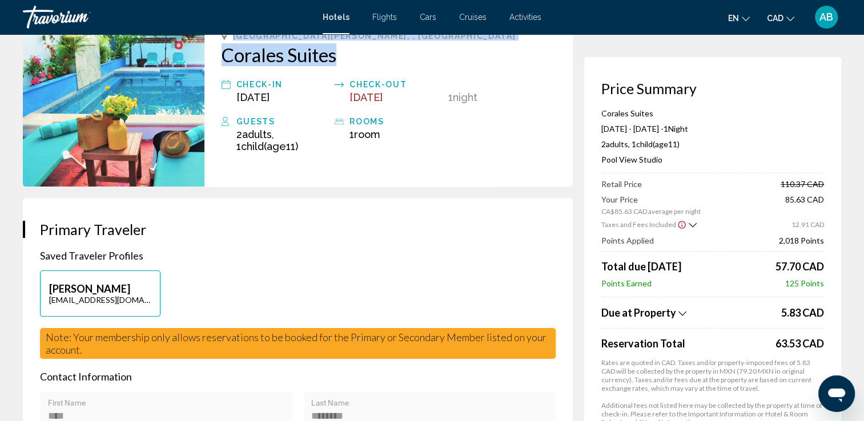
scroll to position [0, 0]
